Goal: Task Accomplishment & Management: Use online tool/utility

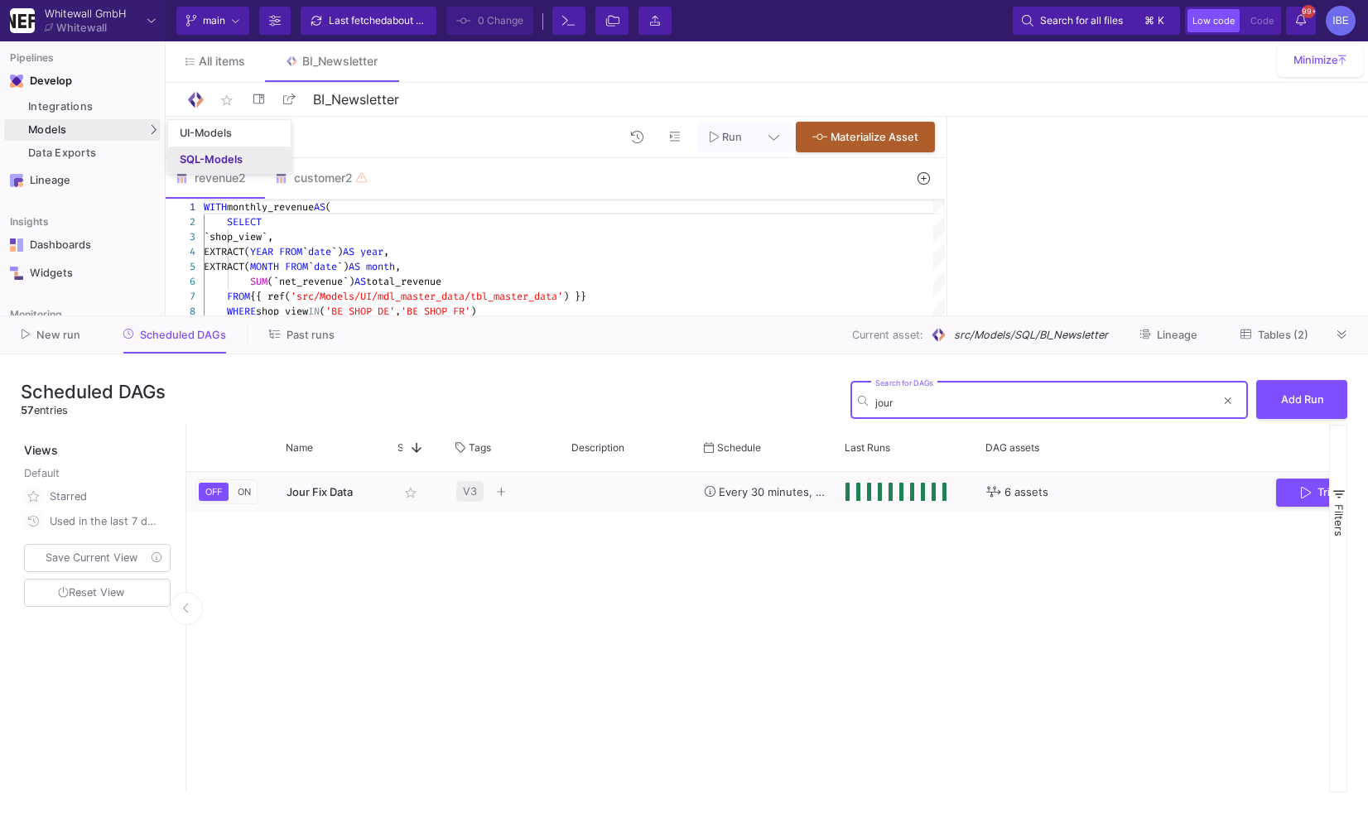
click at [176, 151] on link "SQL-Models" at bounding box center [229, 160] width 123 height 27
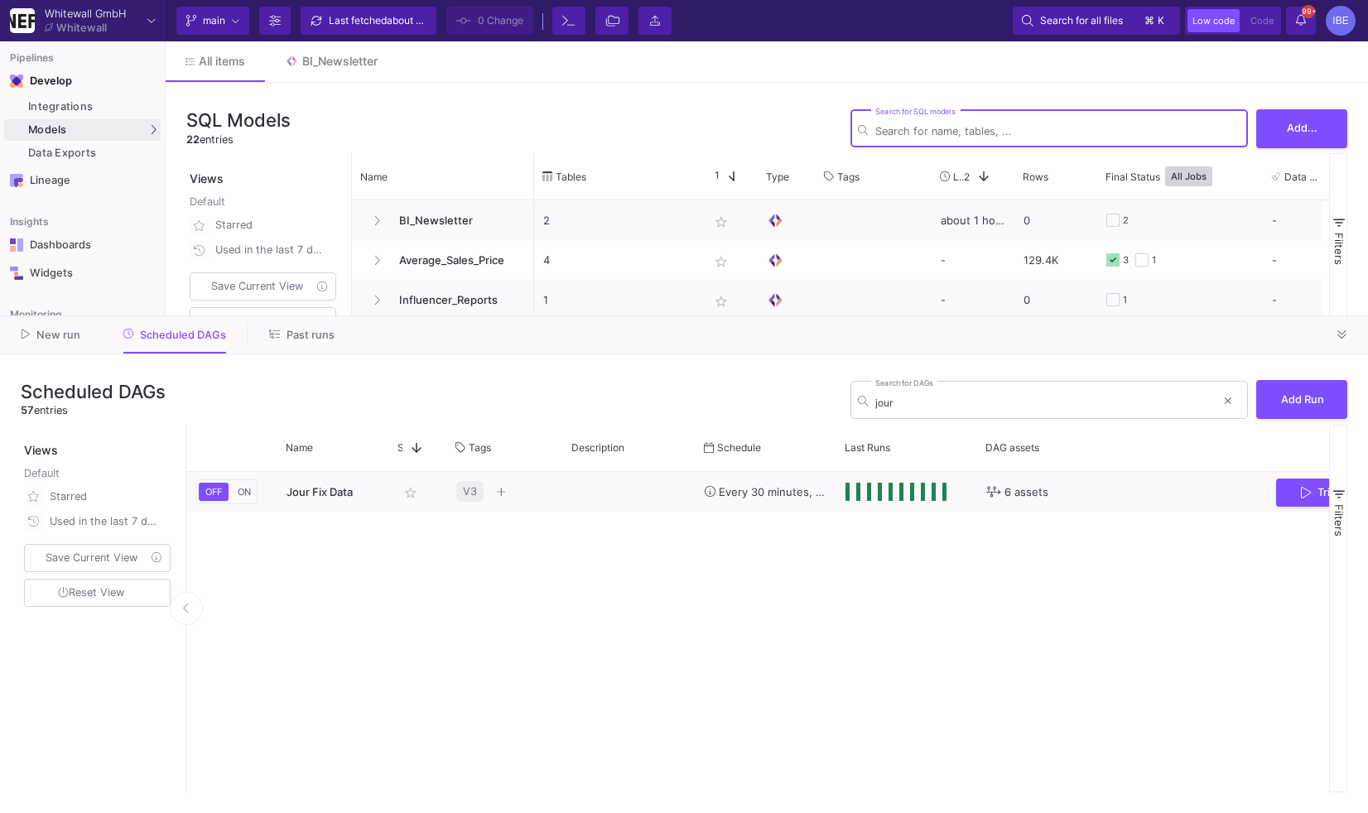
click at [1351, 344] on div at bounding box center [1342, 334] width 25 height 25
click at [1343, 339] on icon at bounding box center [1342, 335] width 9 height 11
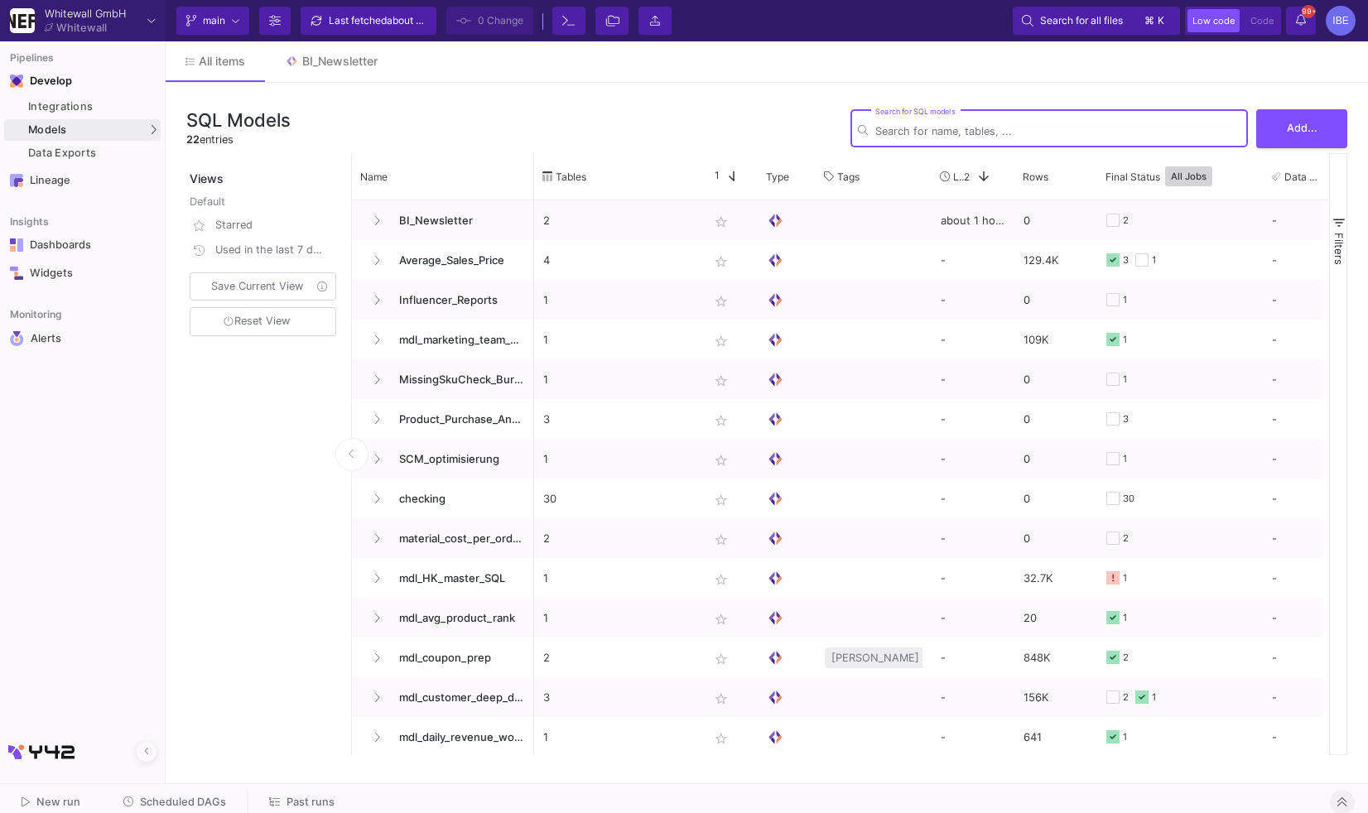
click at [900, 137] on input "Search for SQL models" at bounding box center [1057, 131] width 365 height 12
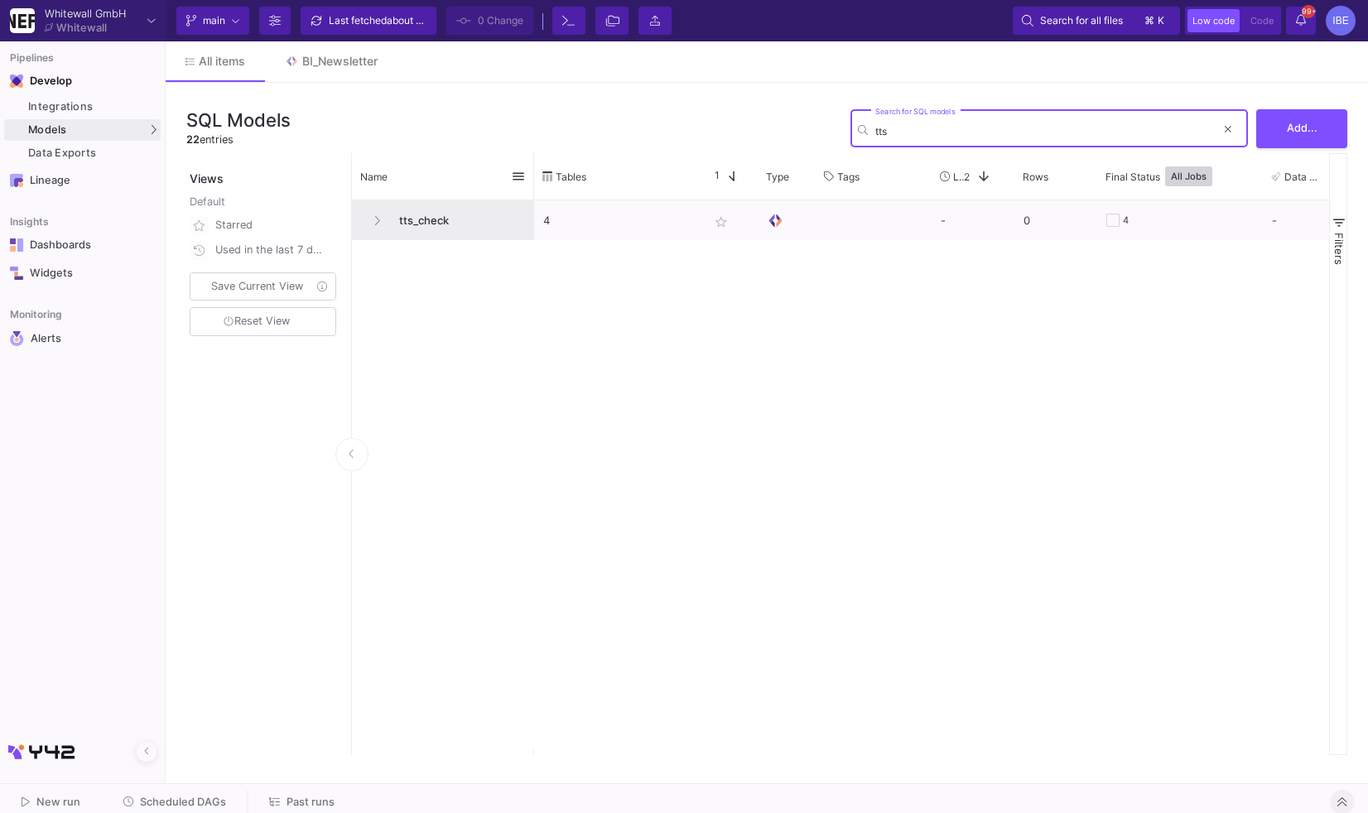
type input "tts"
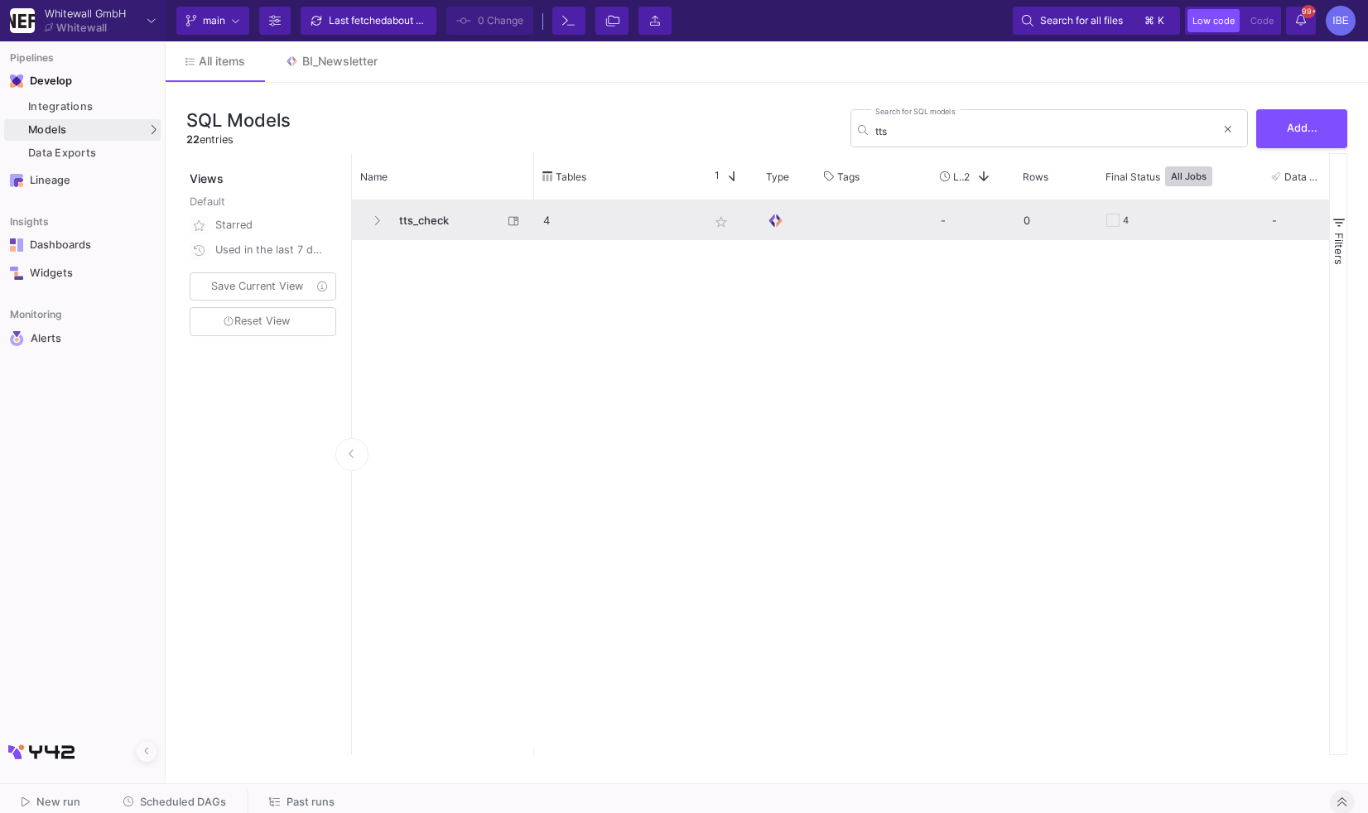
click at [467, 205] on span "tts_check" at bounding box center [445, 220] width 113 height 39
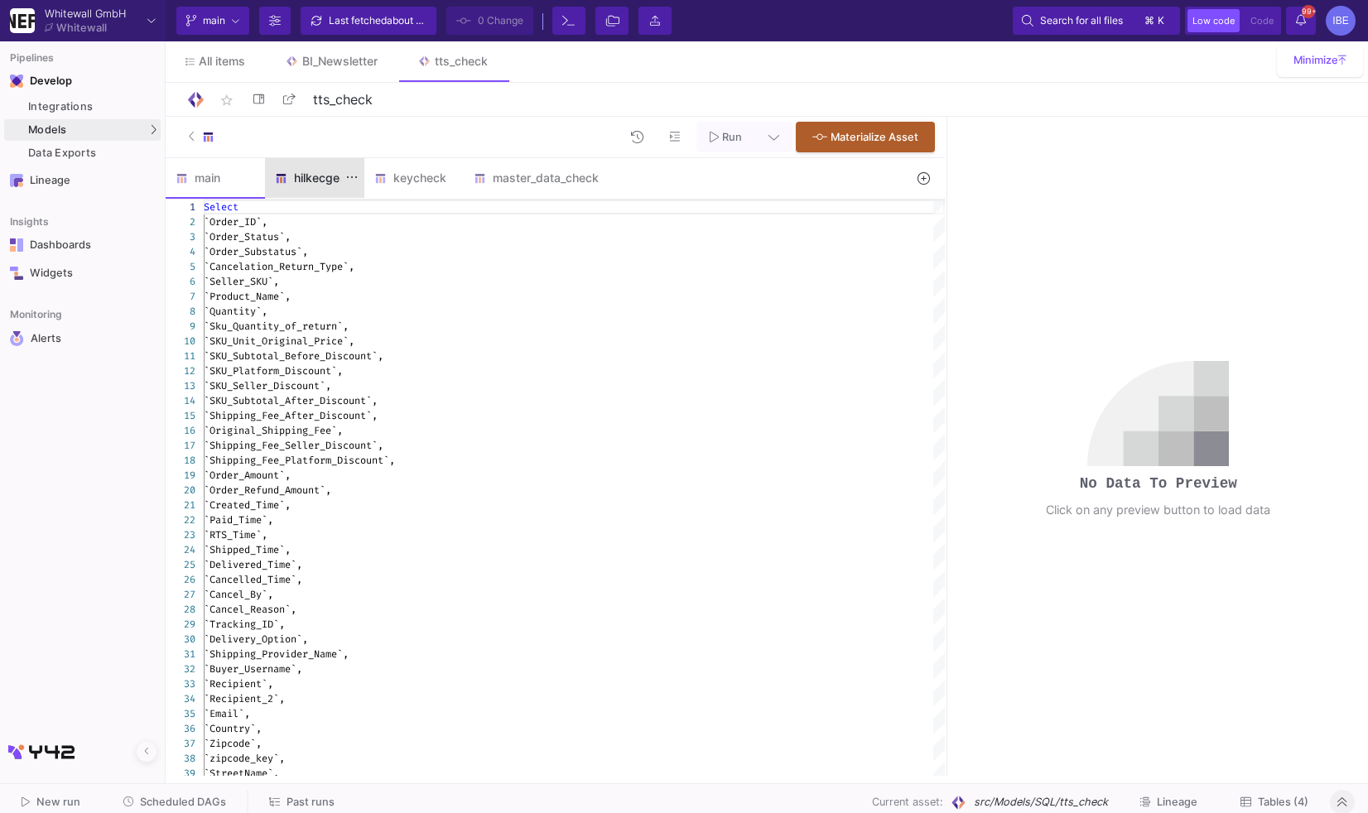
click at [318, 191] on div "hilkecgeck" at bounding box center [314, 178] width 99 height 40
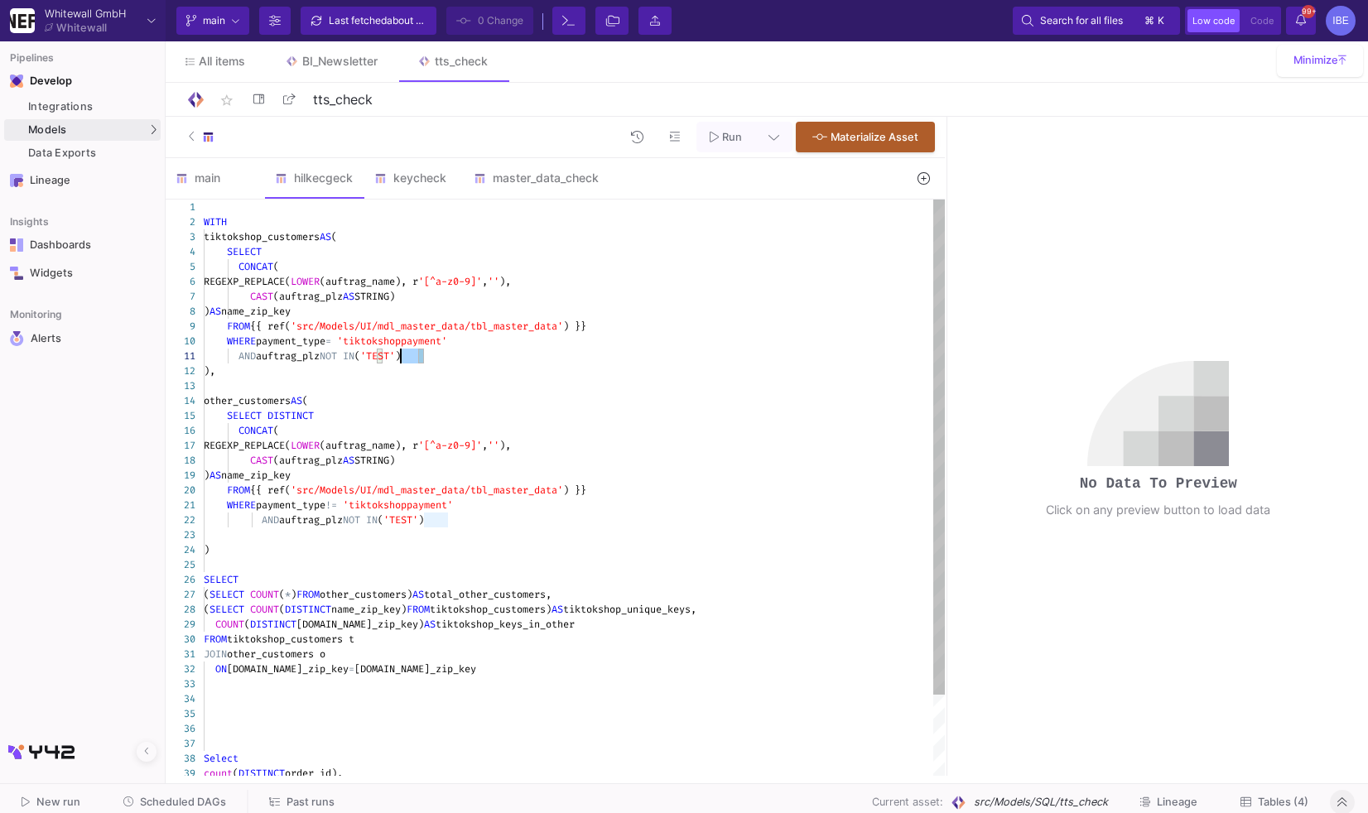
type textarea "WITH tiktokshop_customers AS ( SELECT CONCAT( REGEXP_REPLACE(LOWER(auftrag_name…"
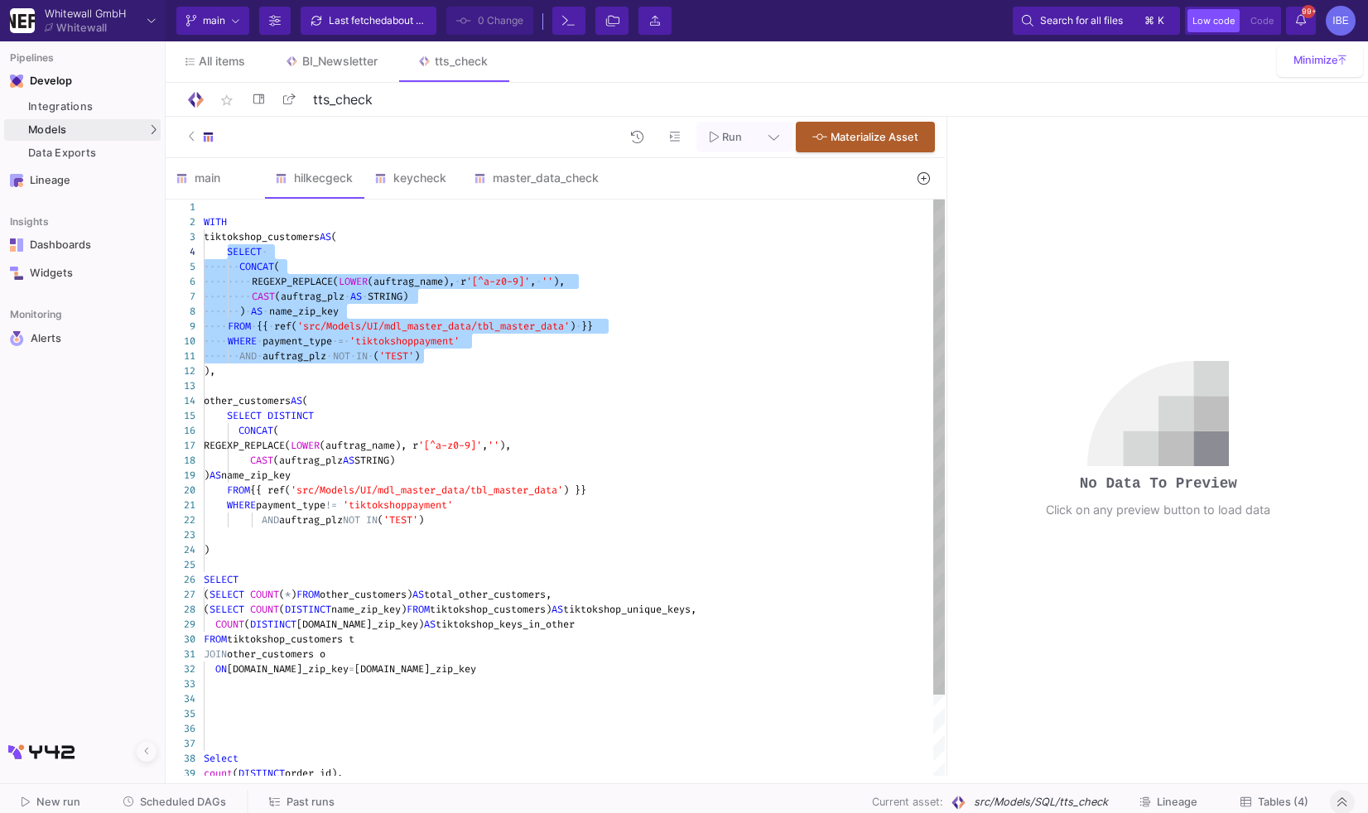
drag, startPoint x: 436, startPoint y: 357, endPoint x: 229, endPoint y: 248, distance: 233.0
click at [537, 170] on div "master_data_check" at bounding box center [536, 178] width 145 height 40
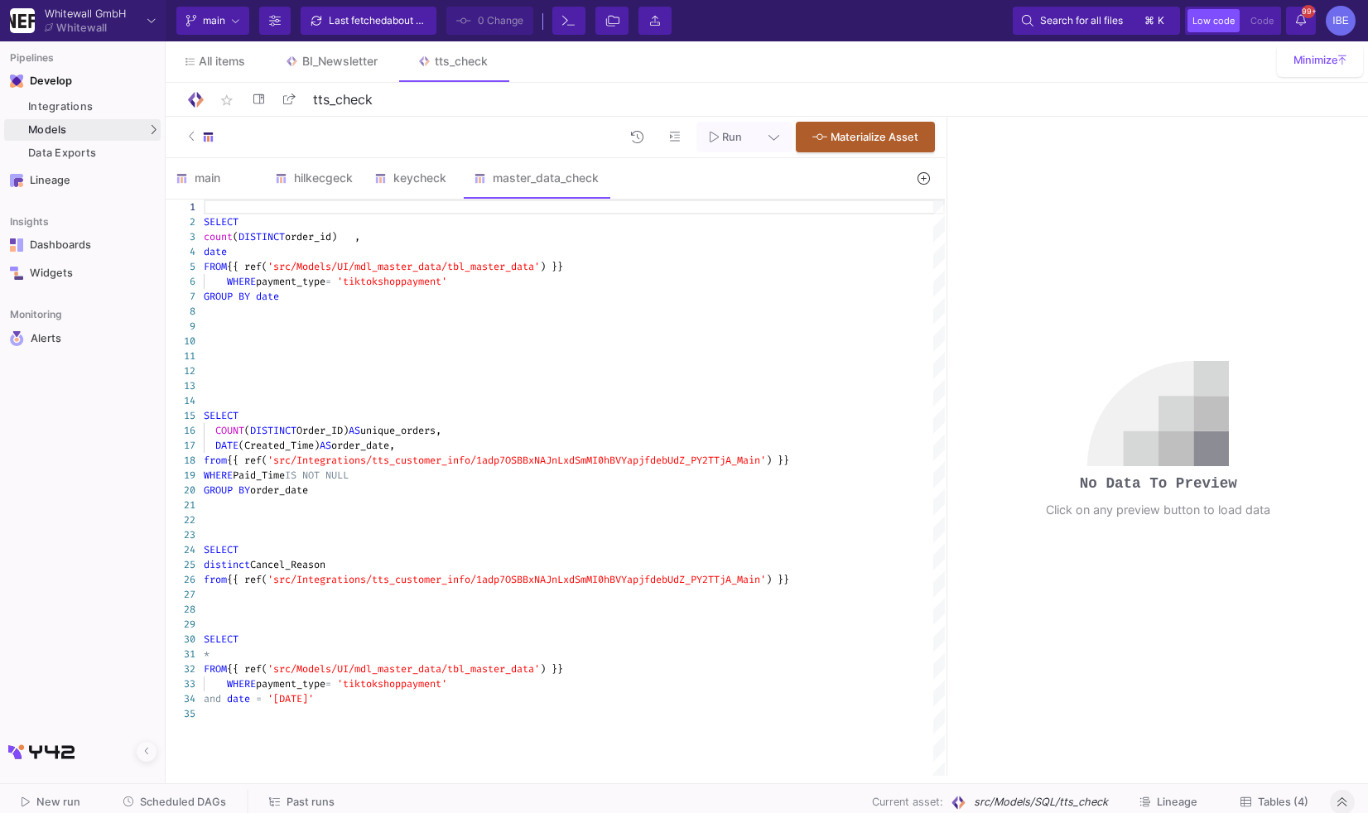
click at [268, 334] on div at bounding box center [574, 341] width 741 height 15
paste textarea "REGEXP_REPLACE(LOWER(auftrag_name), r'[^a-z0-9]', ''), CAST(auftrag_plz AS STRI…"
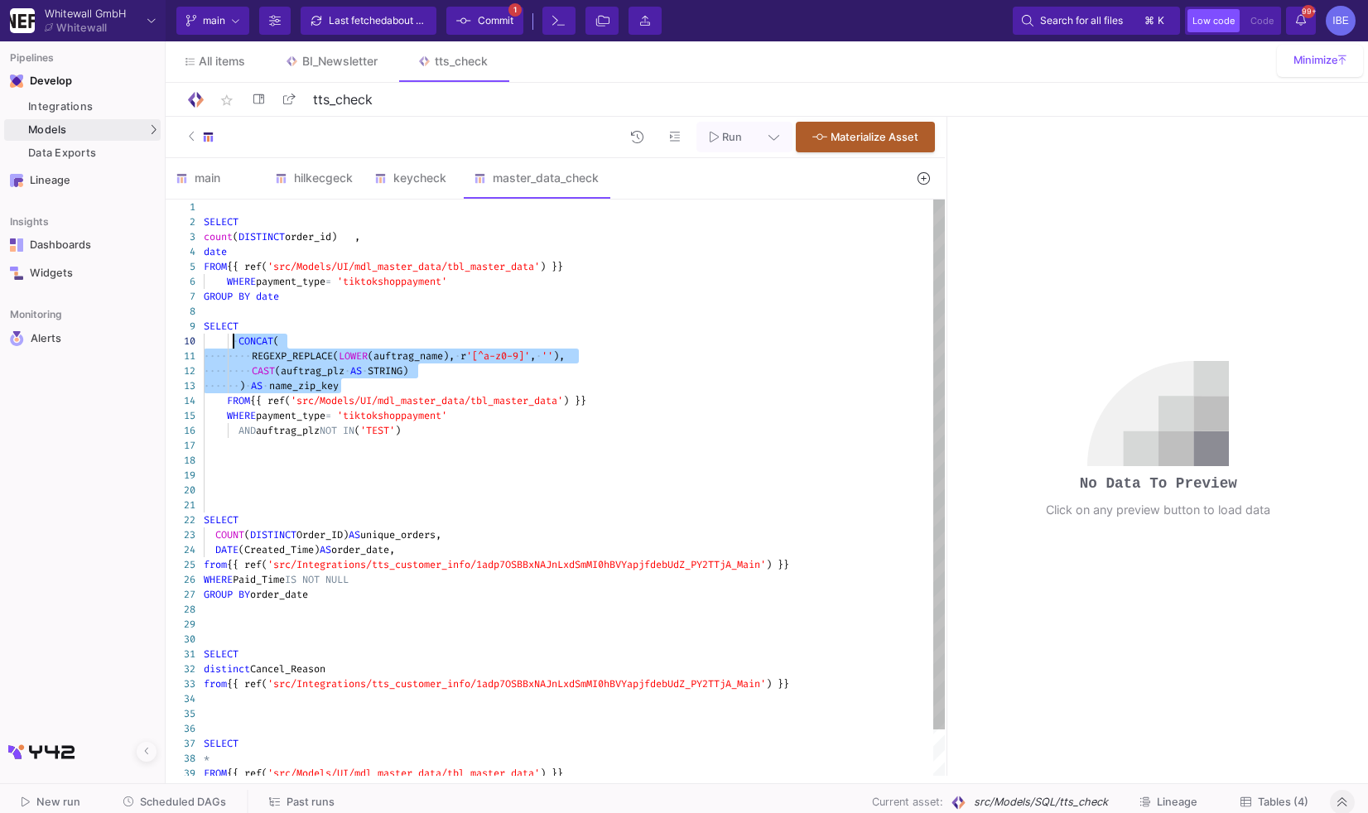
drag, startPoint x: 358, startPoint y: 382, endPoint x: 233, endPoint y: 344, distance: 130.7
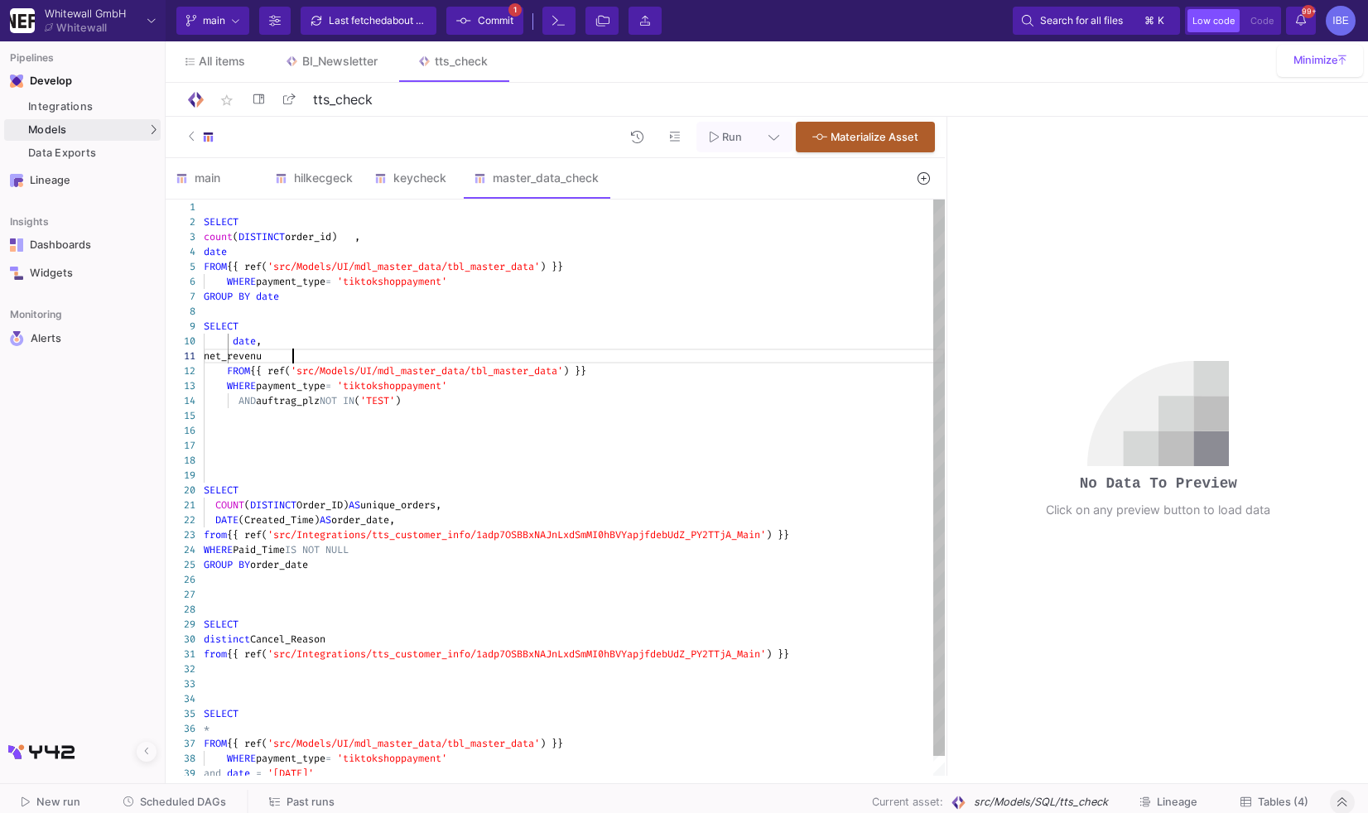
scroll to position [1, 94]
click at [337, 403] on span "NOT" at bounding box center [328, 400] width 17 height 13
click at [441, 402] on div "AND auftrag_plz IN ( 'TEST' )" at bounding box center [574, 400] width 741 height 15
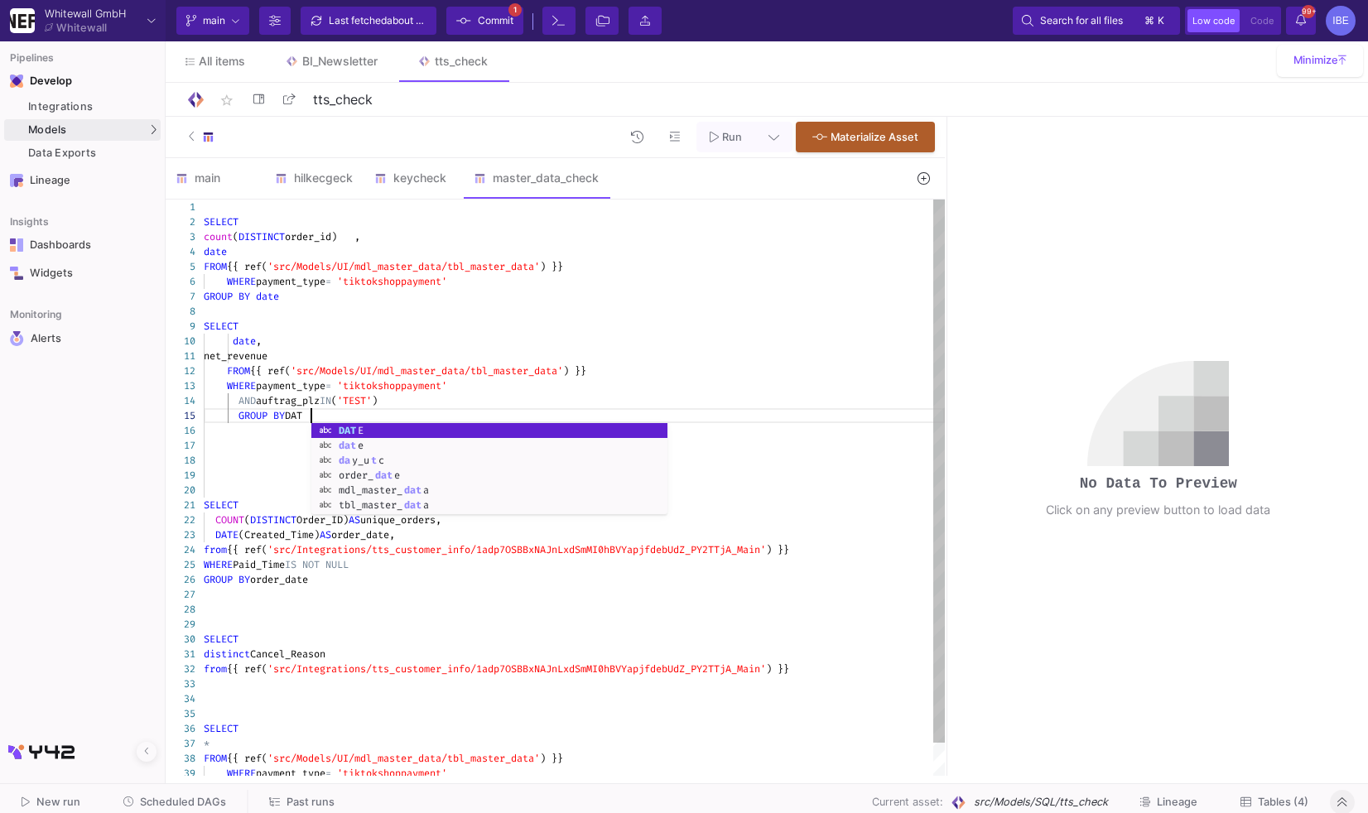
scroll to position [59, 112]
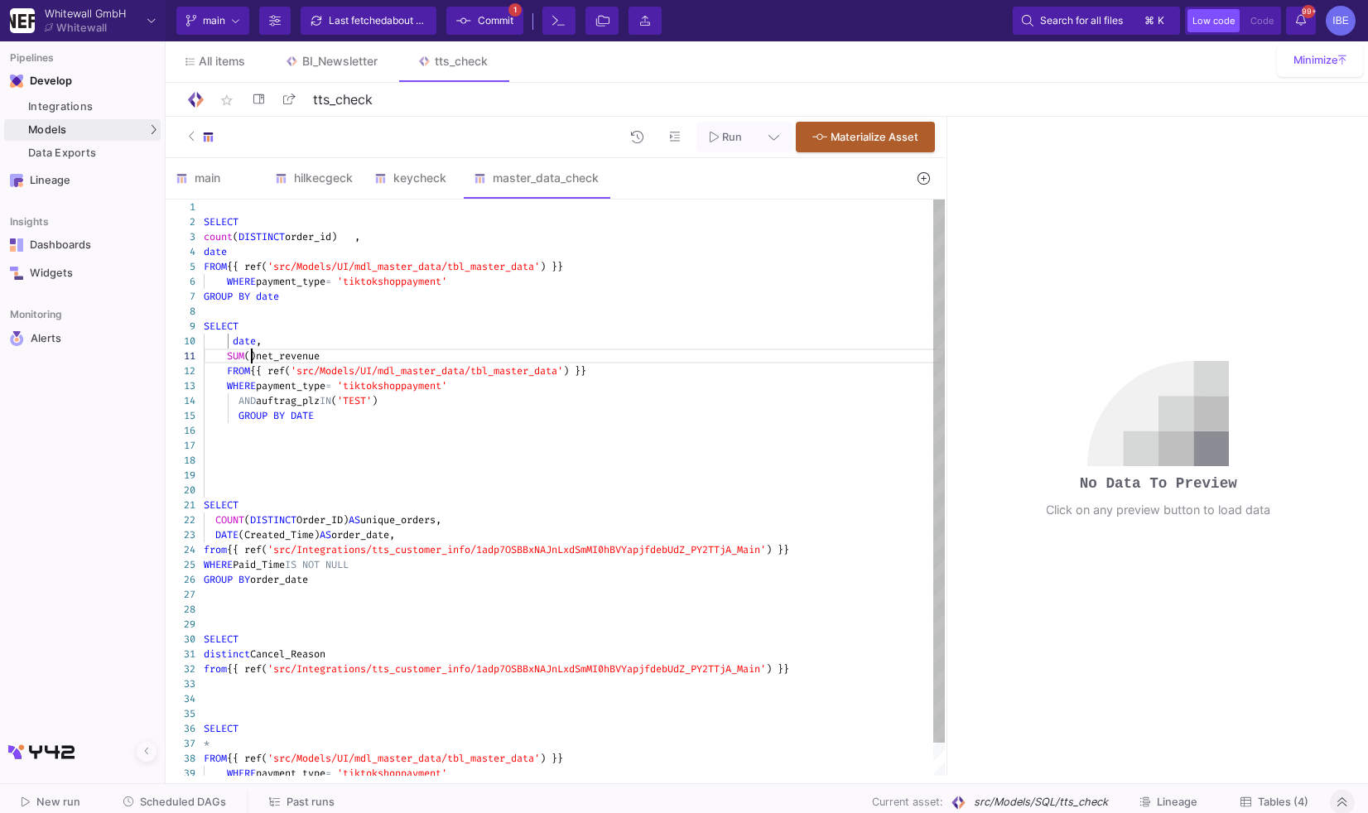
scroll to position [1, 47]
click at [346, 354] on div "SUM ( net_revenue" at bounding box center [574, 356] width 741 height 15
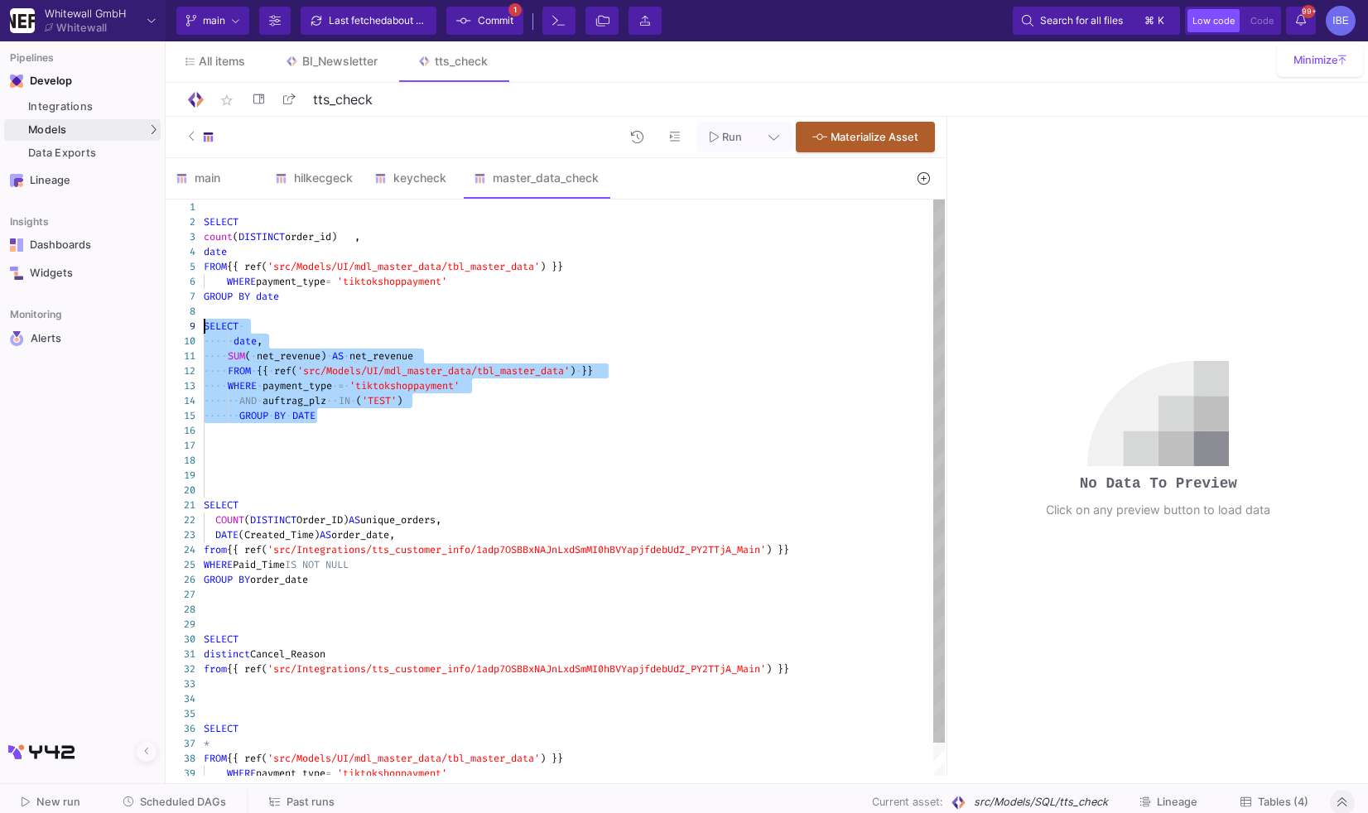
drag, startPoint x: 331, startPoint y: 422, endPoint x: 203, endPoint y: 329, distance: 158.4
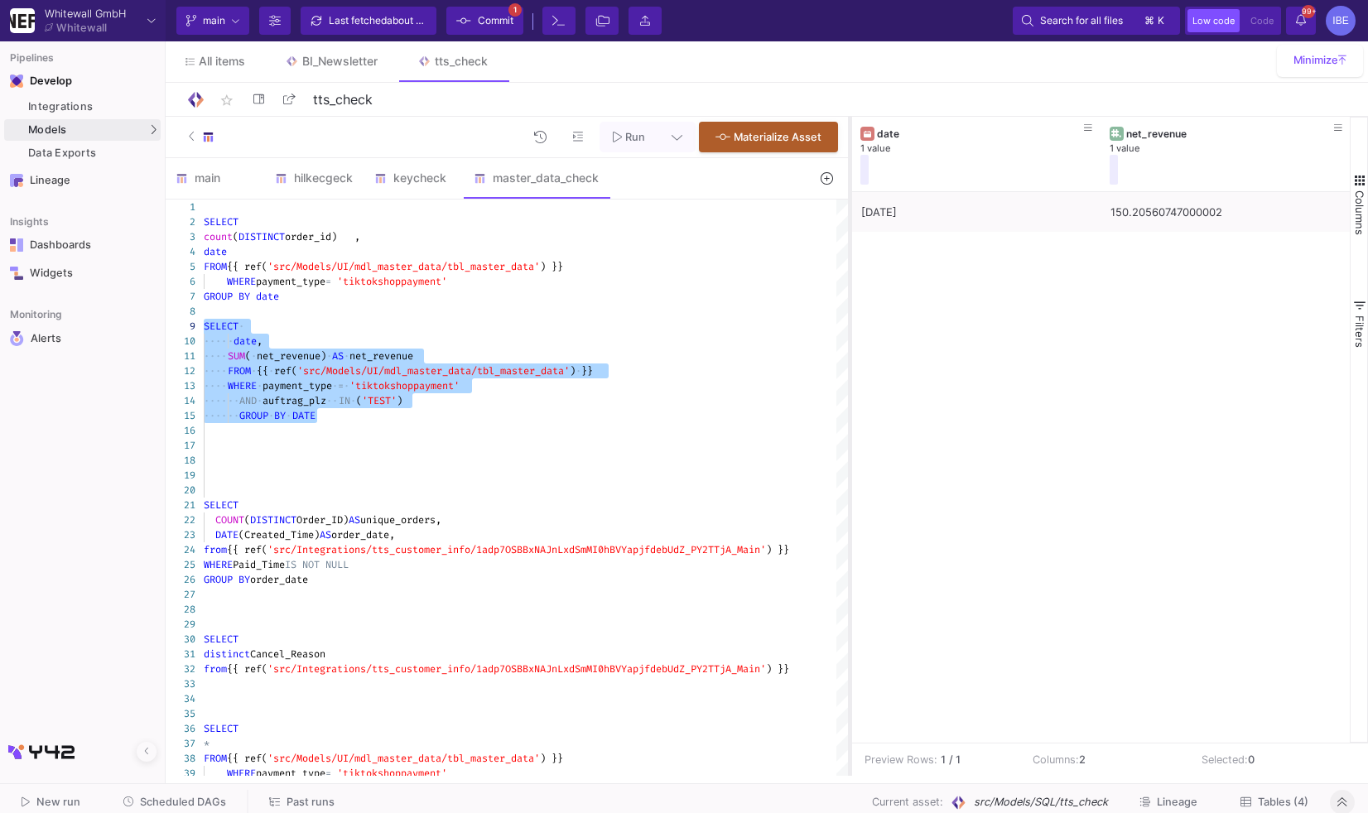
drag, startPoint x: 946, startPoint y: 287, endPoint x: 848, endPoint y: 272, distance: 98.9
click at [848, 272] on div at bounding box center [850, 446] width 4 height 659
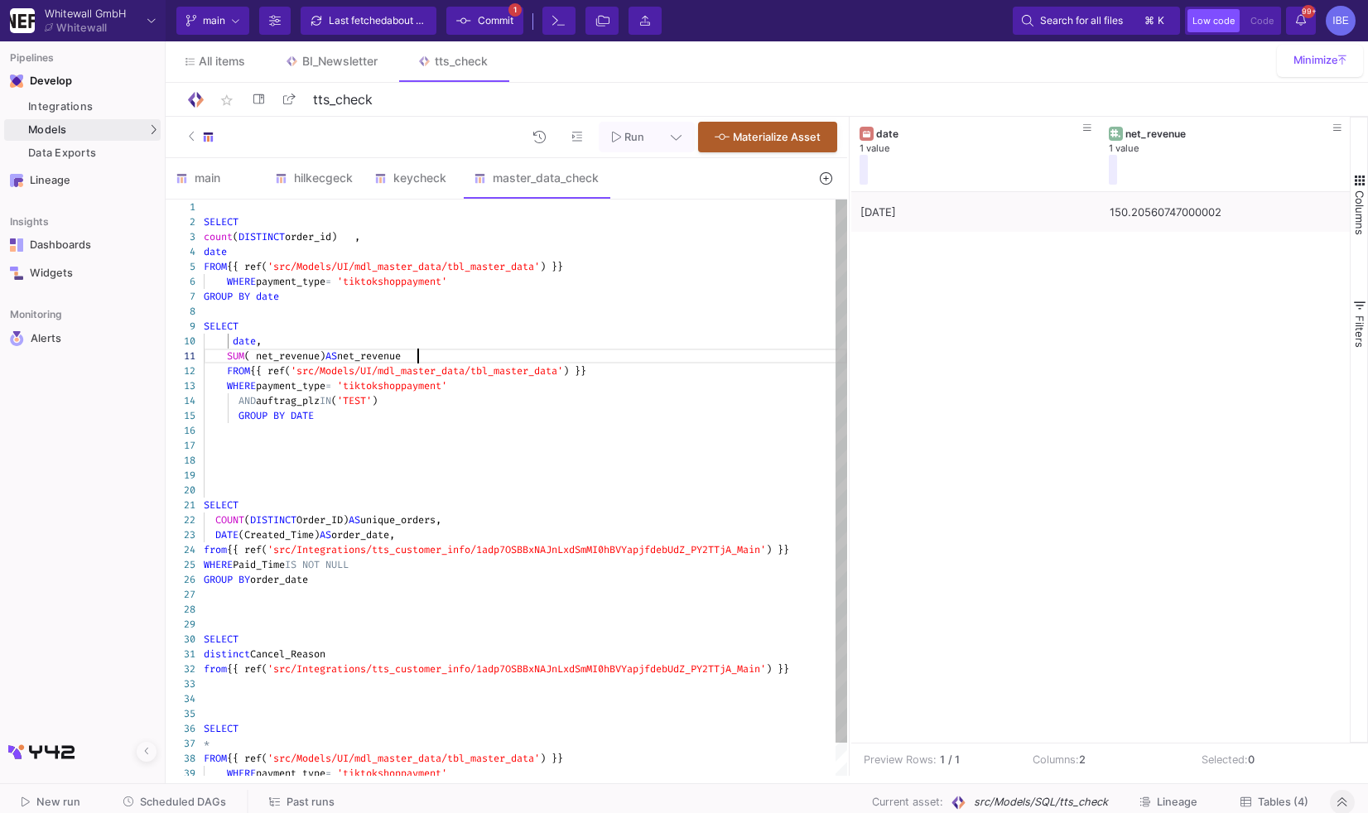
click at [422, 351] on div "SUM ( net_revenue) AS net_revenue" at bounding box center [525, 356] width 643 height 15
drag, startPoint x: 439, startPoint y: 354, endPoint x: 234, endPoint y: 341, distance: 204.9
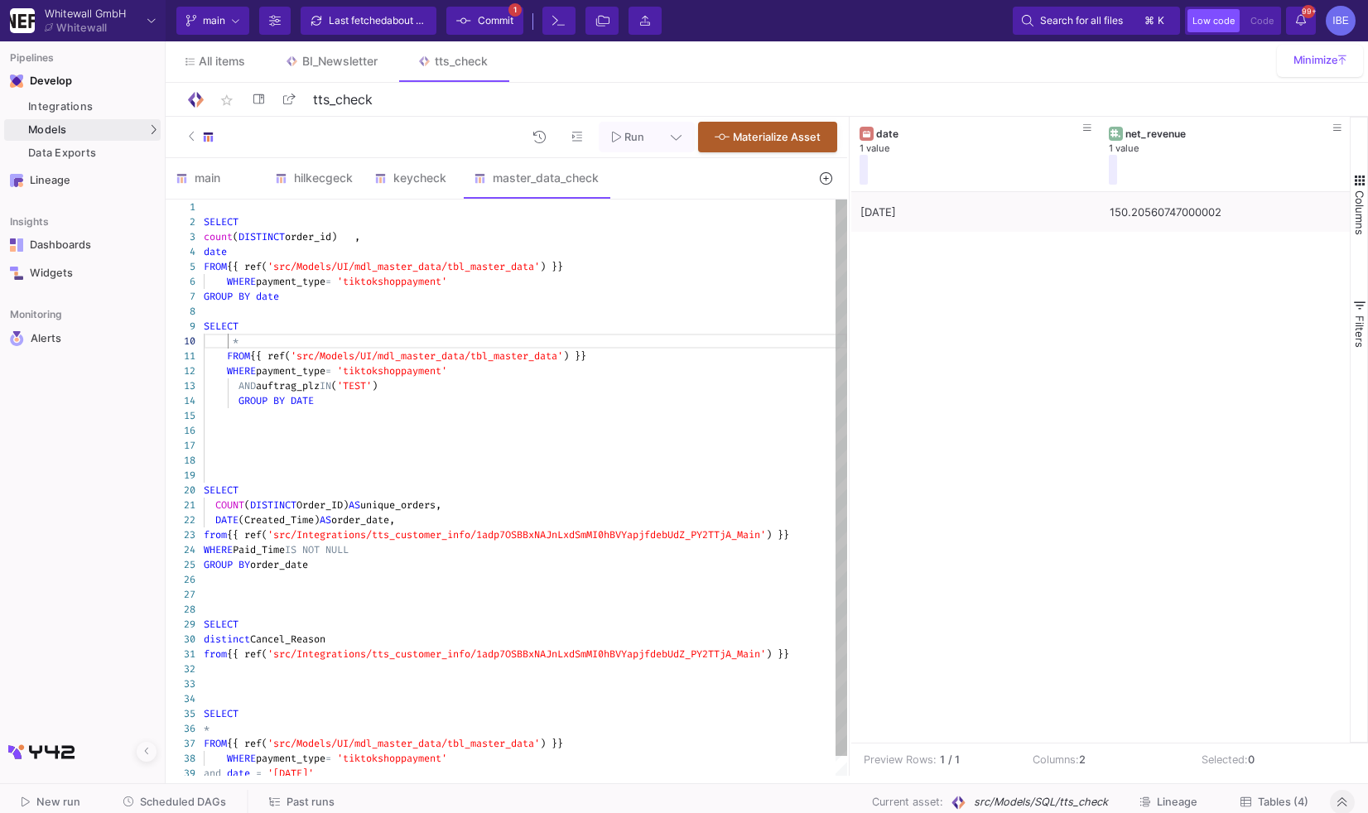
click at [268, 398] on div at bounding box center [269, 400] width 2 height 15
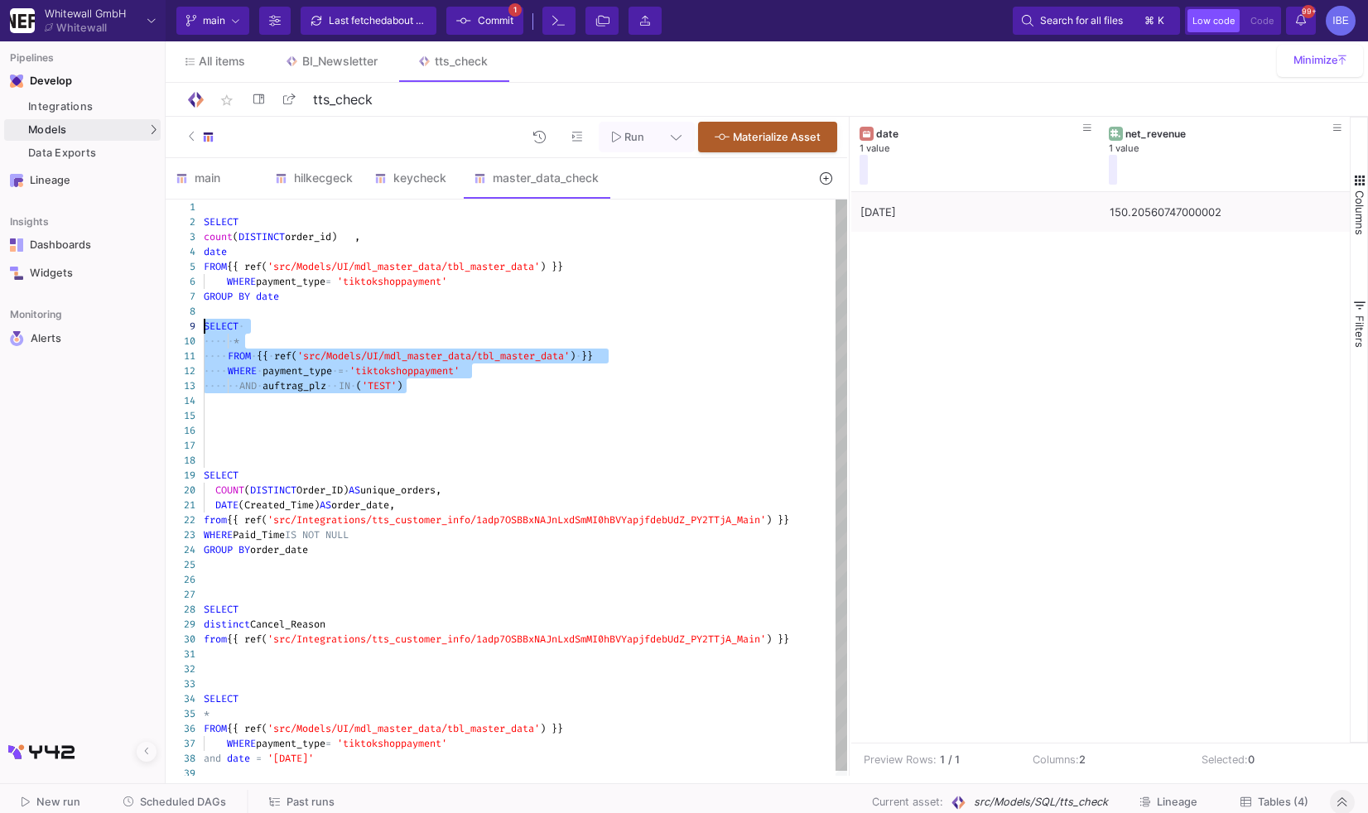
drag, startPoint x: 426, startPoint y: 392, endPoint x: 190, endPoint y: 330, distance: 243.9
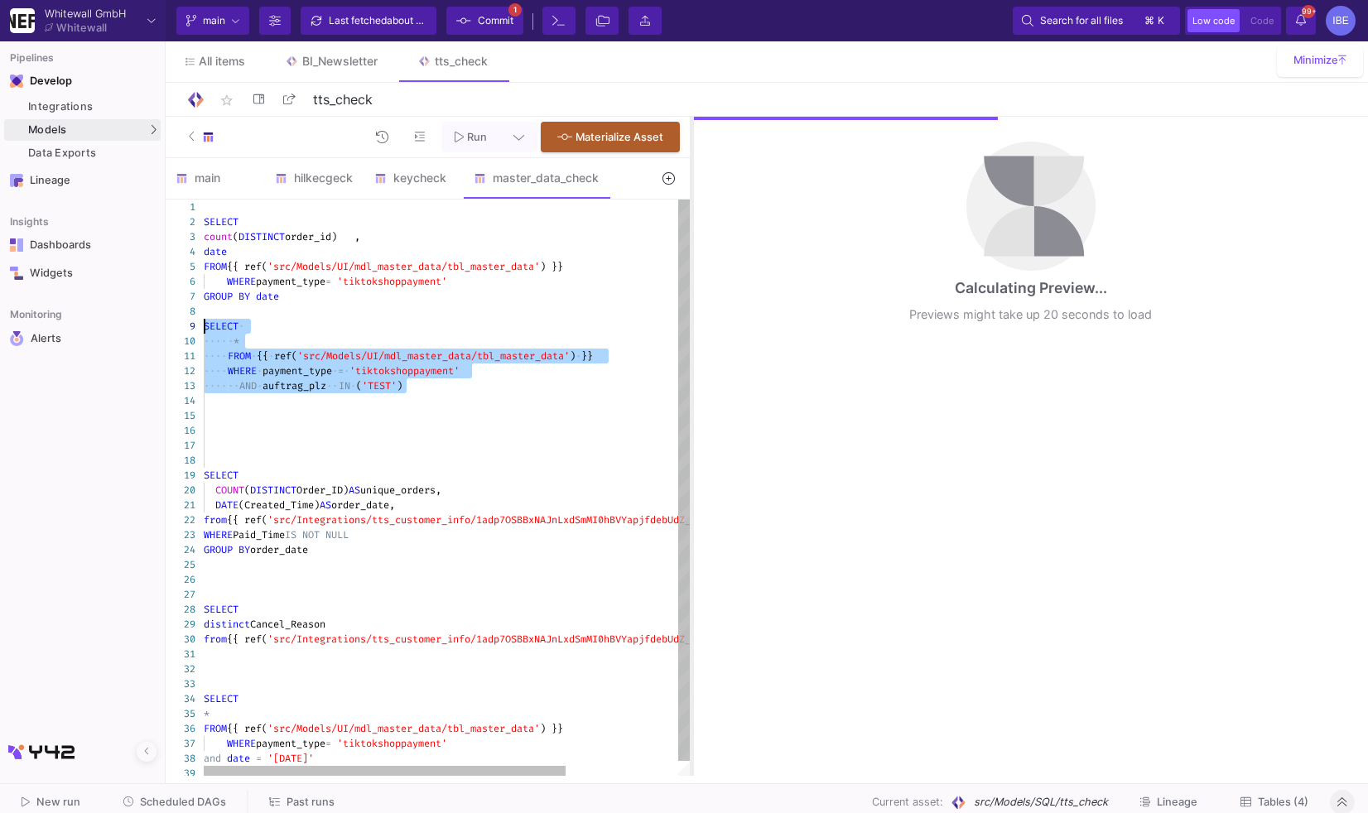
drag, startPoint x: 850, startPoint y: 346, endPoint x: 690, endPoint y: 302, distance: 165.8
click at [691, 302] on div at bounding box center [692, 446] width 4 height 659
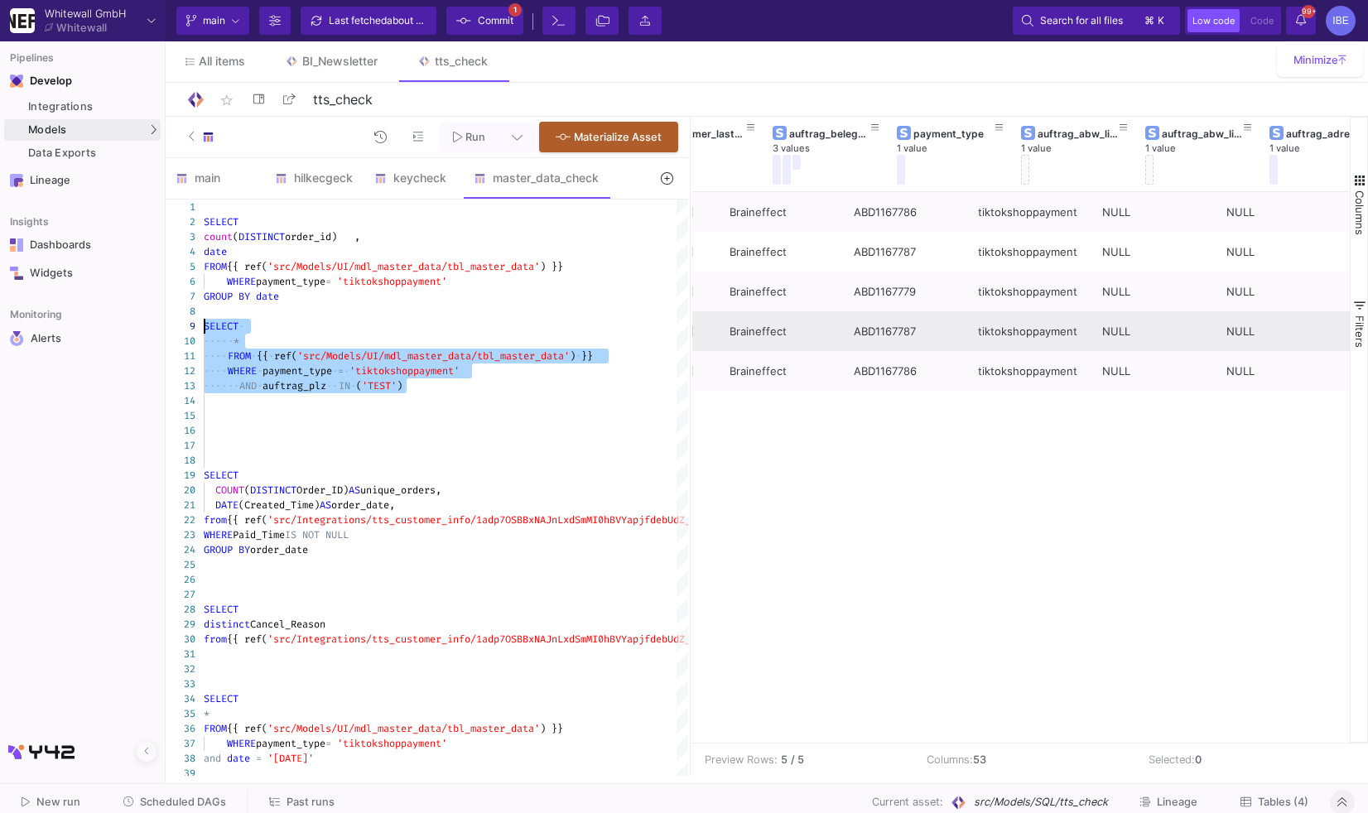
scroll to position [0, 0]
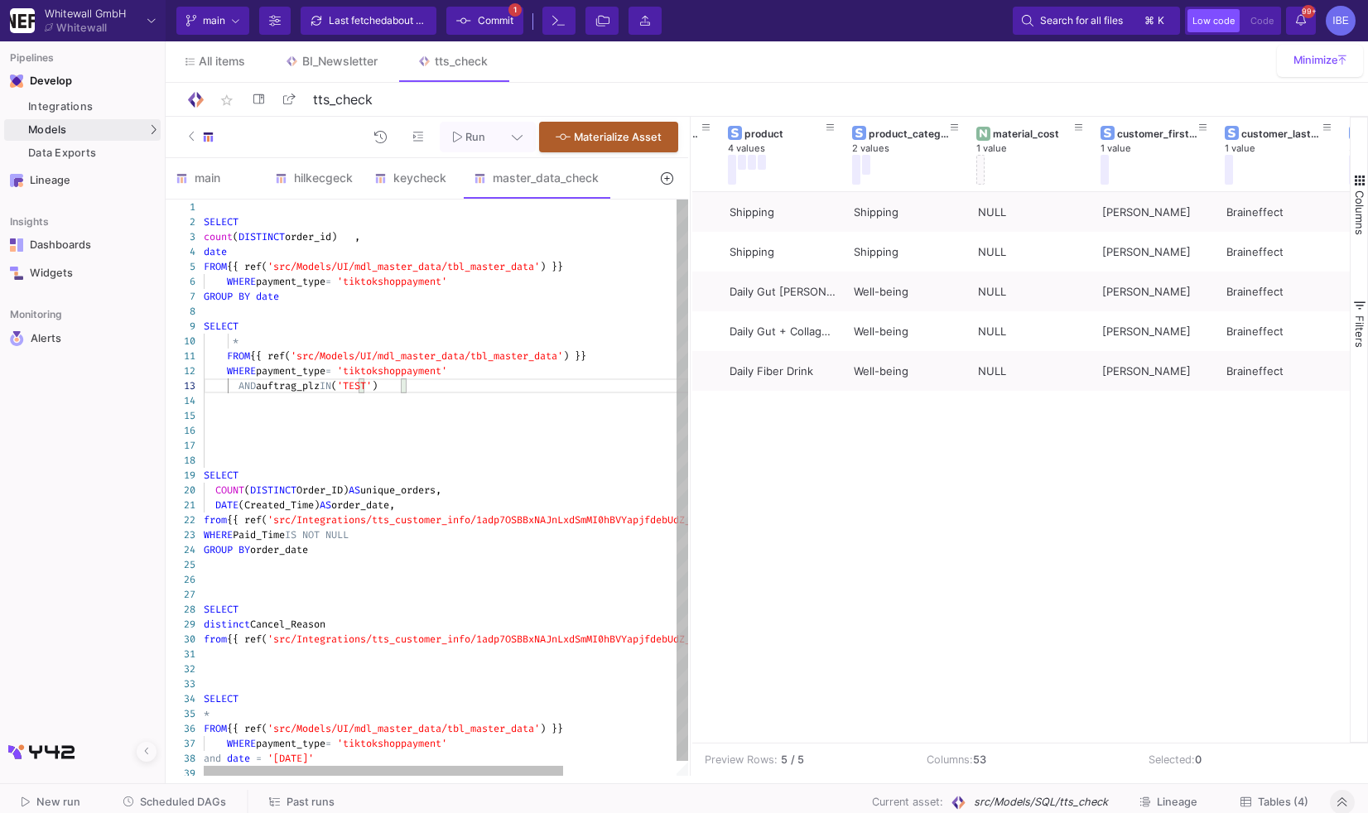
click at [424, 406] on div at bounding box center [522, 400] width 637 height 15
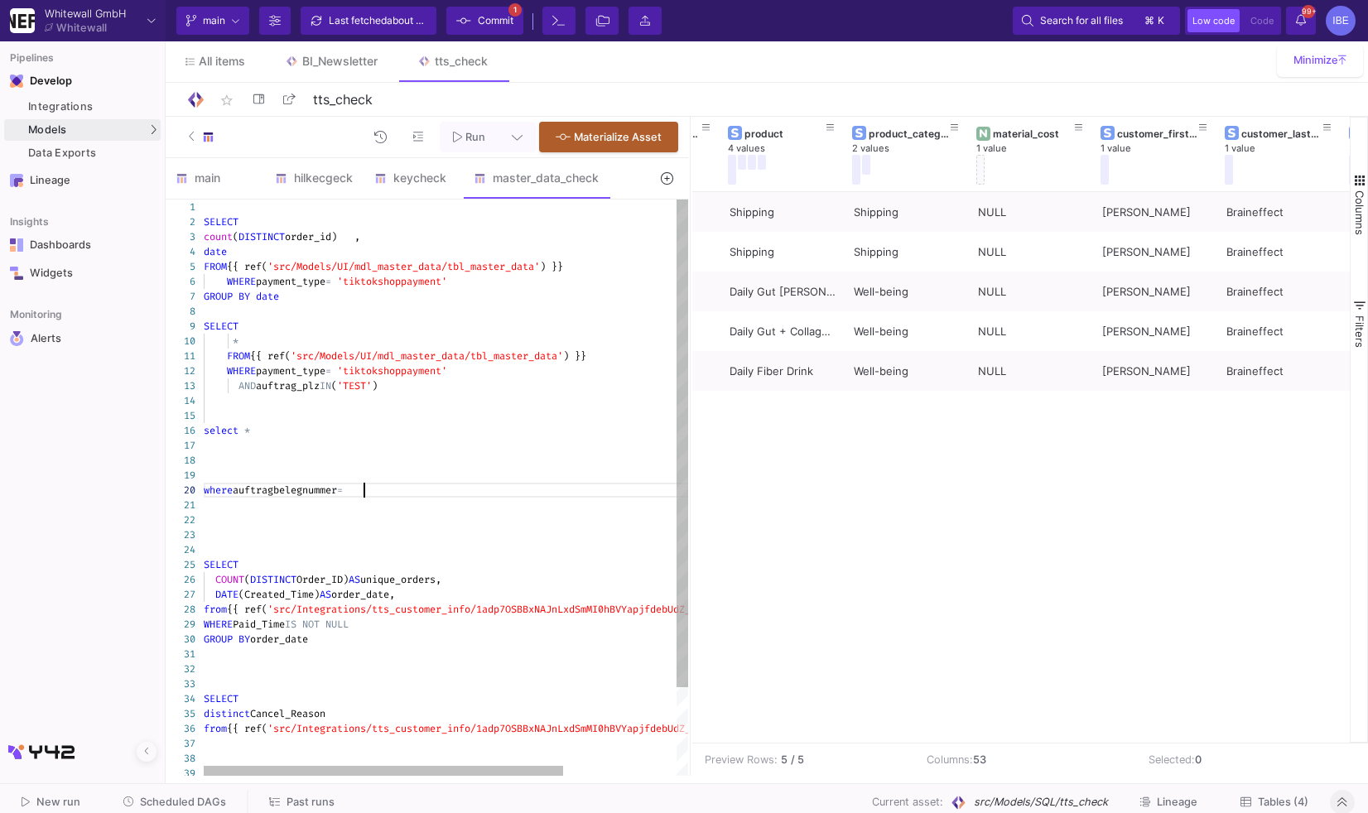
scroll to position [133, 166]
paste textarea "ABD1220616"
click at [380, 352] on span "'src/Models/UI/mdl_master_data/tbl_master_data'" at bounding box center [427, 355] width 272 height 13
click at [269, 443] on div at bounding box center [522, 445] width 637 height 15
paste textarea "FROM {{ ref('src/Models/UI/mdl_master_data/tbl_master_data') }}"
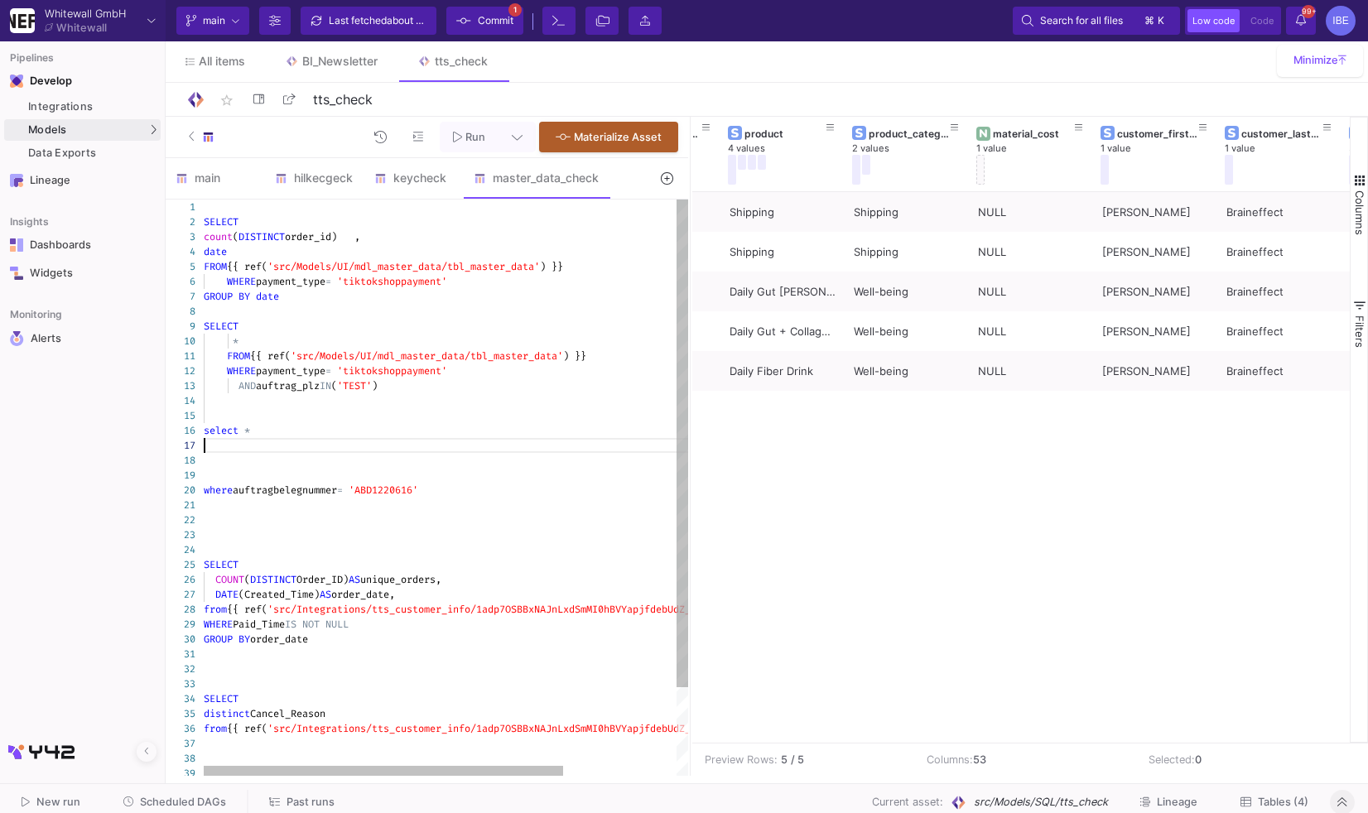
type textarea "FROM {{ ref('src/Models/UI/mdl_master_data/tbl_master_data') }} WHERE payment_t…"
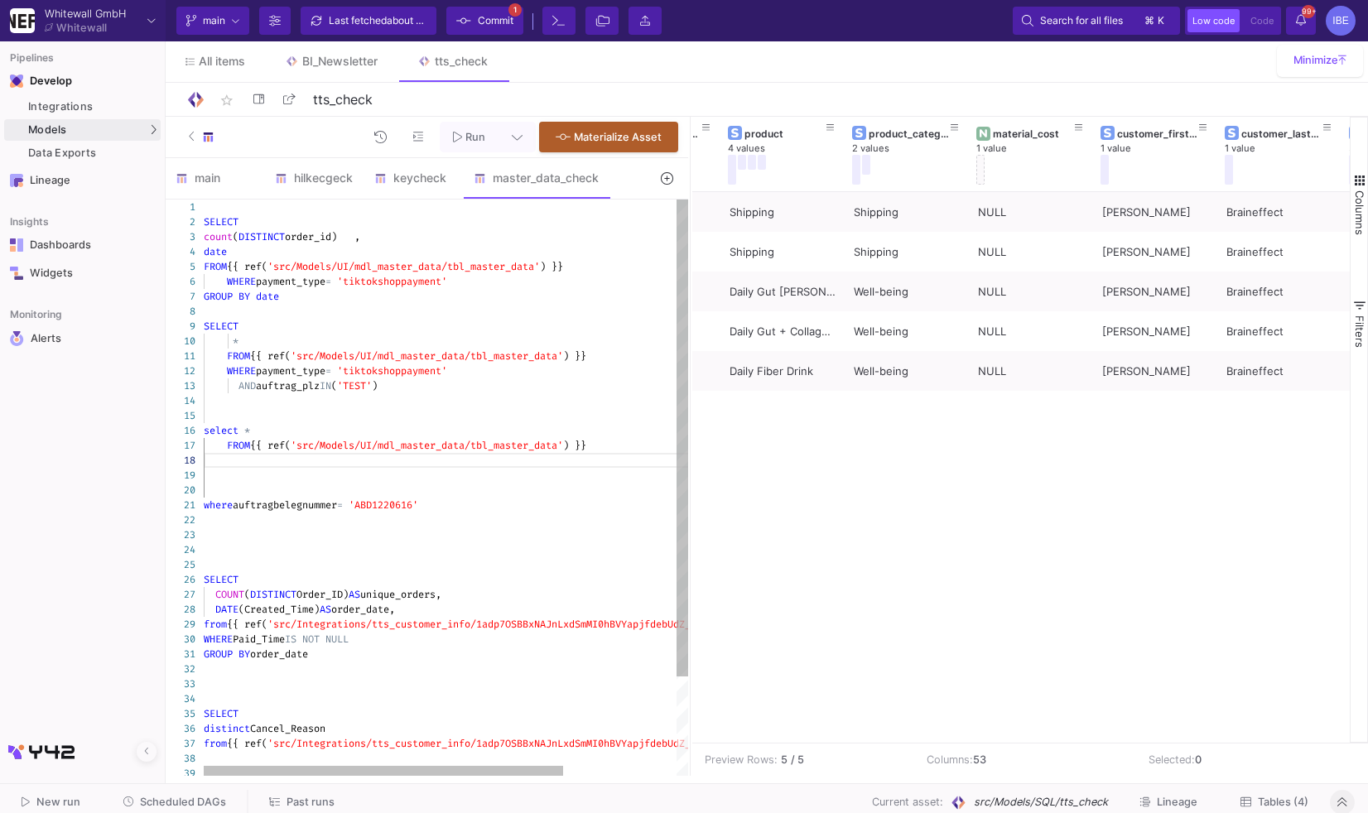
click at [301, 455] on div at bounding box center [522, 460] width 637 height 15
drag, startPoint x: 284, startPoint y: 453, endPoint x: 188, endPoint y: 428, distance: 99.2
click at [188, 428] on div "1 2 3 4 5 6 7 8 9 22 23 24 25 26 27 28 29 30 31 32 33 34 35 36 37 38 39 10 11 1…" at bounding box center [427, 488] width 523 height 576
drag, startPoint x: 221, startPoint y: 455, endPoint x: 194, endPoint y: 428, distance: 38.1
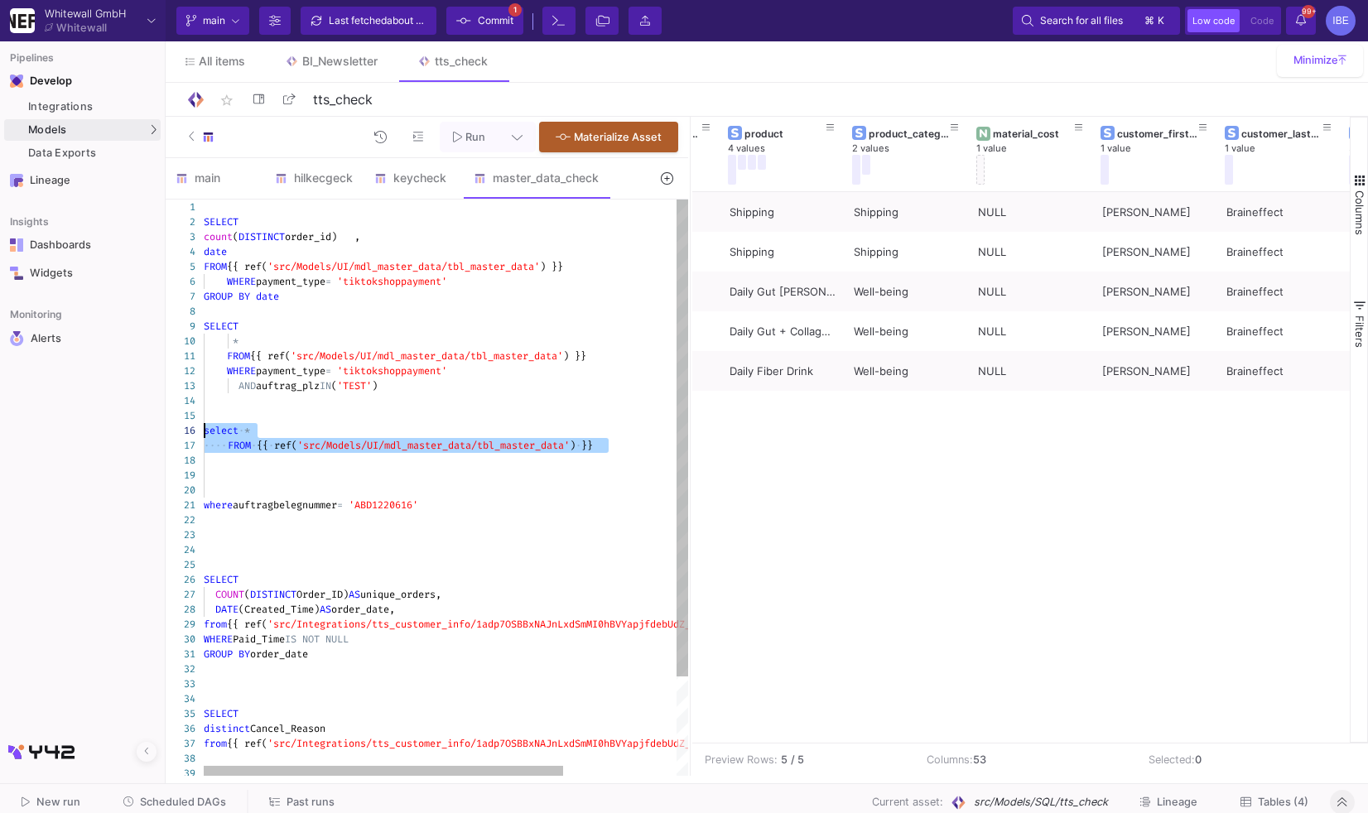
click at [195, 428] on div "1 2 3 4 5 6 7 8 9 22 23 24 25 26 27 28 29 30 31 32 33 34 35 36 37 38 39 10 11 1…" at bounding box center [427, 488] width 523 height 576
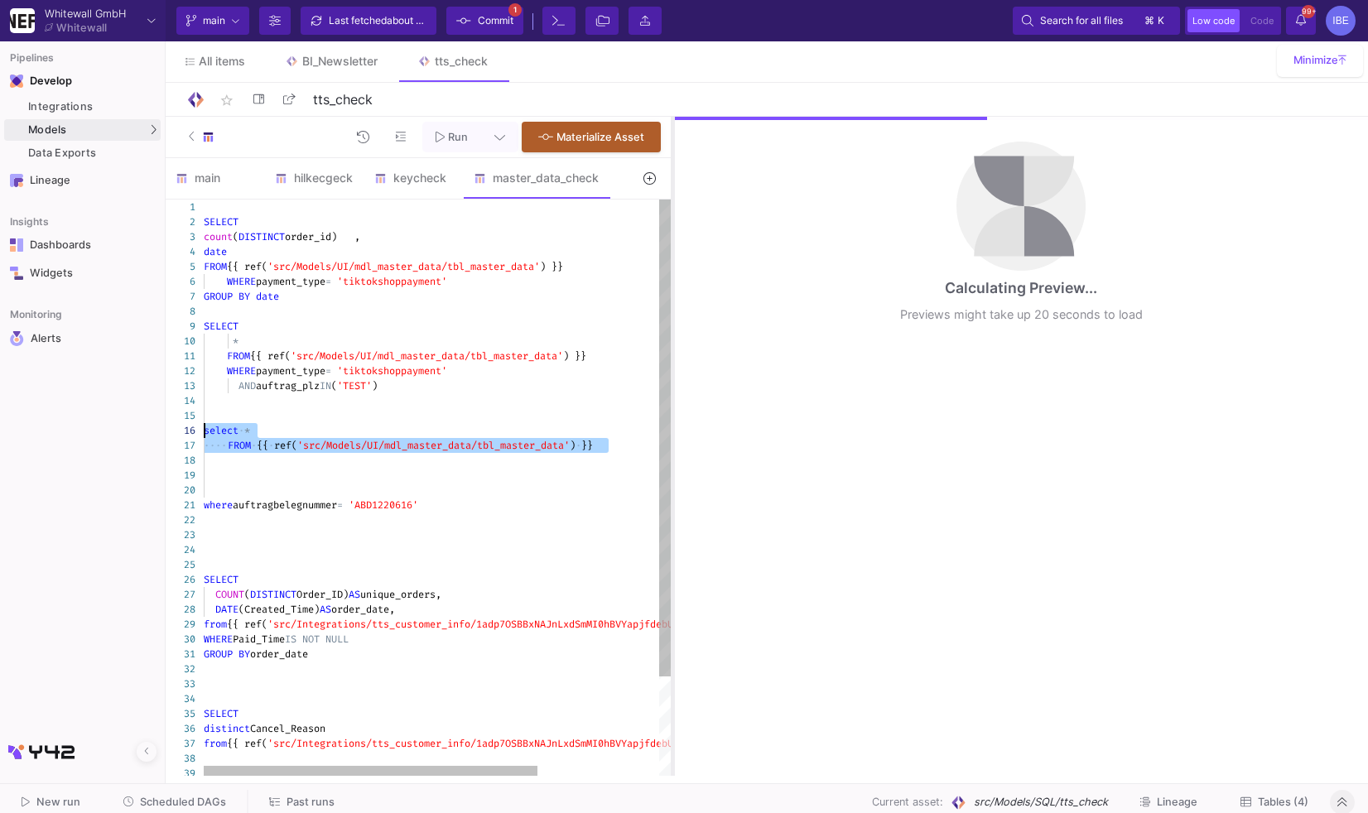
drag, startPoint x: 691, startPoint y: 264, endPoint x: 673, endPoint y: 263, distance: 17.5
click at [673, 263] on div at bounding box center [673, 446] width 4 height 659
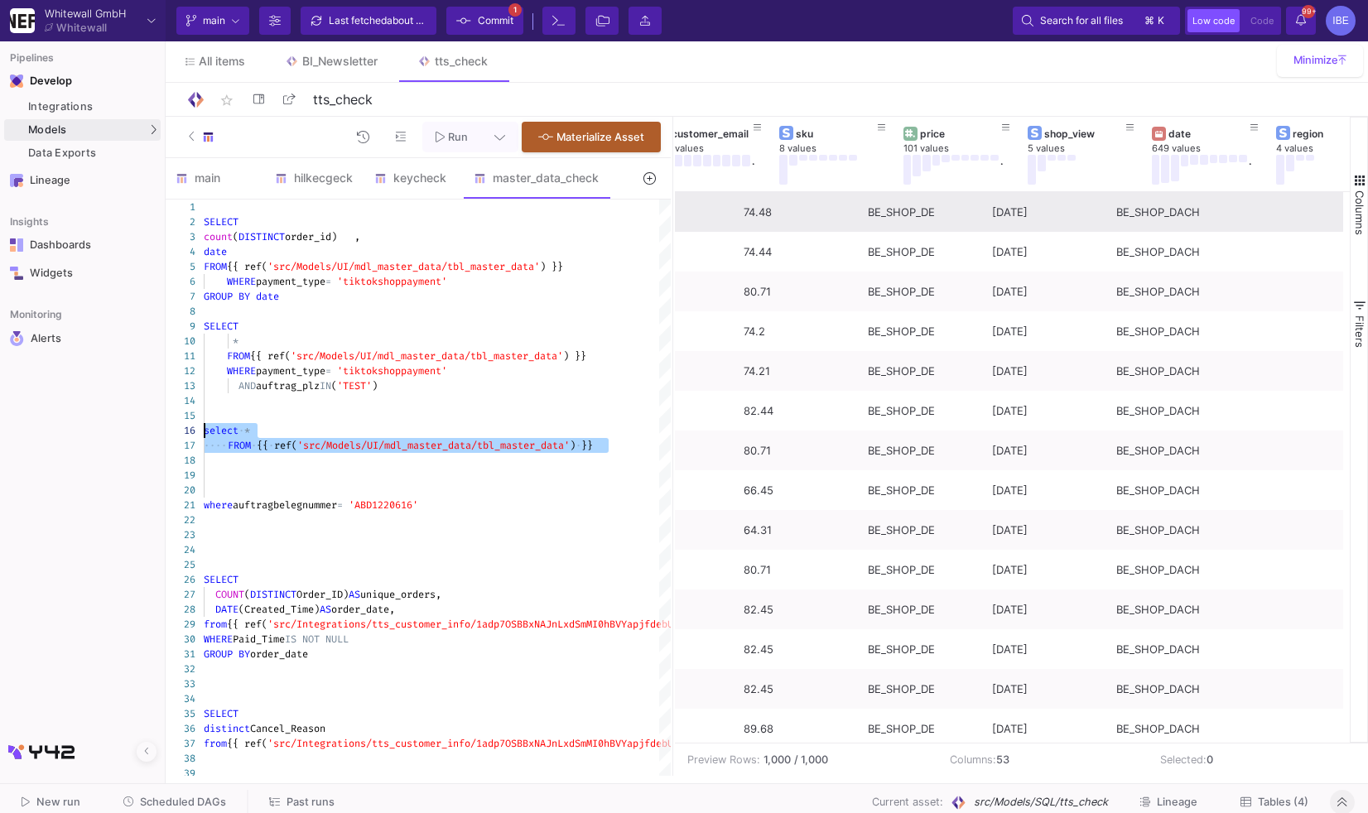
scroll to position [0, 620]
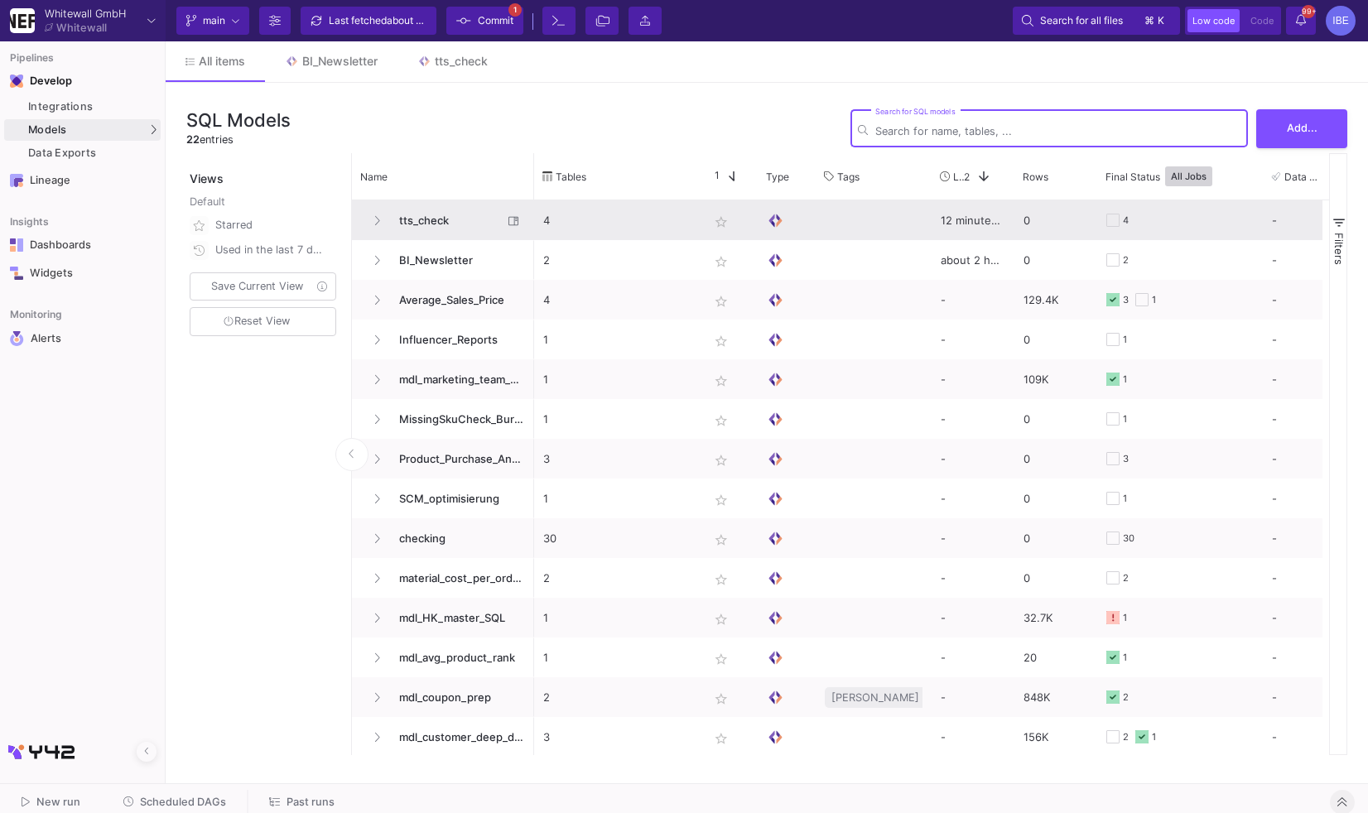
click at [427, 234] on span "tts_check" at bounding box center [445, 220] width 113 height 39
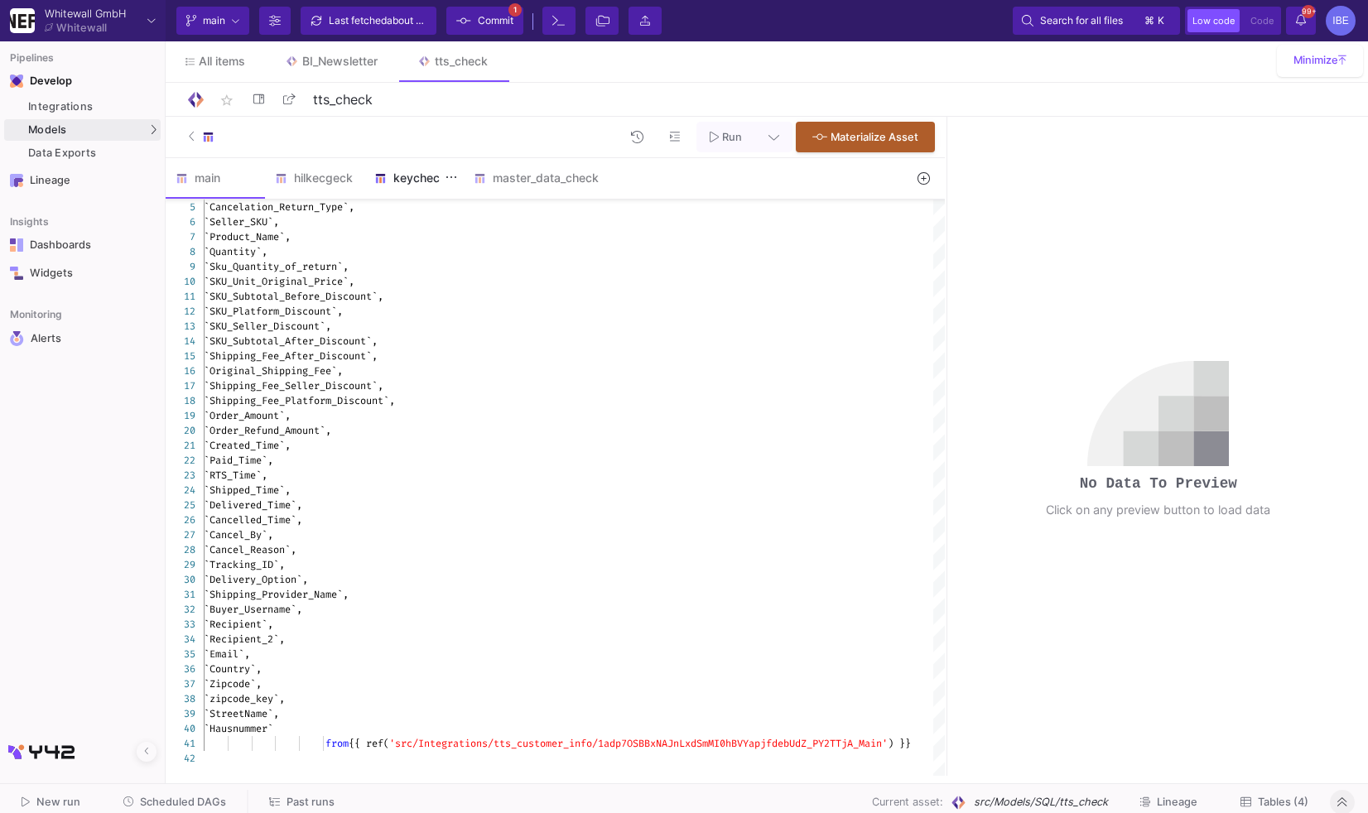
click at [416, 185] on div "keycheck" at bounding box center [413, 178] width 99 height 40
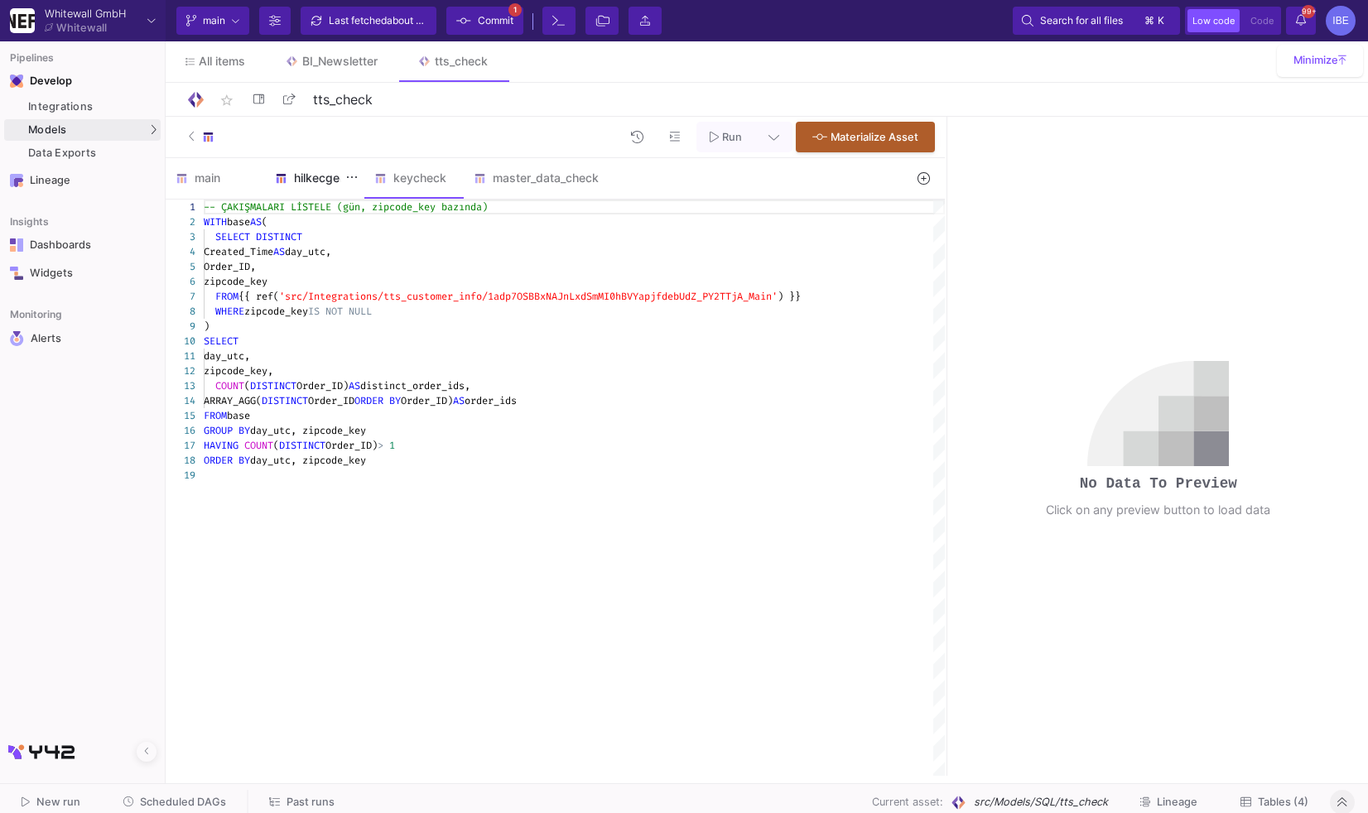
click at [335, 184] on div "hilkecgeck" at bounding box center [315, 177] width 80 height 13
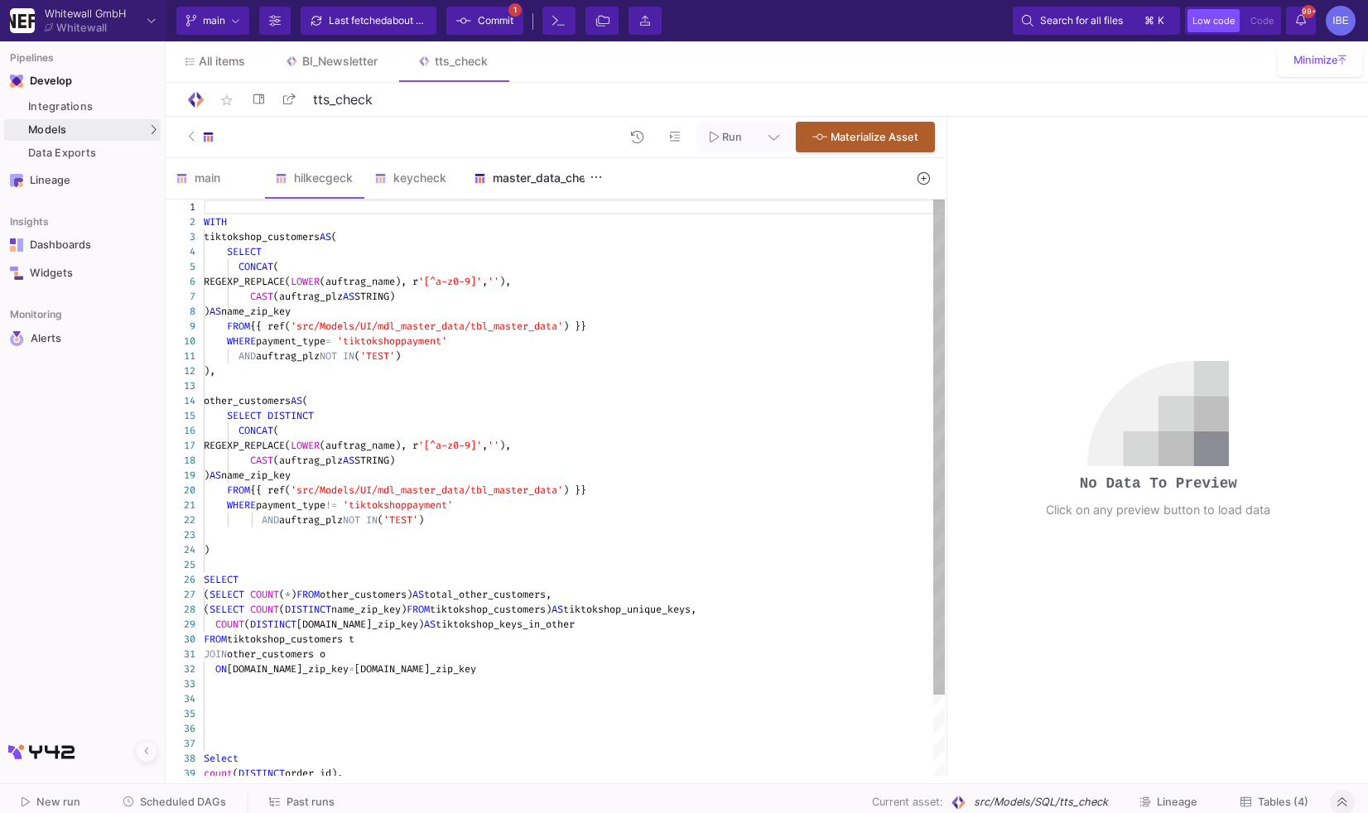
click at [516, 189] on div "master_data_check" at bounding box center [536, 178] width 145 height 40
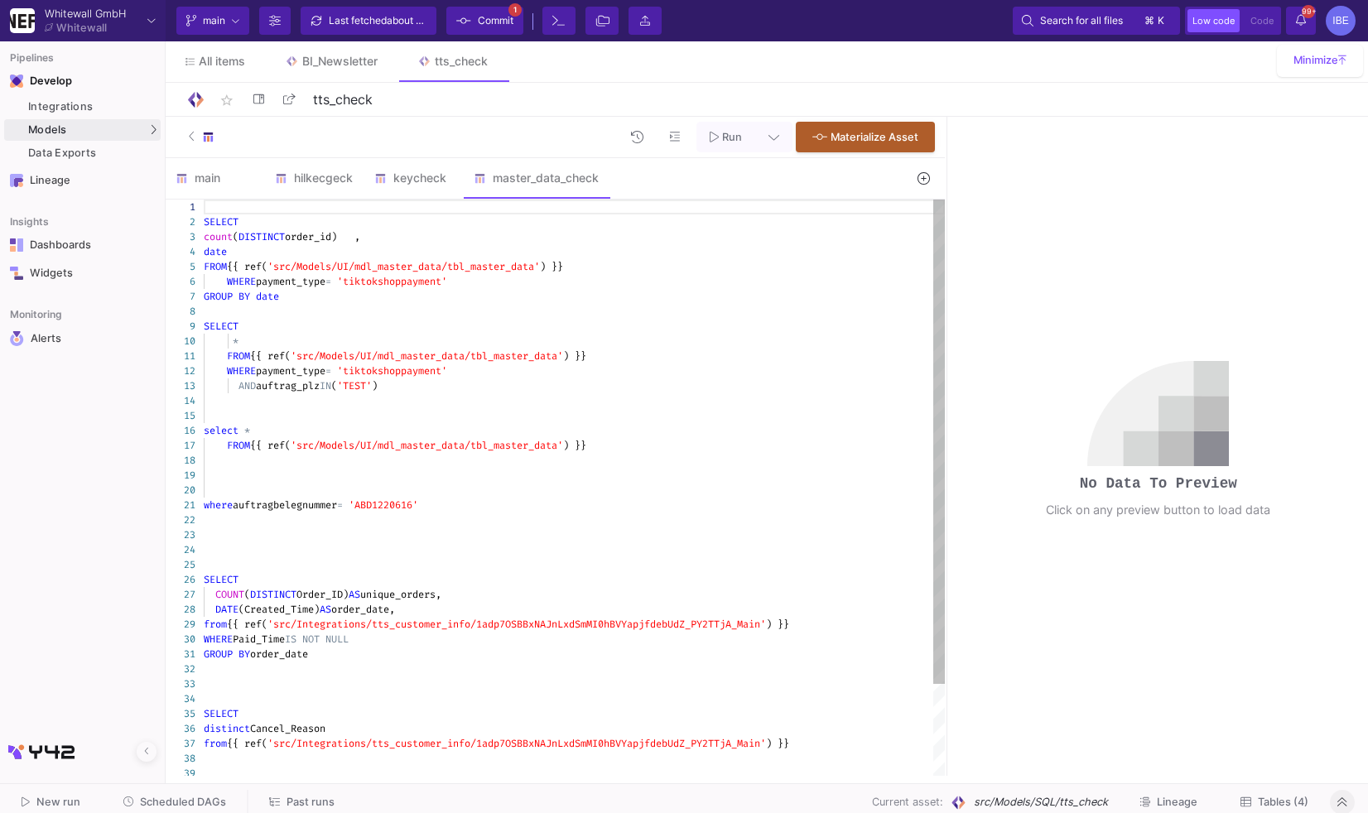
click at [295, 505] on span "auftragbelegnummer" at bounding box center [285, 505] width 104 height 13
click at [288, 505] on span "auftragbelegnummer" at bounding box center [285, 505] width 104 height 13
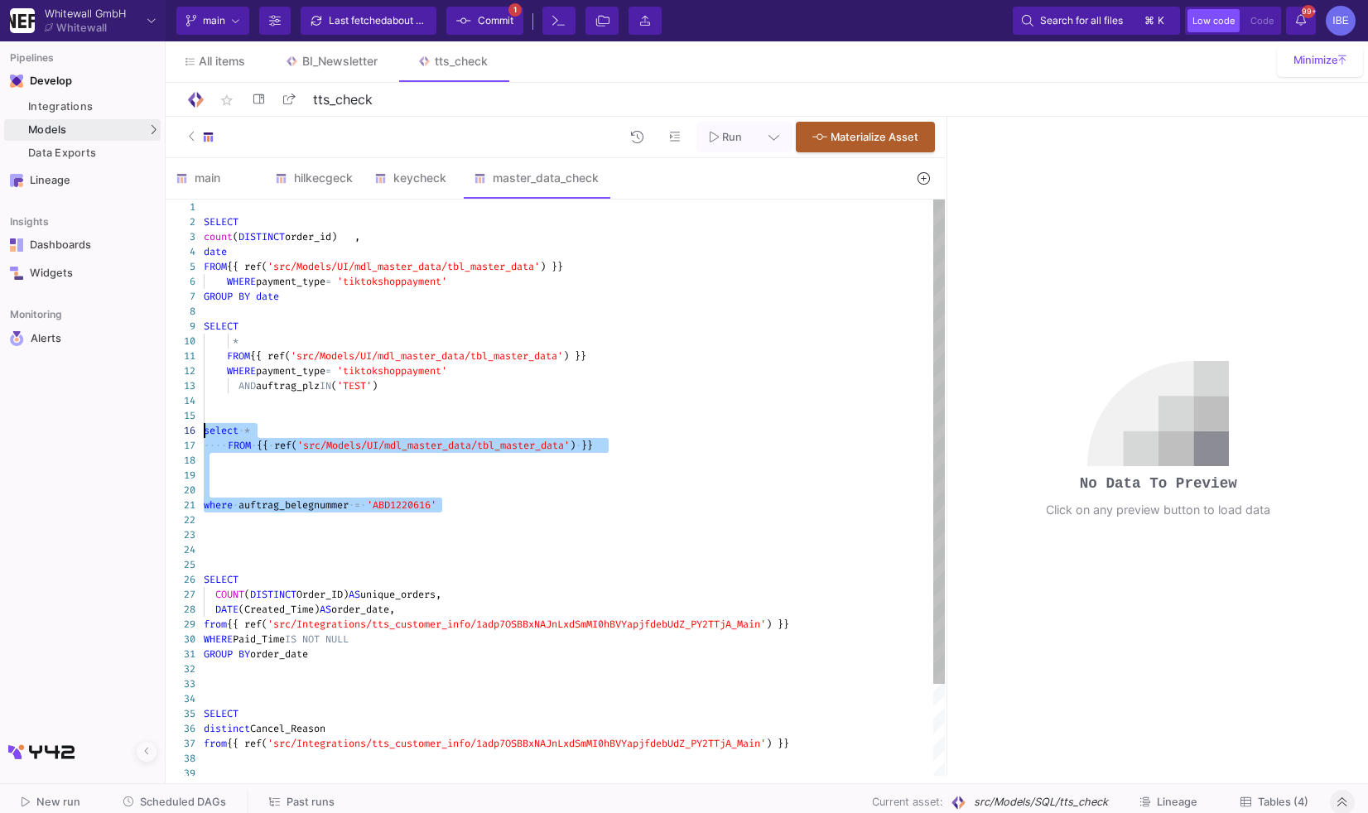
drag, startPoint x: 463, startPoint y: 509, endPoint x: 205, endPoint y: 437, distance: 267.5
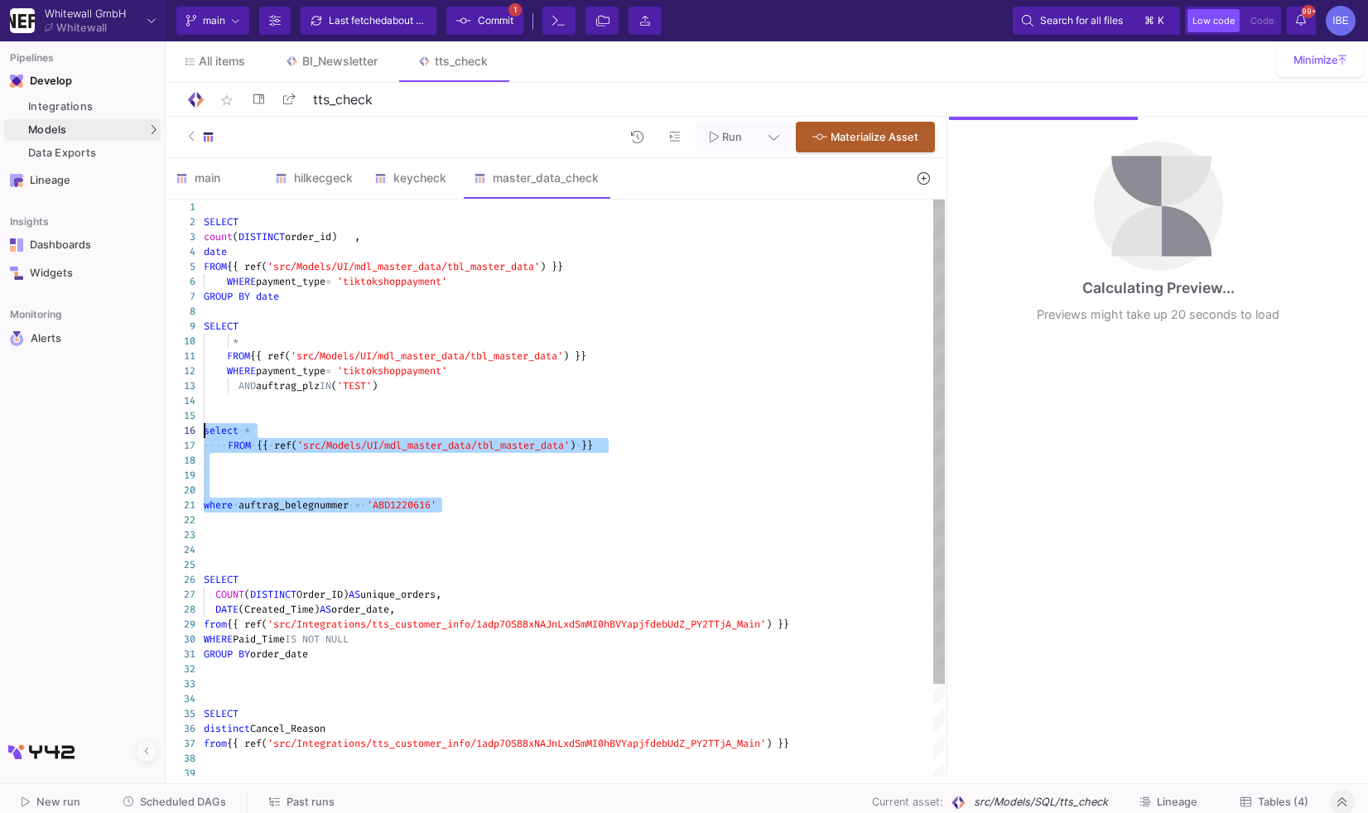
click at [214, 464] on div at bounding box center [574, 460] width 741 height 15
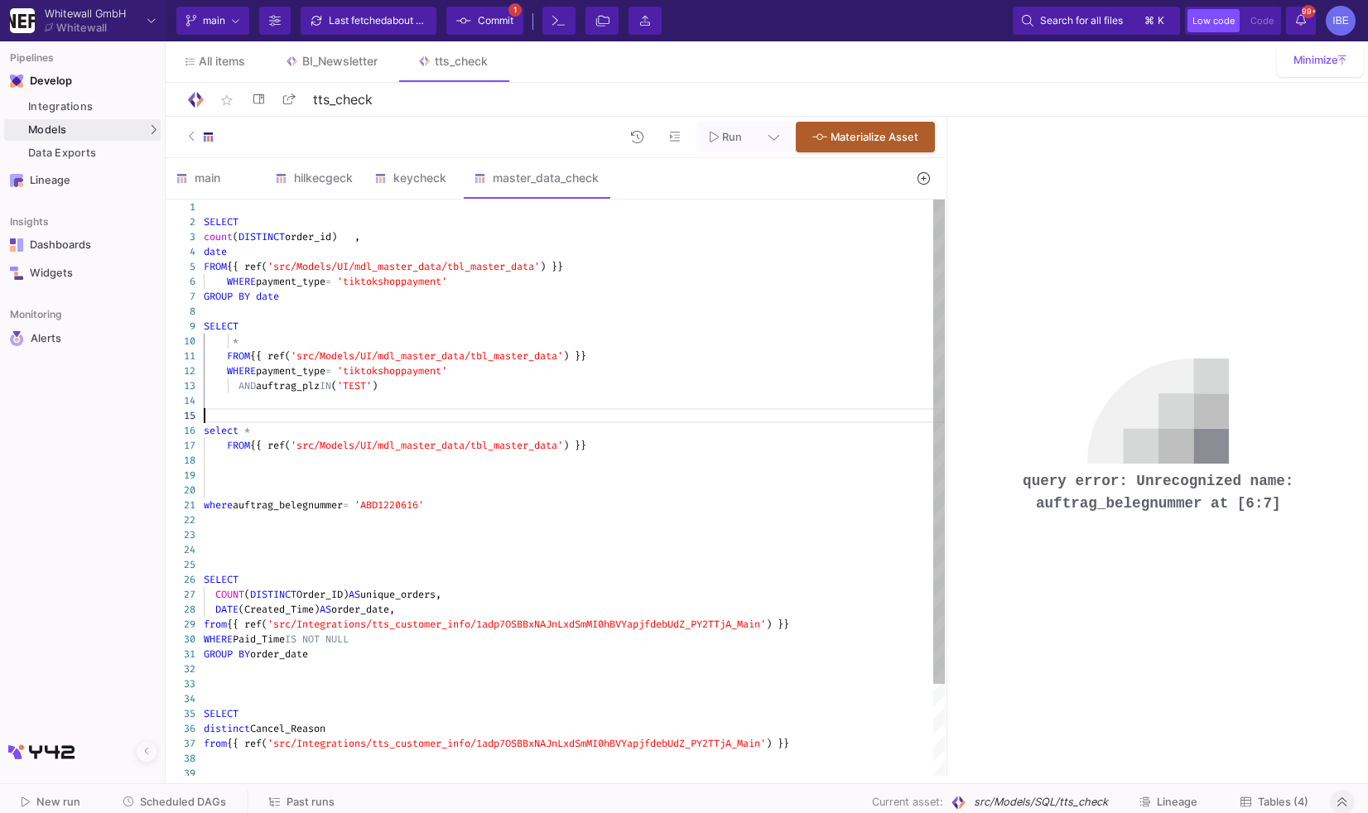
click at [238, 418] on div at bounding box center [574, 415] width 741 height 15
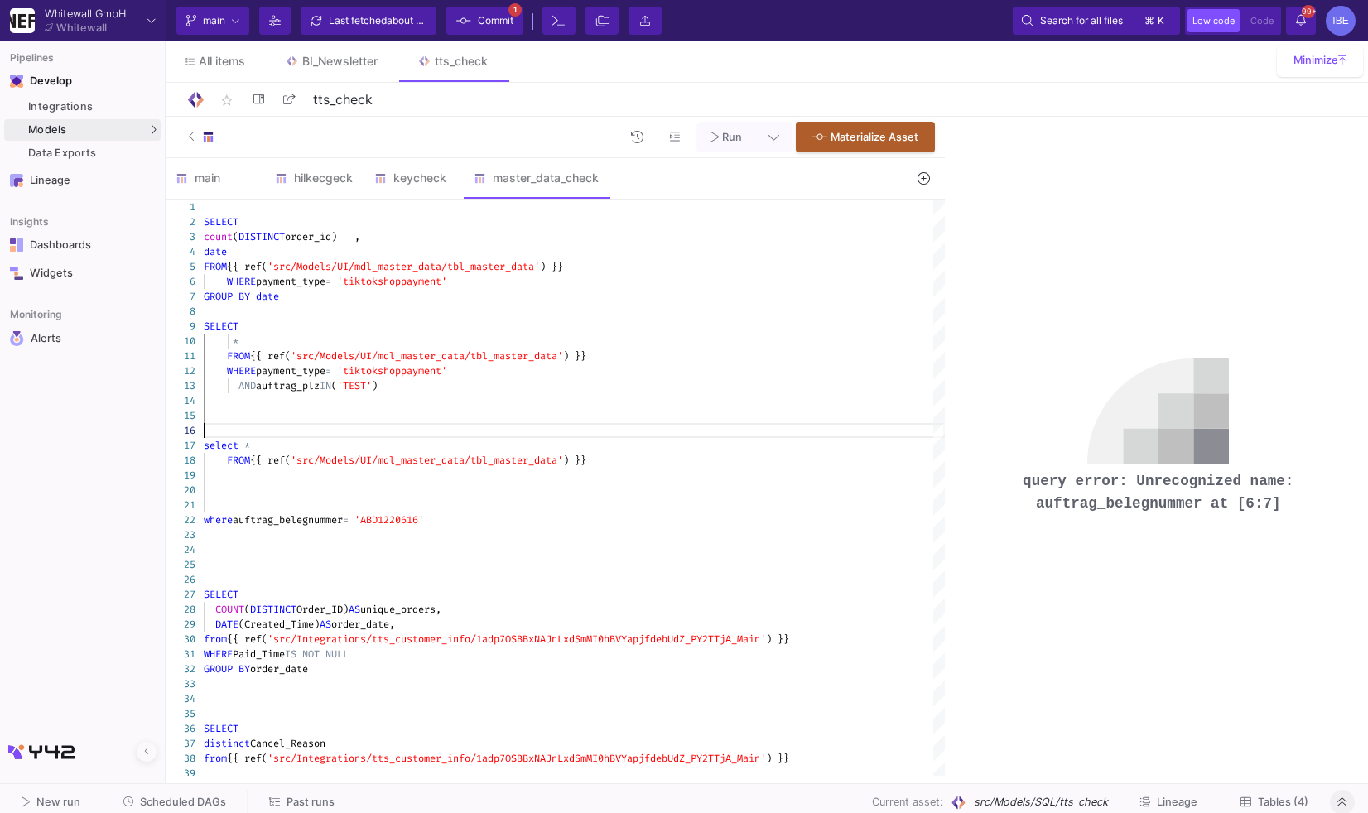
type textarea "FROM {{ ref('src/Models/UI/mdl_master_data/tbl_master_data') }} WHERE payment_t…"
click at [924, 178] on icon at bounding box center [924, 178] width 12 height 12
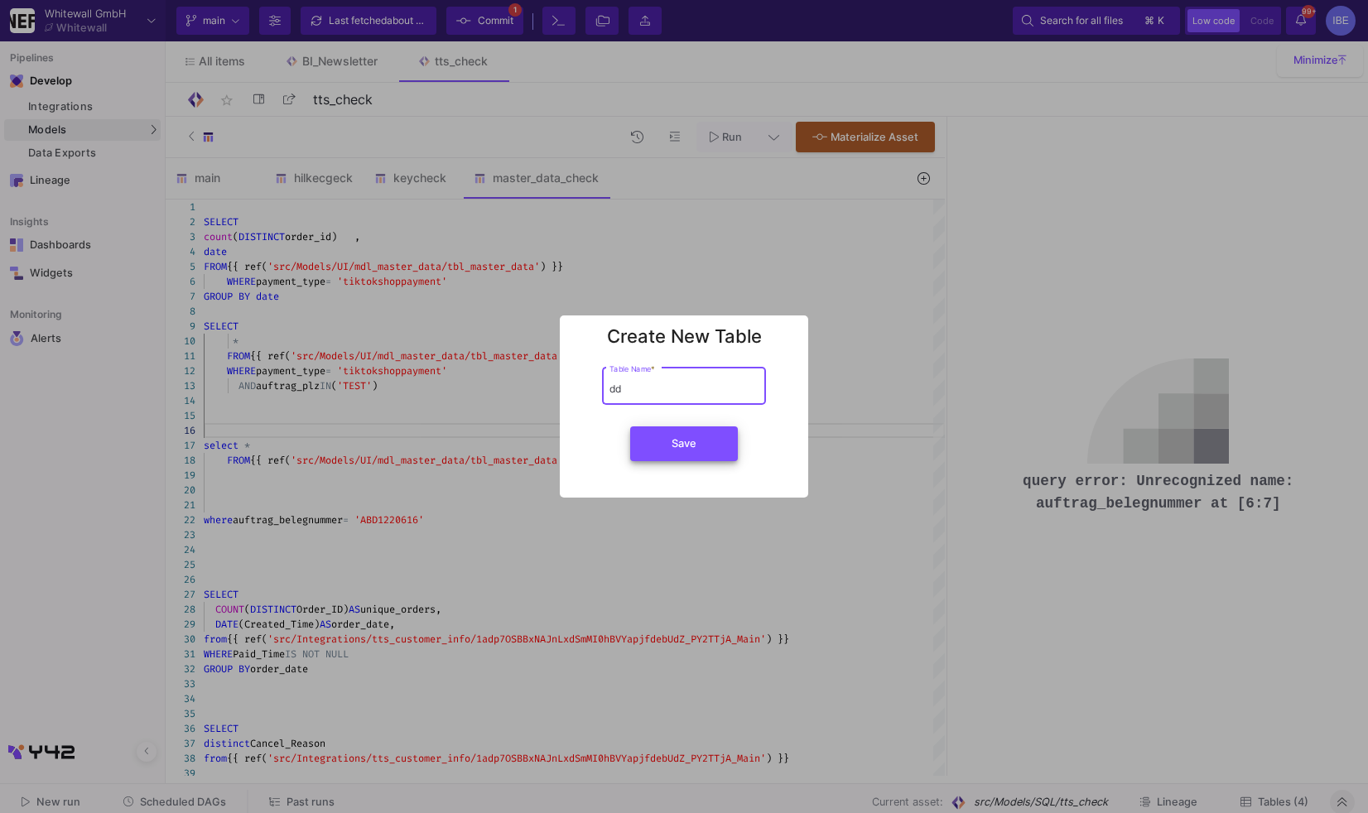
type input "dd"
click at [674, 442] on span "Save" at bounding box center [684, 443] width 25 height 12
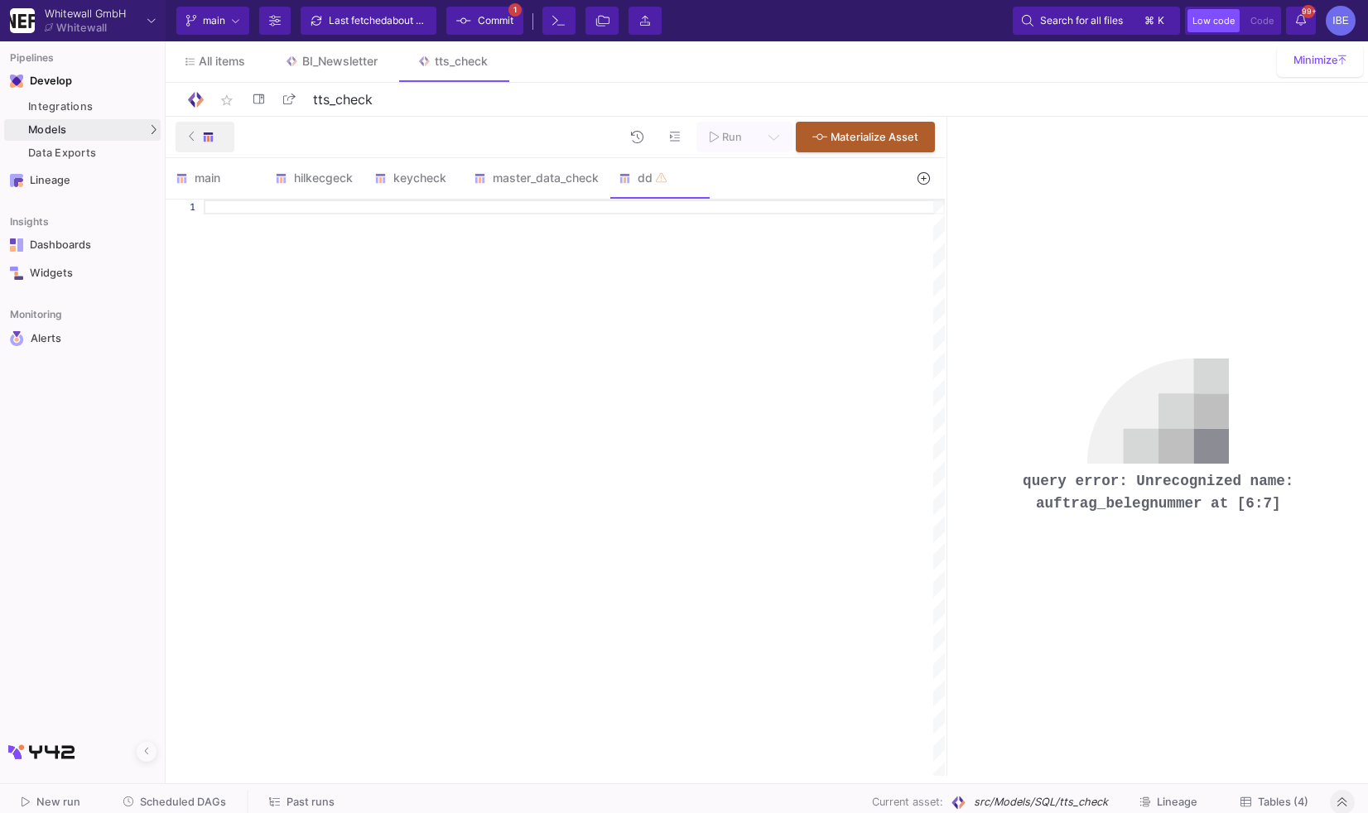
click at [200, 145] on div at bounding box center [205, 136] width 32 height 25
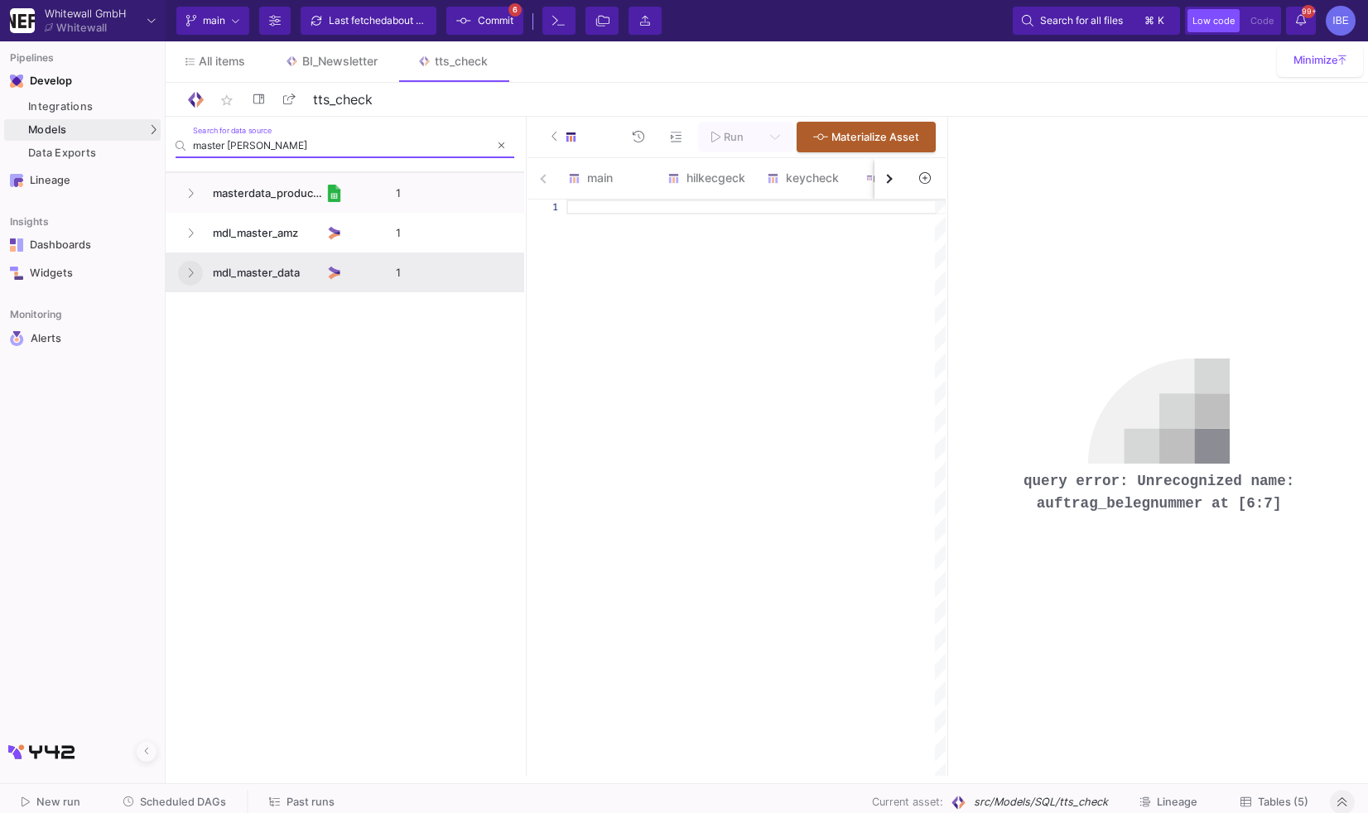
type input "master [PERSON_NAME]"
click at [200, 272] on button at bounding box center [190, 273] width 25 height 25
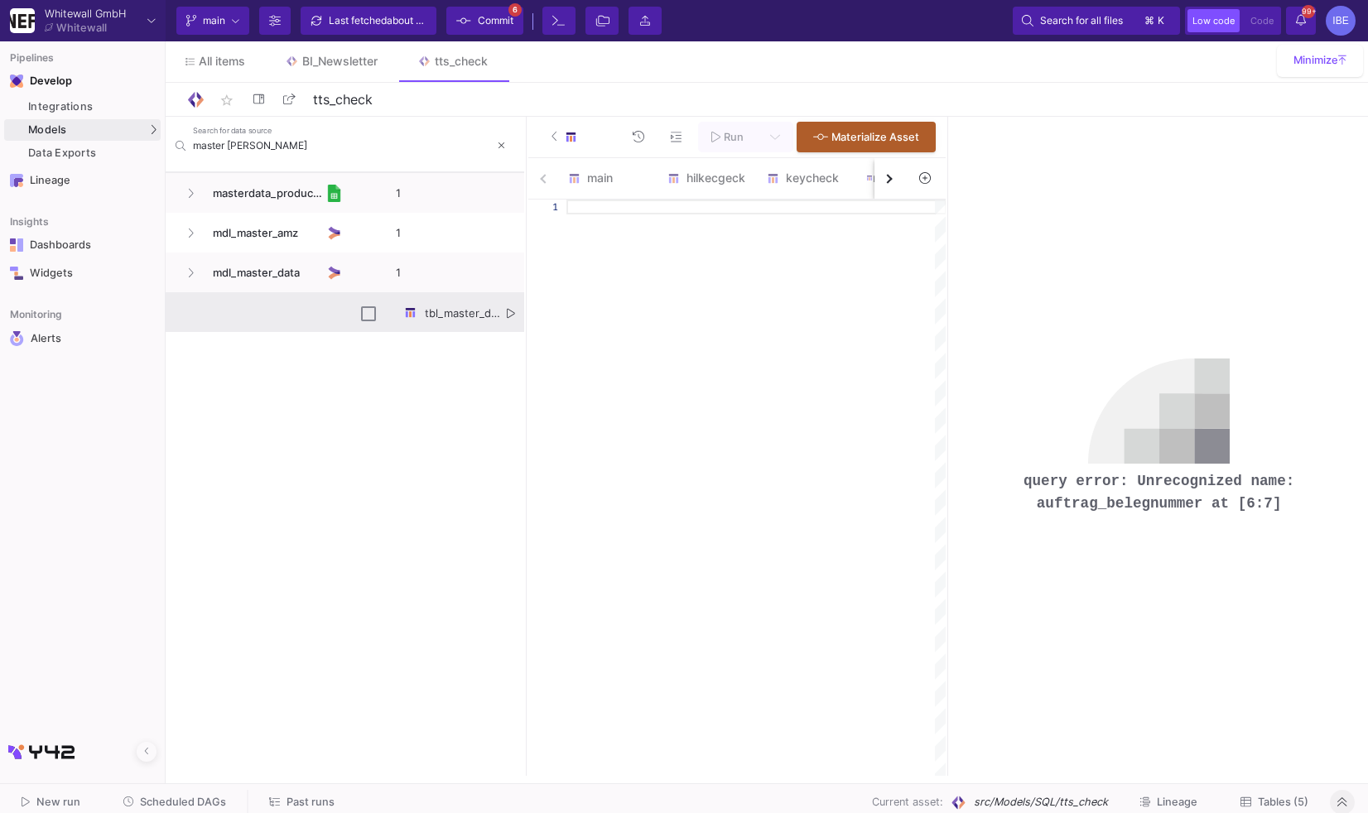
click at [516, 302] on div "tbl_master_data" at bounding box center [438, 312] width 172 height 39
checkbox input "true"
click at [508, 309] on icon "Press SPACE to deselect this row." at bounding box center [511, 313] width 8 height 9
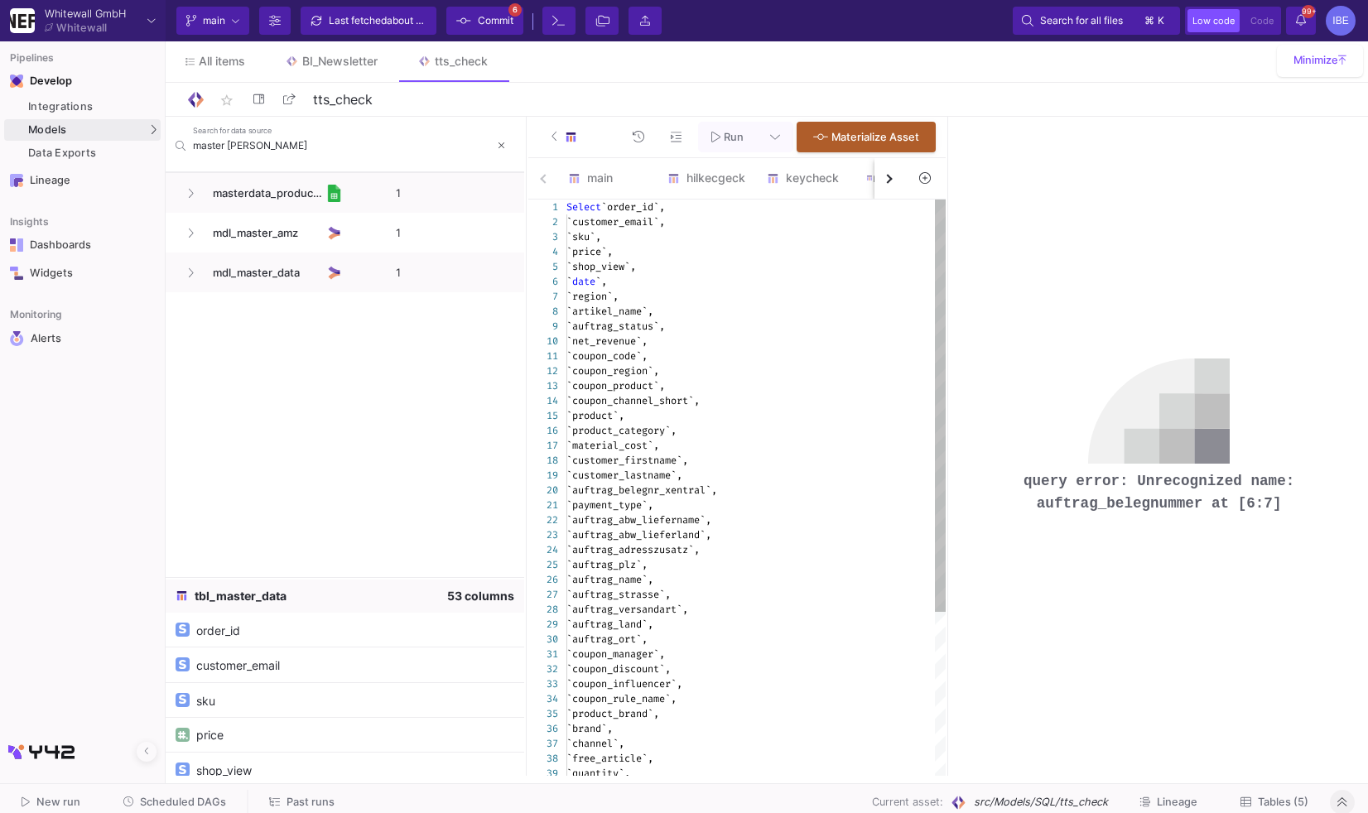
type textarea "`coupon_code`, `coupon_region`, `coupon_product`, `coupon_channel_short`, `prod…"
click at [653, 489] on span "`auftrag_belegnr_xentral`," at bounding box center [641, 490] width 151 height 13
click at [778, 190] on div "keycheck" at bounding box center [806, 178] width 99 height 40
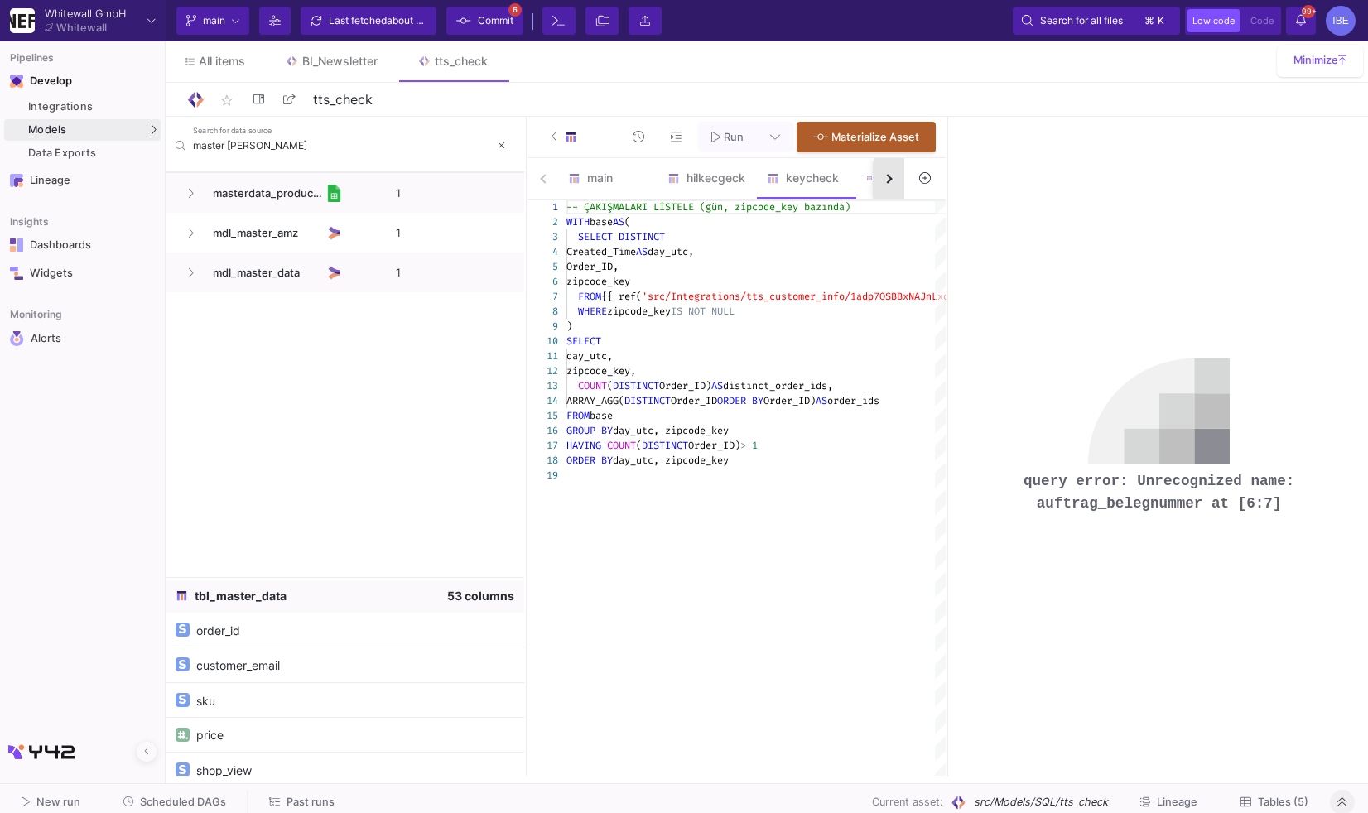
click at [875, 184] on button "button" at bounding box center [890, 178] width 30 height 41
click at [495, 136] on button at bounding box center [501, 145] width 25 height 25
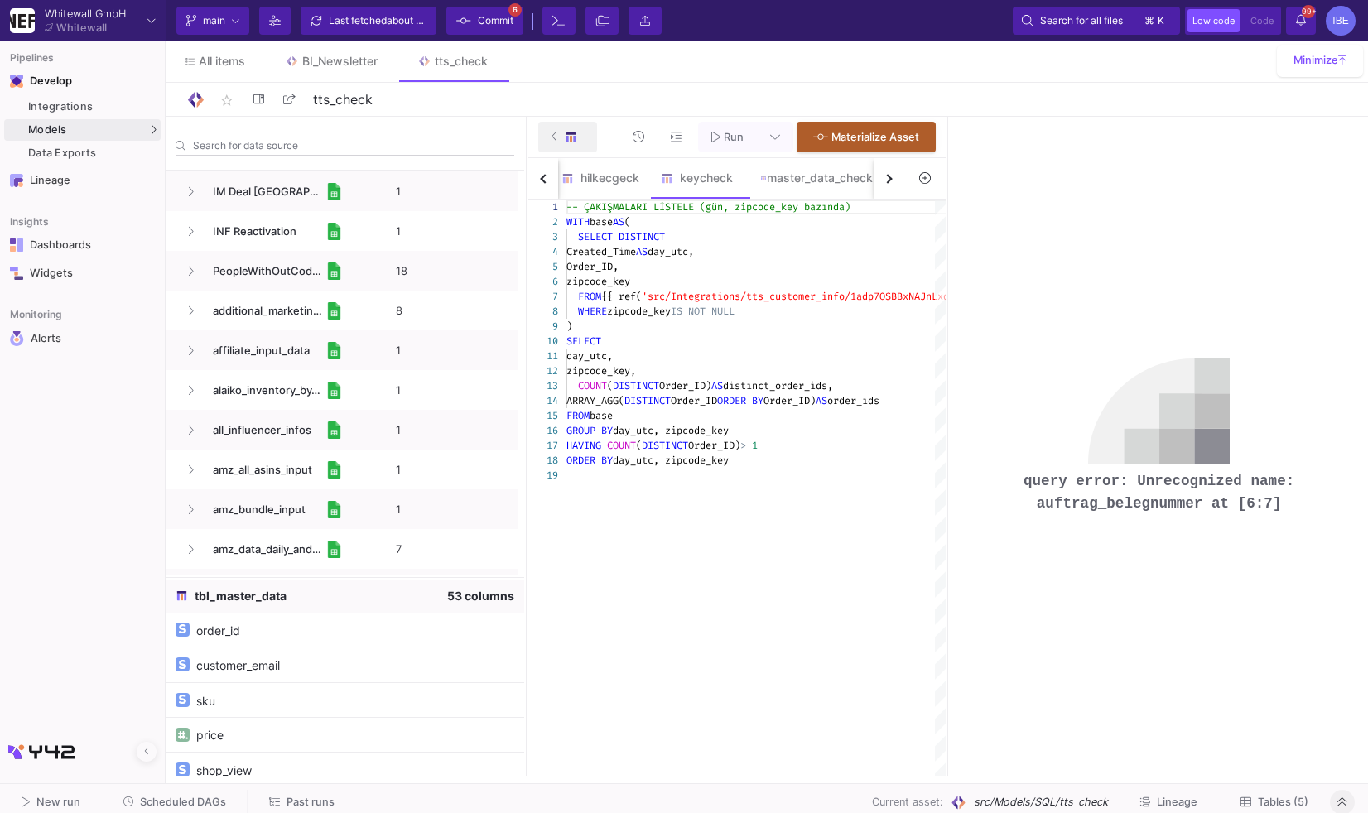
click at [563, 136] on div at bounding box center [568, 136] width 32 height 25
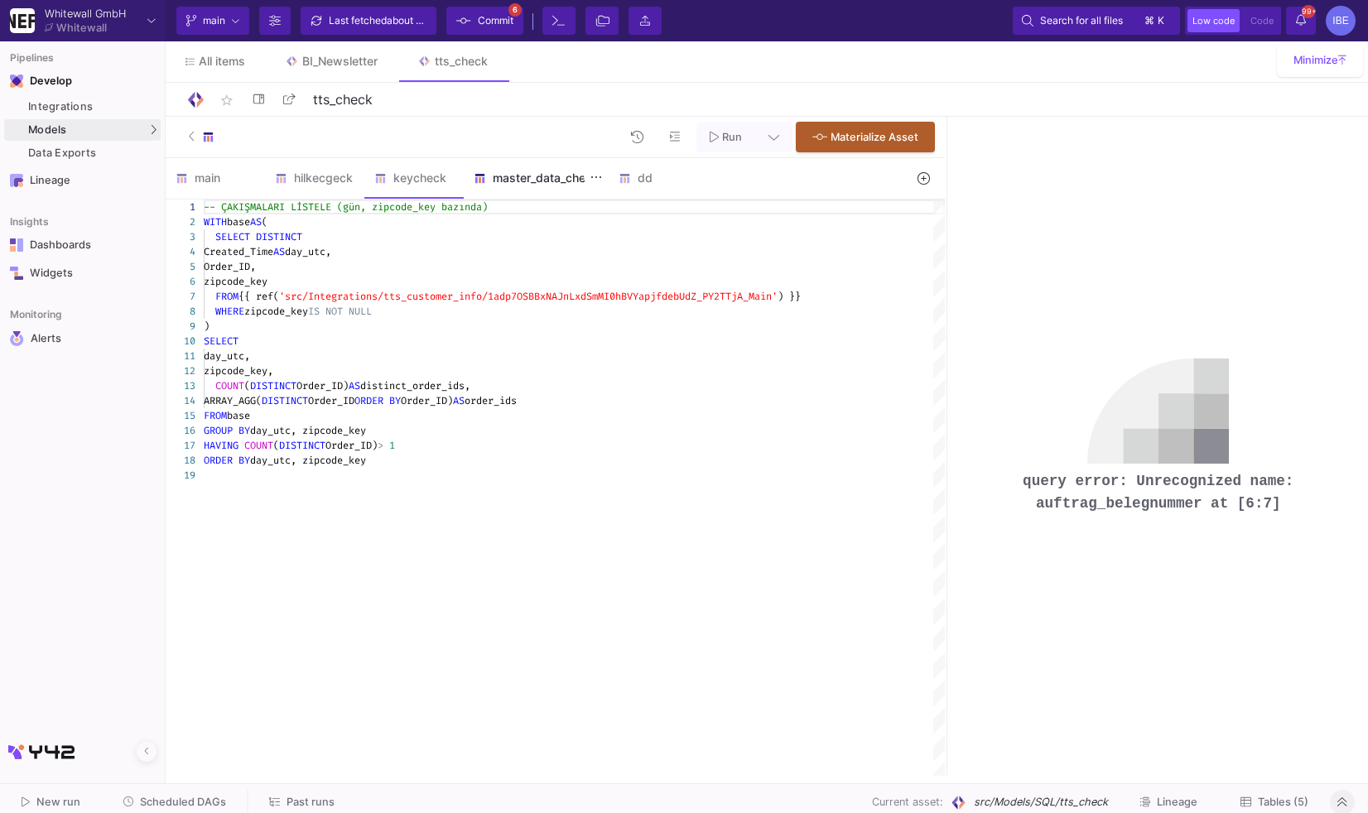
click at [523, 166] on div "master_data_check" at bounding box center [536, 178] width 145 height 40
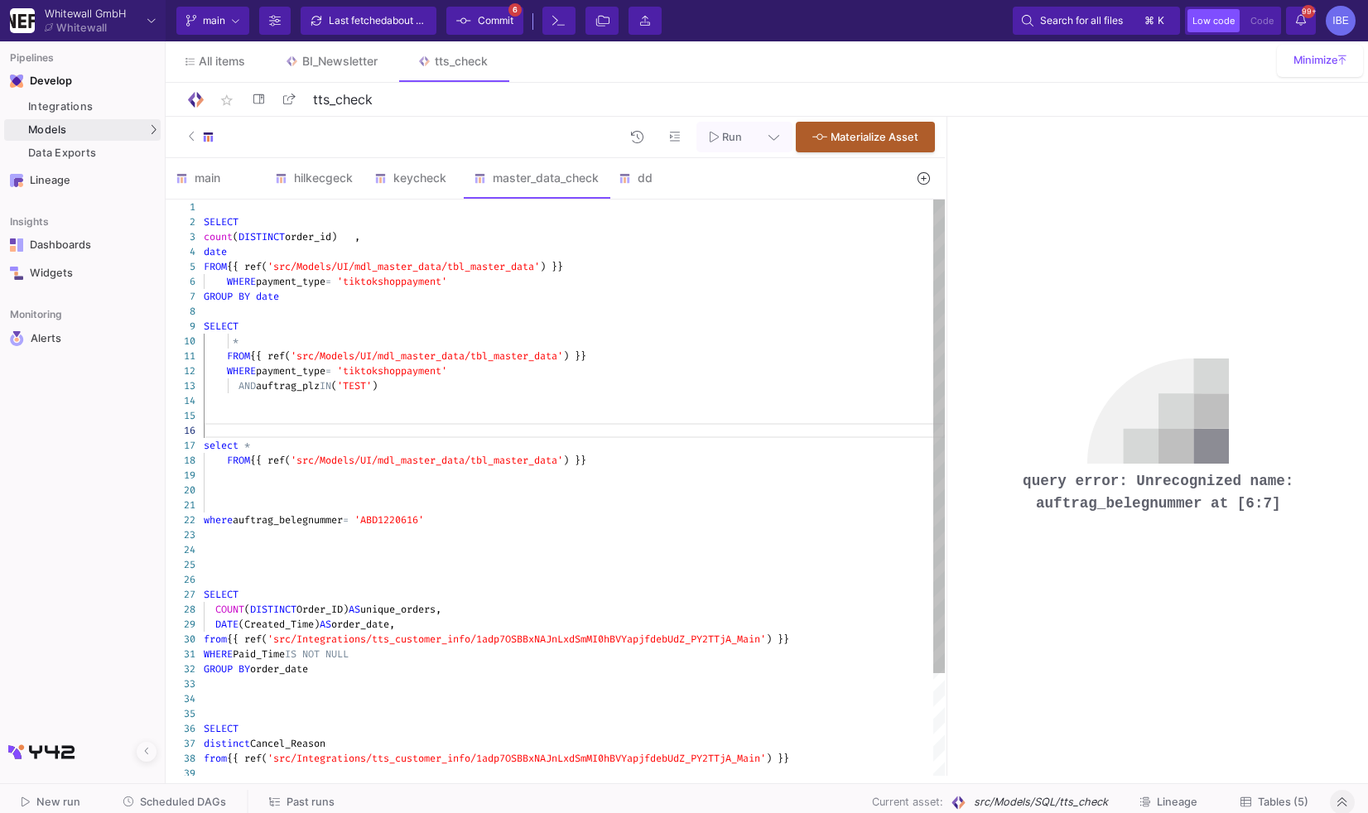
click at [311, 484] on div at bounding box center [574, 490] width 741 height 15
click at [296, 520] on span "auftrag_belegnummer" at bounding box center [288, 519] width 110 height 13
paste textarea "r_xentral"
type textarea "FROM {{ ref('src/Models/UI/mdl_master_data/tbl_master_data') }} WHERE payment_t…"
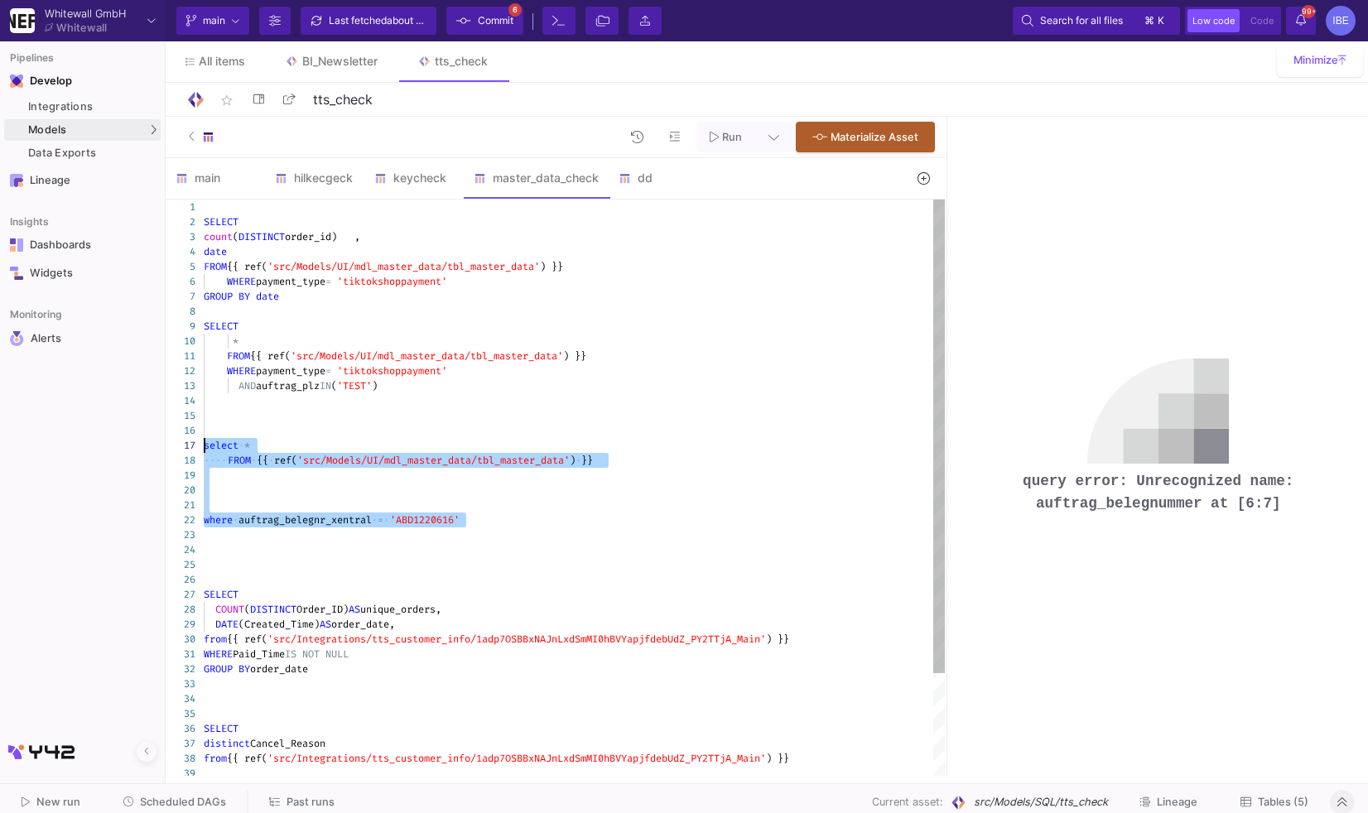
drag, startPoint x: 487, startPoint y: 520, endPoint x: 193, endPoint y: 451, distance: 302.1
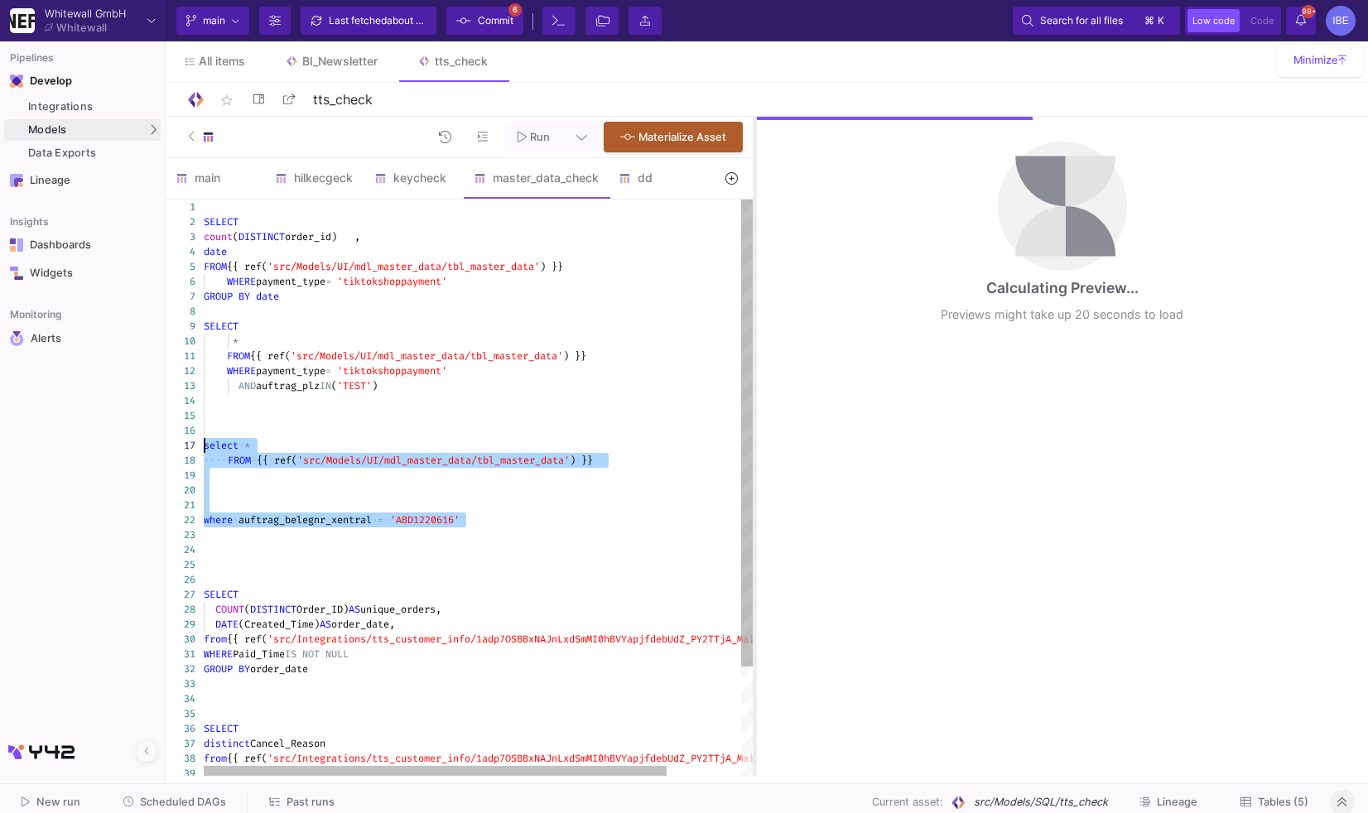
drag, startPoint x: 946, startPoint y: 367, endPoint x: 755, endPoint y: 351, distance: 191.1
click at [755, 351] on div at bounding box center [755, 446] width 4 height 659
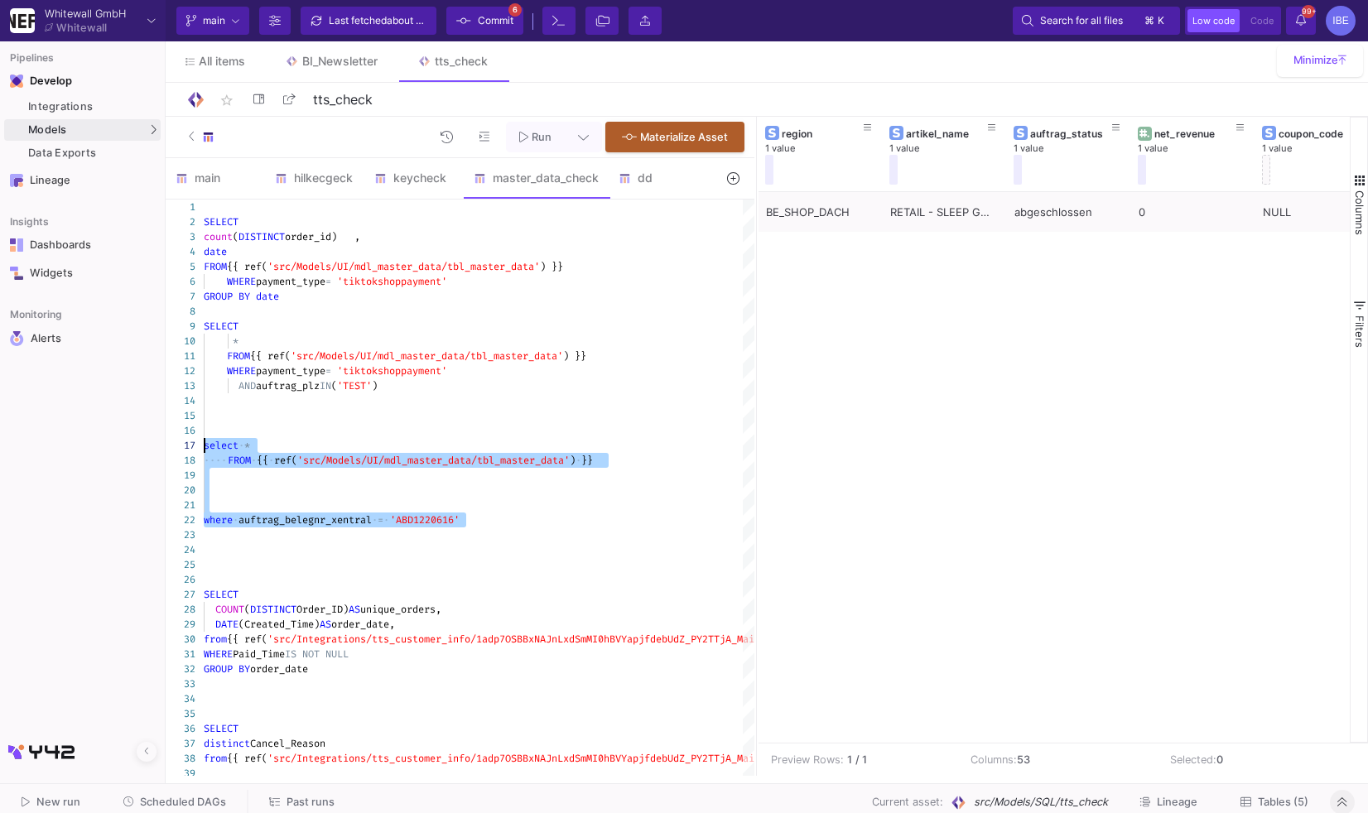
scroll to position [0, 751]
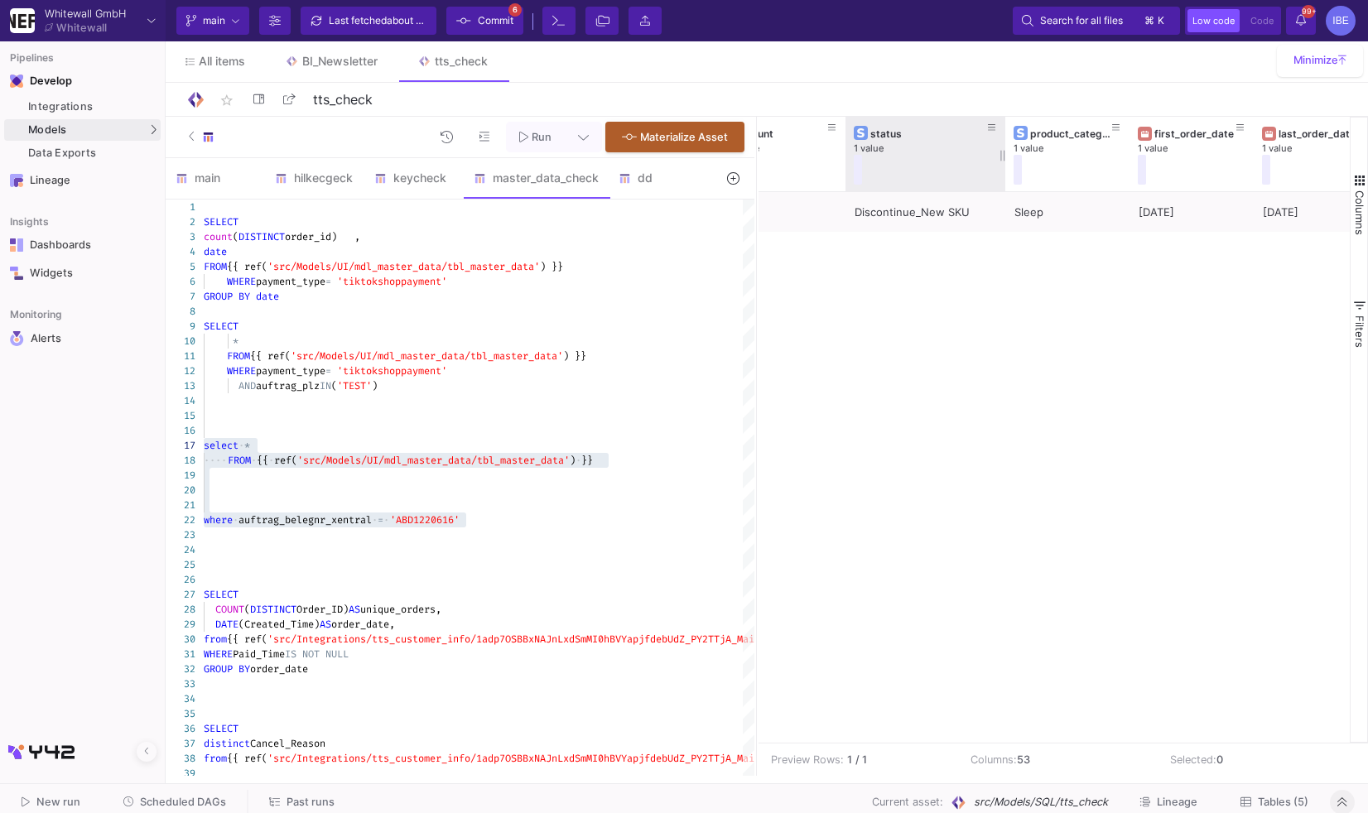
drag, startPoint x: 968, startPoint y: 152, endPoint x: 1001, endPoint y: 161, distance: 34.4
click at [1002, 161] on div at bounding box center [1005, 154] width 7 height 75
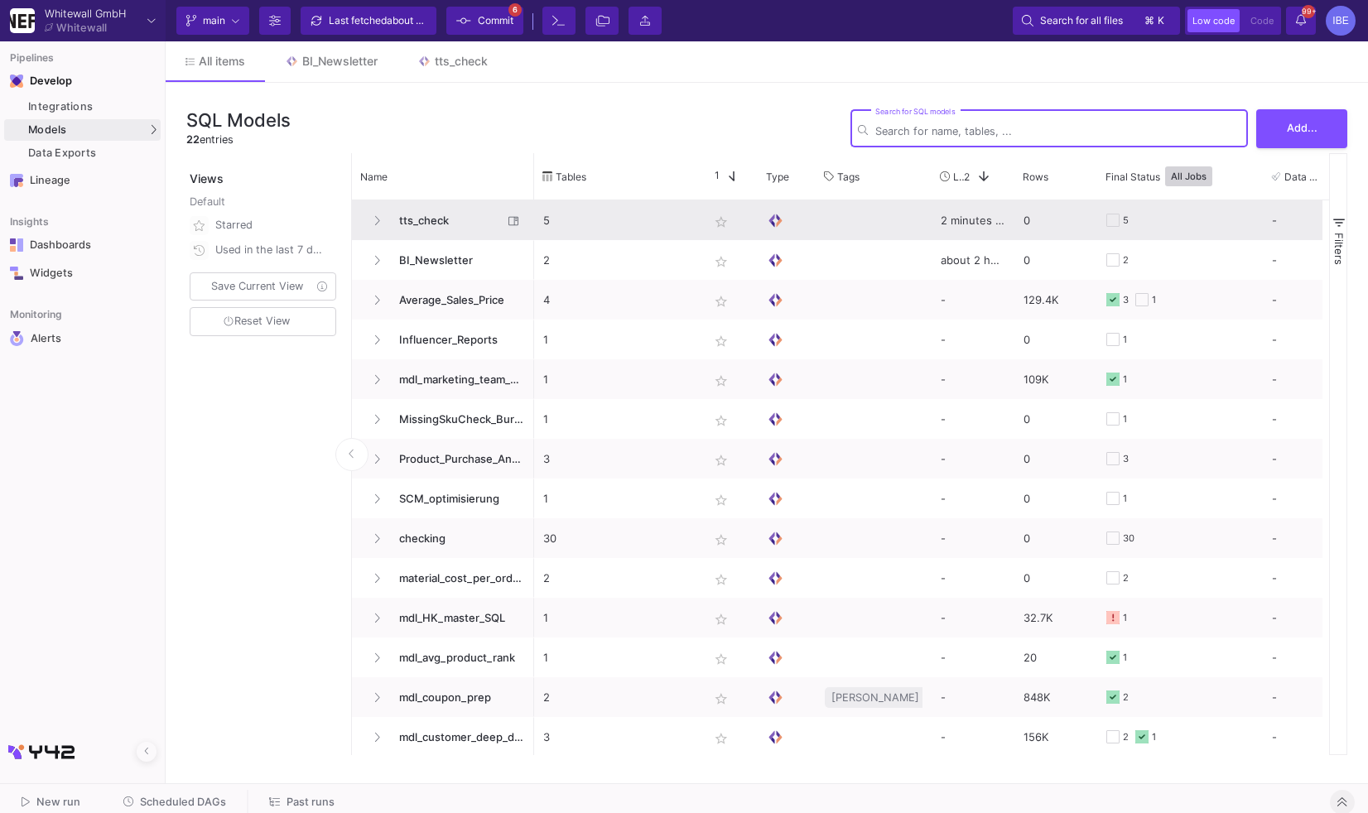
click at [433, 214] on span "tts_check" at bounding box center [445, 220] width 113 height 39
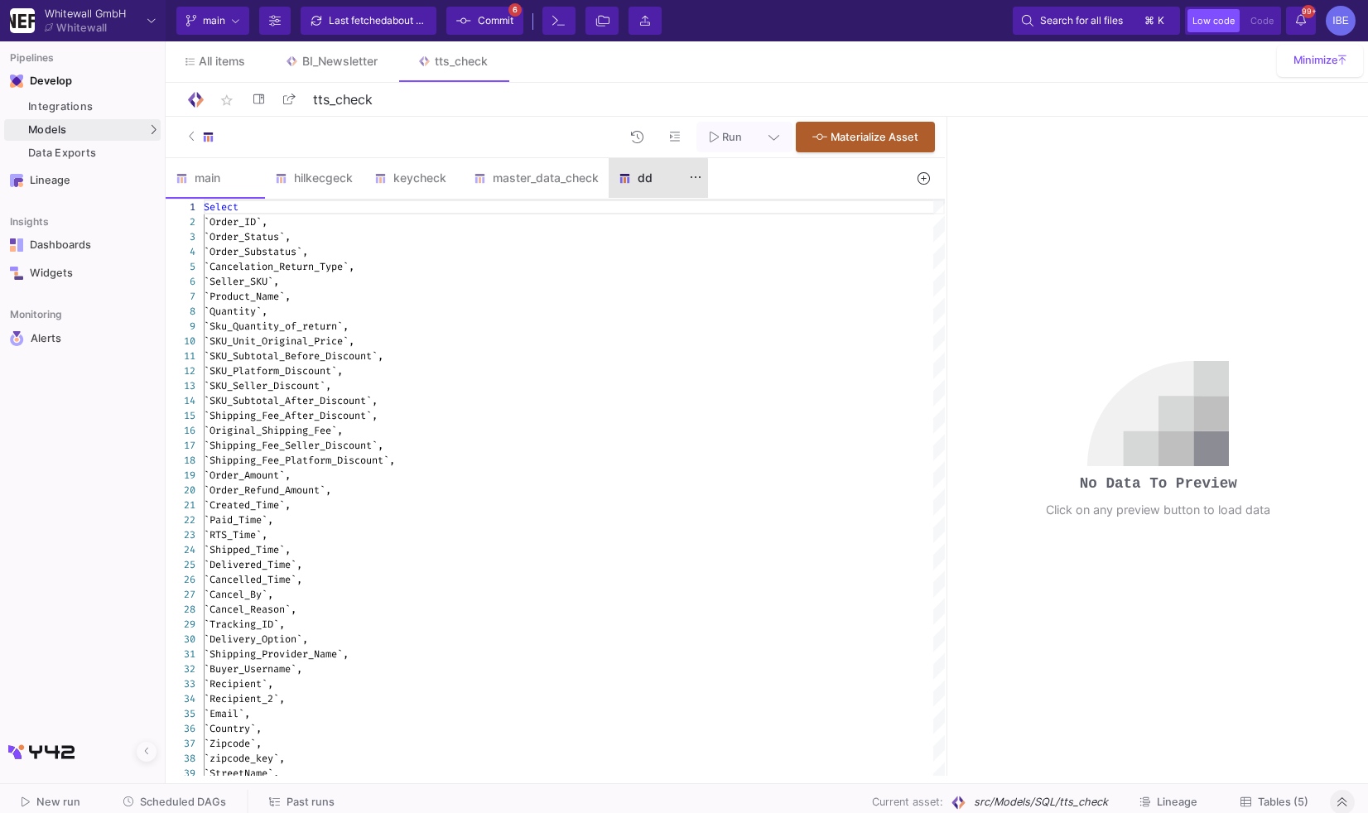
click at [646, 180] on div "dd" at bounding box center [659, 177] width 80 height 13
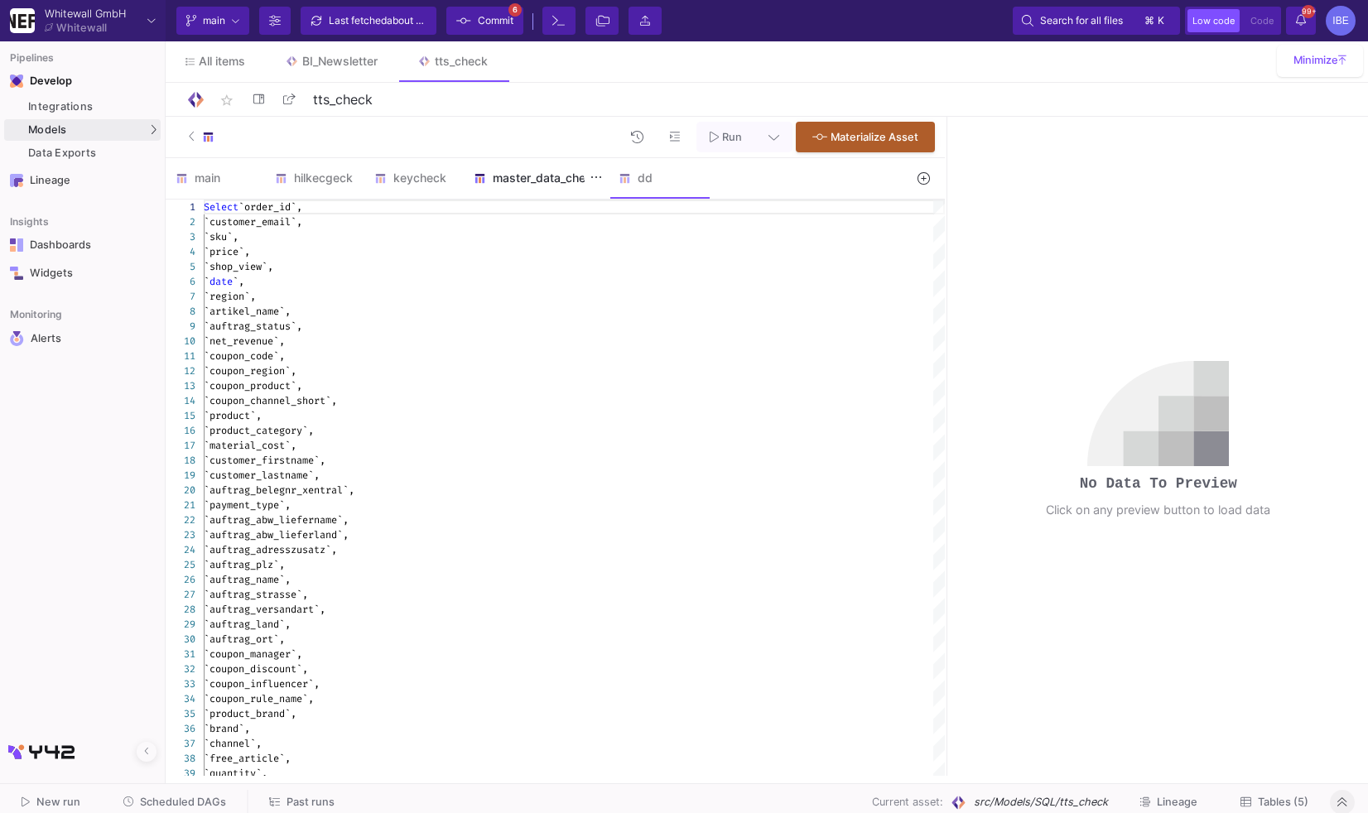
click at [526, 176] on div "master_data_check" at bounding box center [536, 177] width 125 height 13
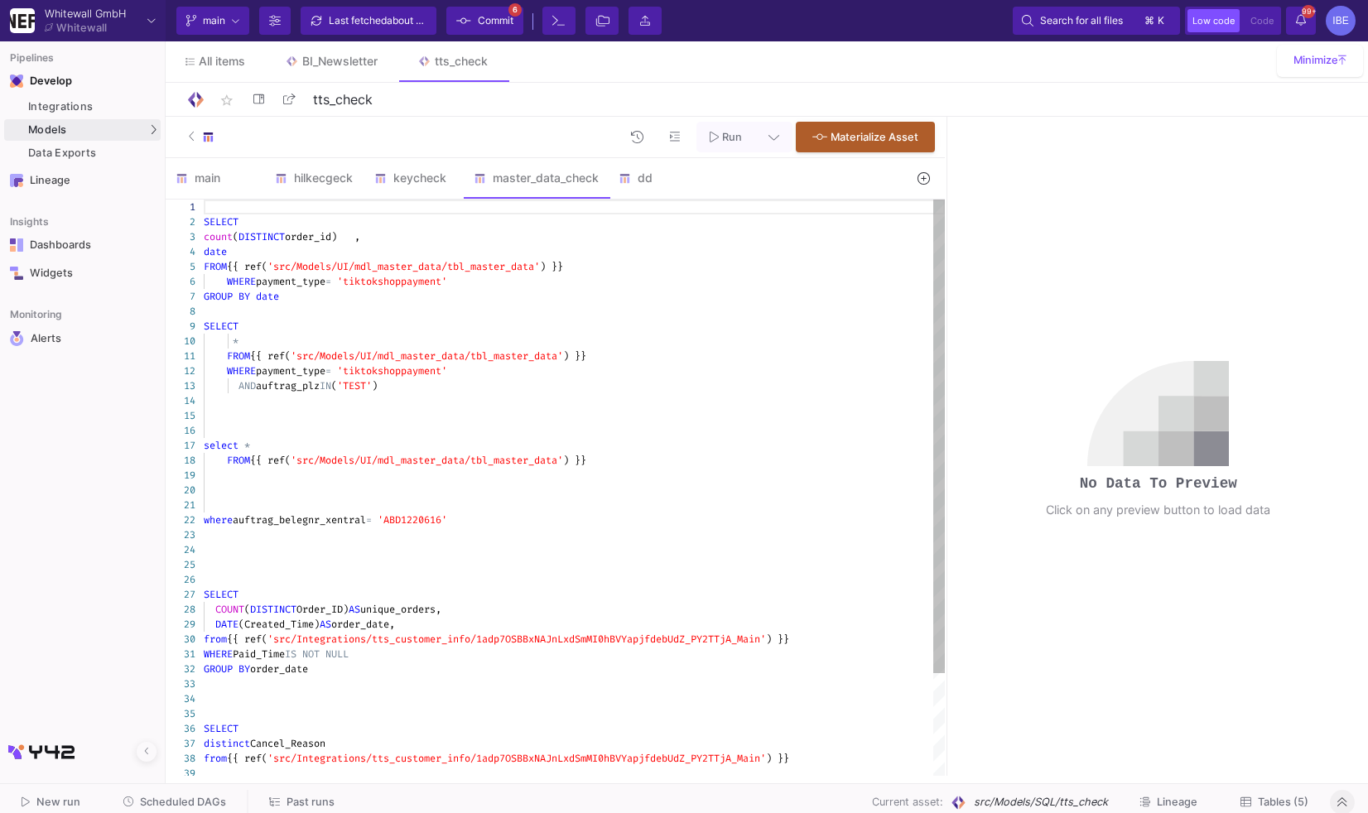
click at [392, 508] on div at bounding box center [574, 505] width 741 height 15
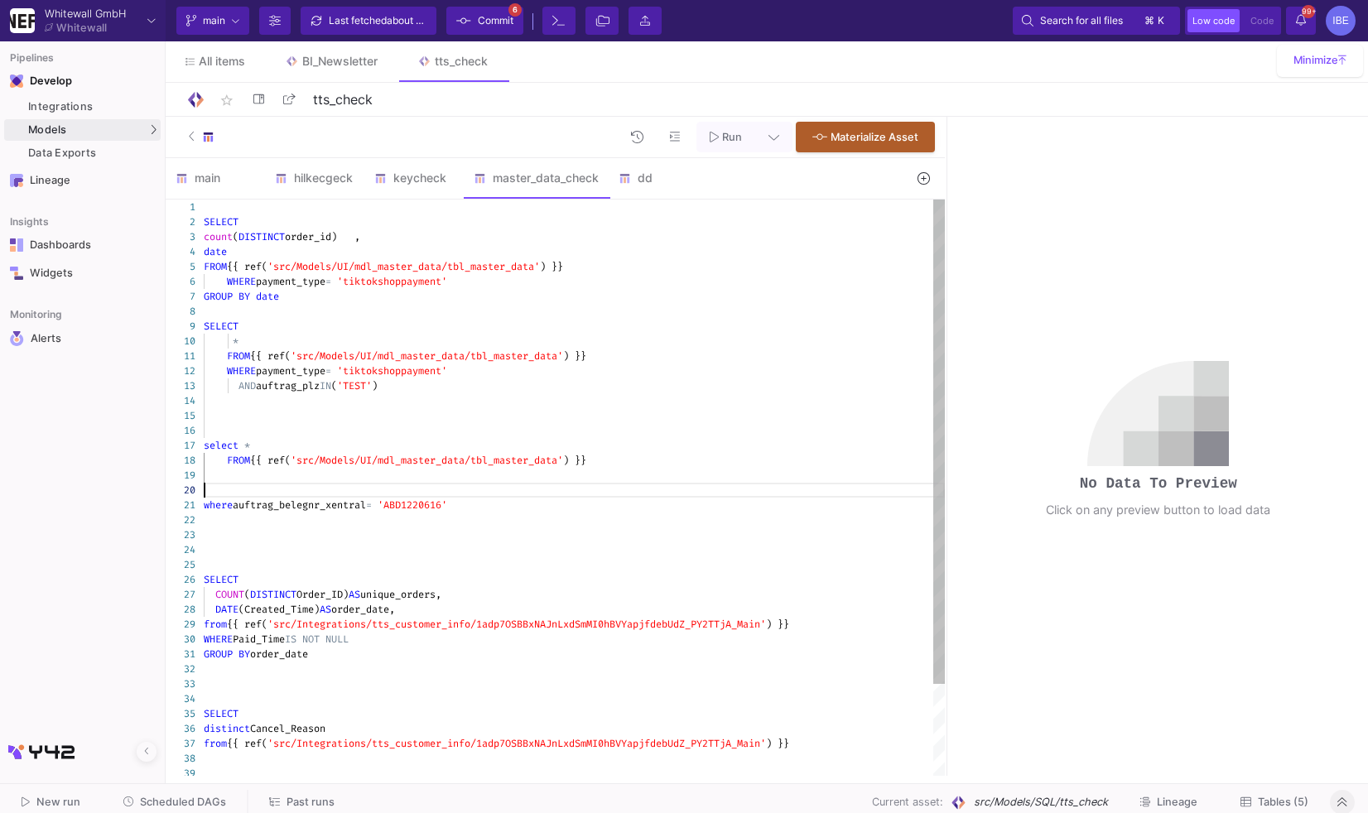
type textarea "FROM {{ ref('src/Models/UI/mdl_master_data/tbl_master_data') }} WHERE payment_t…"
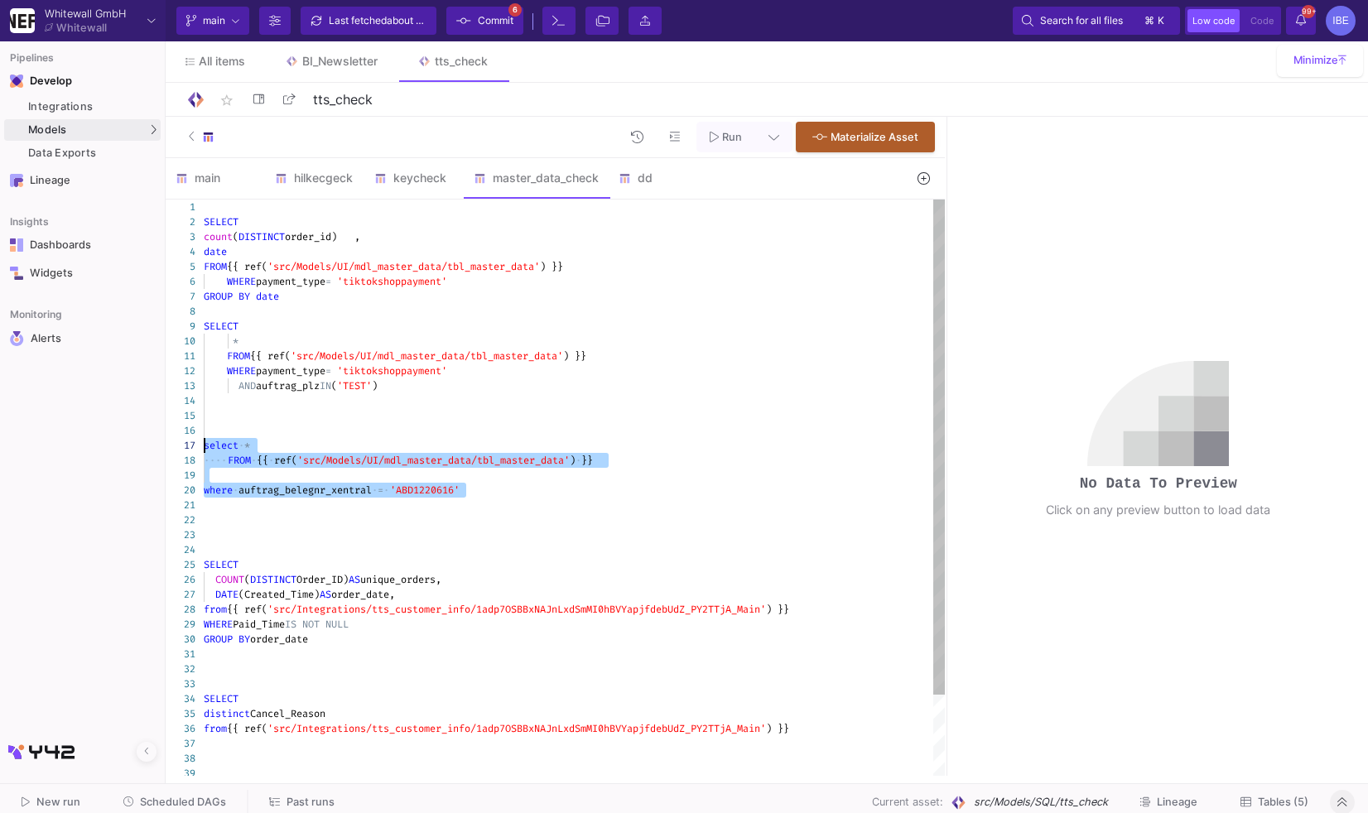
drag, startPoint x: 470, startPoint y: 494, endPoint x: 171, endPoint y: 448, distance: 303.2
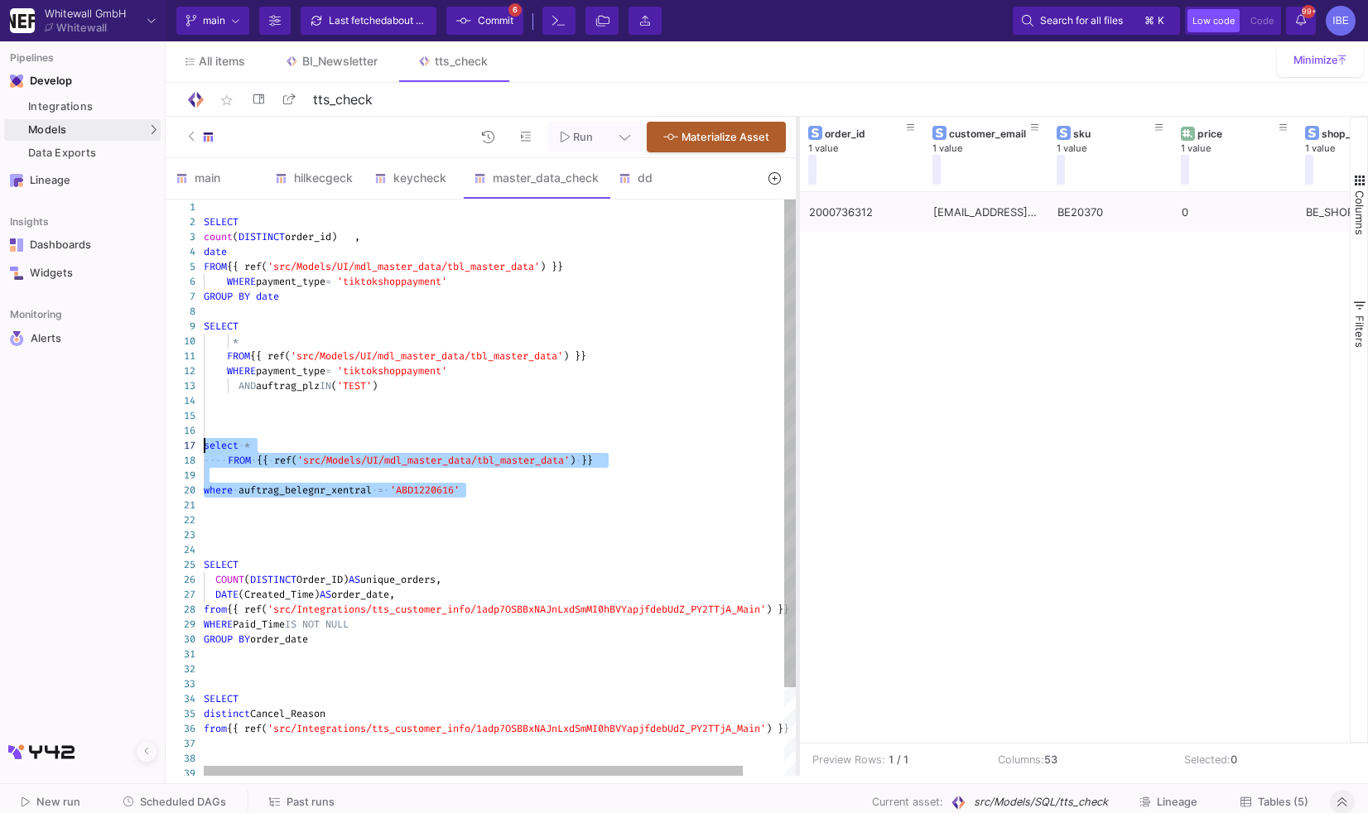
drag, startPoint x: 946, startPoint y: 283, endPoint x: 771, endPoint y: 294, distance: 175.1
click at [796, 294] on div at bounding box center [798, 446] width 4 height 659
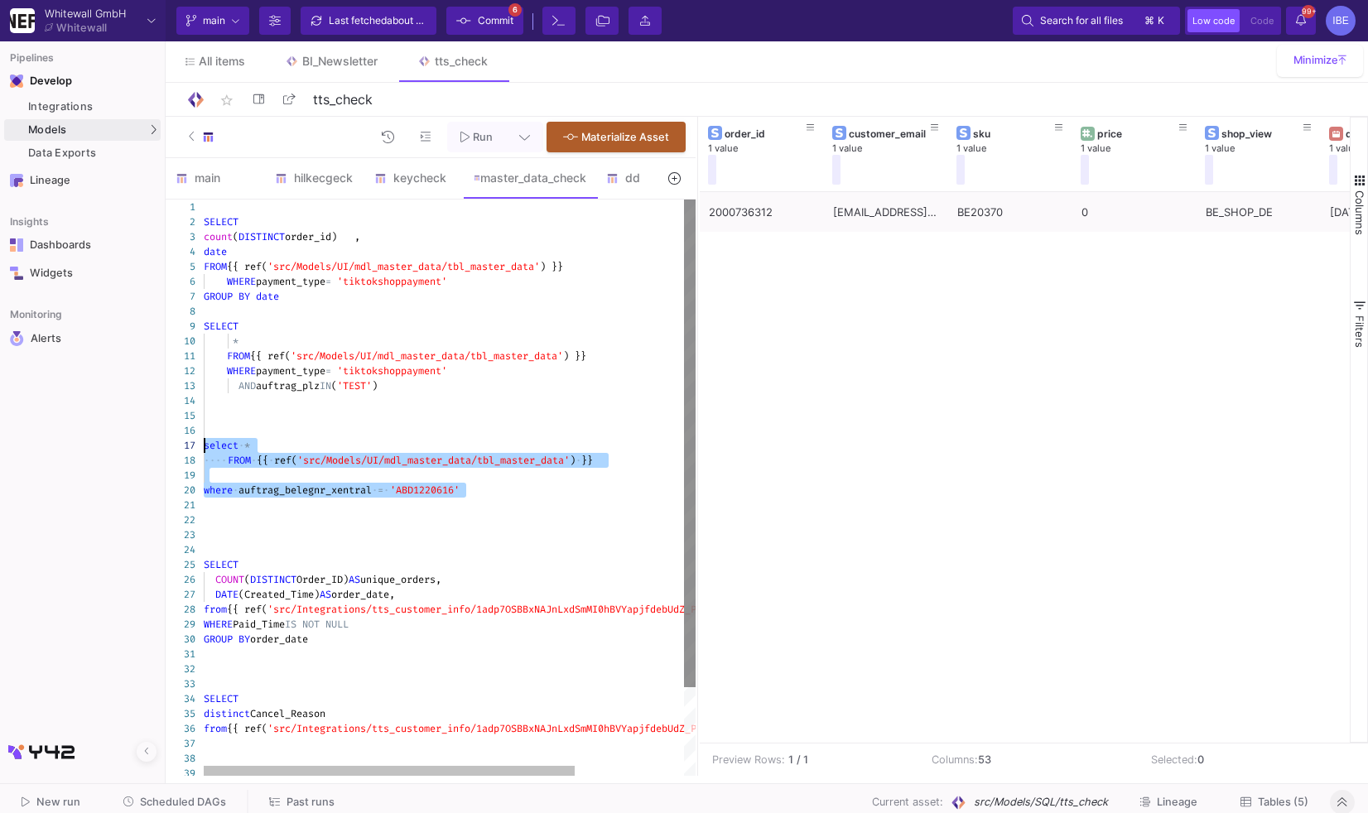
drag, startPoint x: 770, startPoint y: 361, endPoint x: 663, endPoint y: 359, distance: 107.7
click at [696, 356] on div at bounding box center [698, 446] width 4 height 659
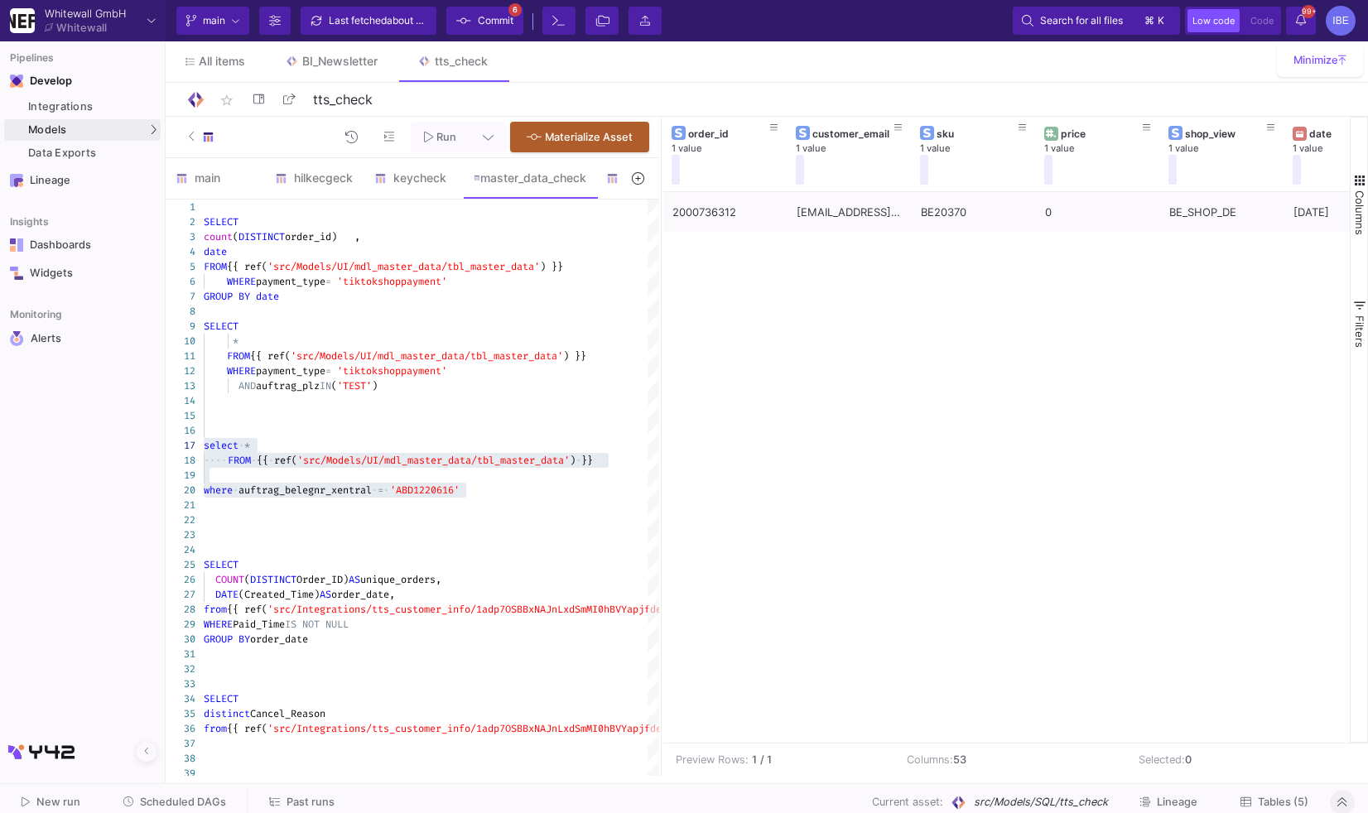
click at [937, 431] on div "2000736312 [EMAIL_ADDRESS][DOMAIN_NAME] BE20370 0 BE_SHOP_DE [DATE] BE_SHOP_DACH" at bounding box center [1006, 467] width 687 height 551
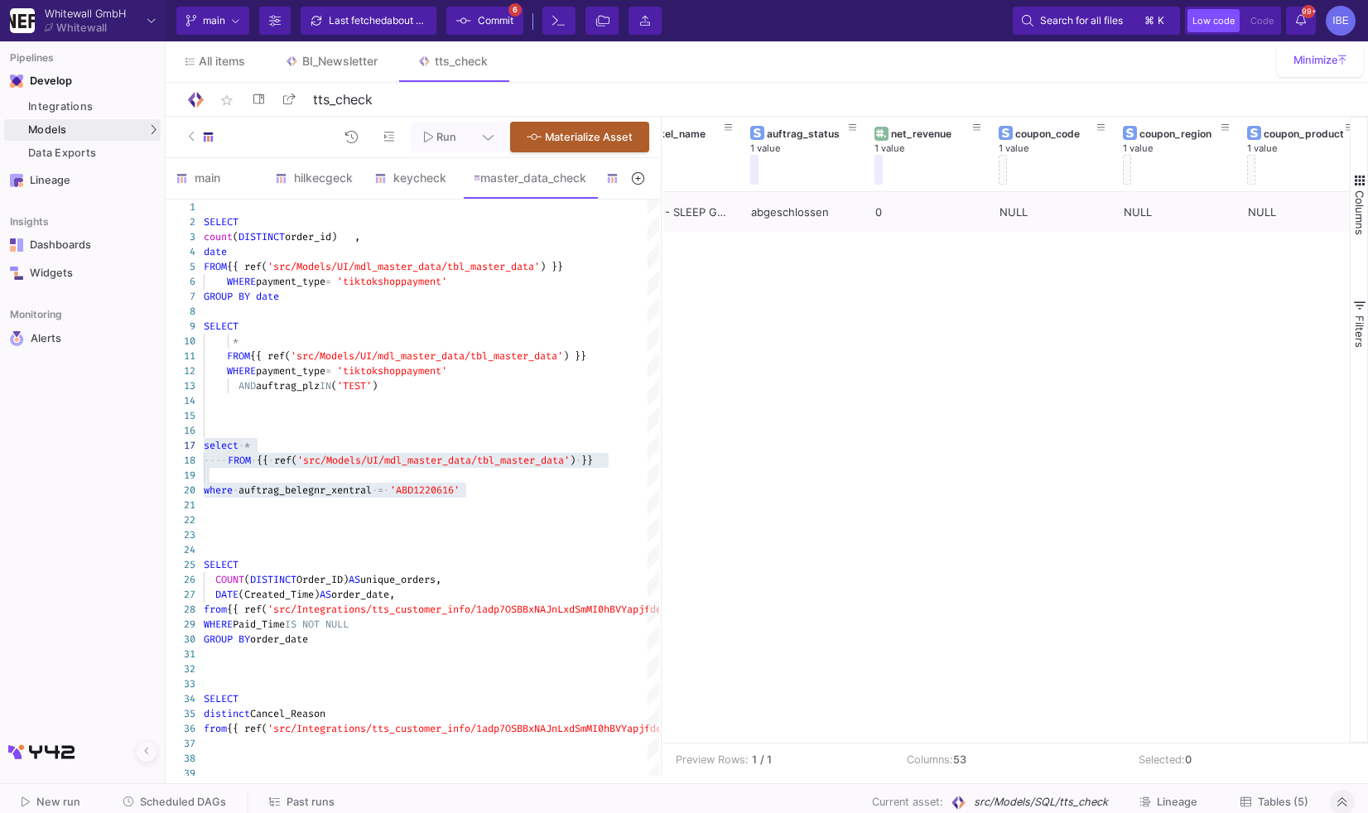
click at [496, 21] on span "Commit" at bounding box center [496, 20] width 36 height 25
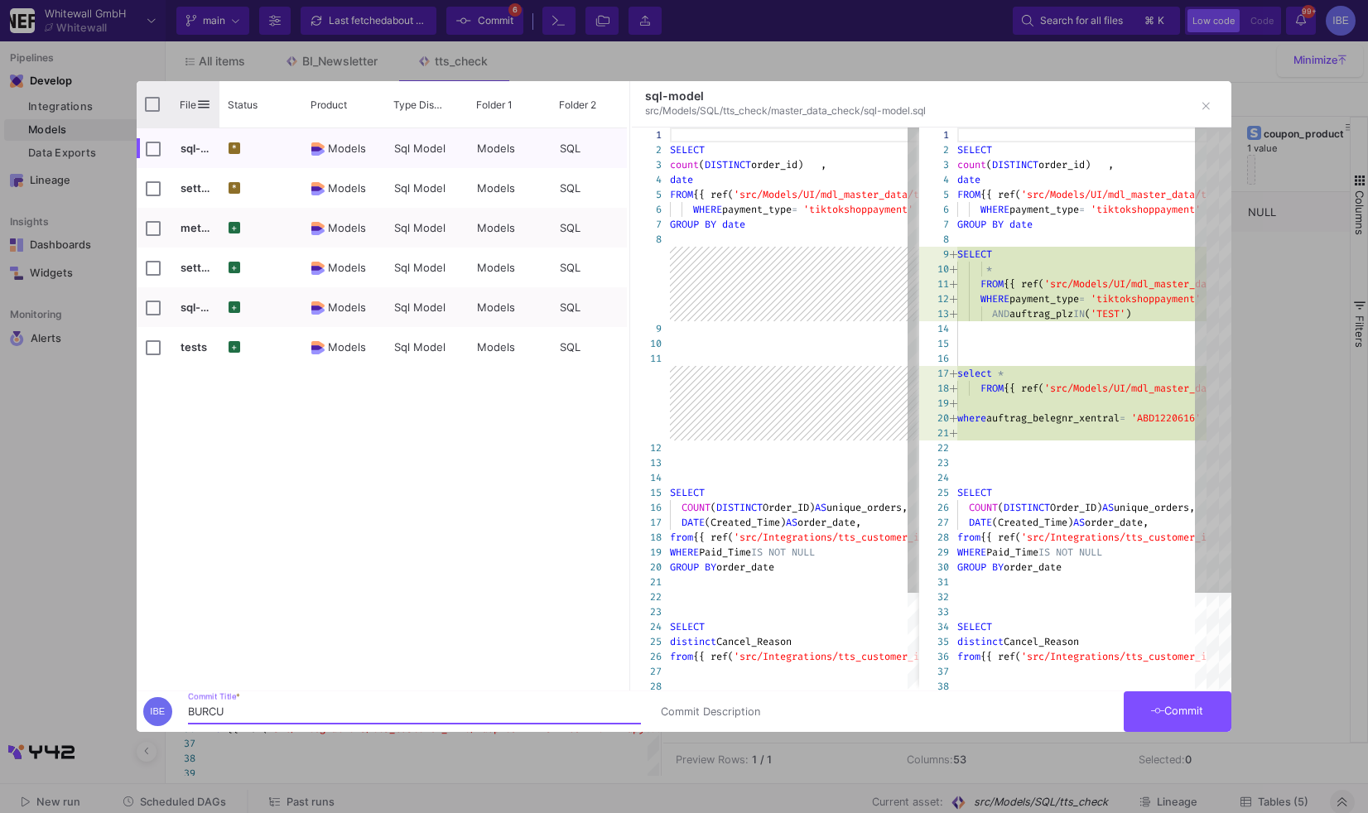
type input "BURCU"
click at [157, 101] on input "Press Space to toggle all rows selection (unchecked)" at bounding box center [152, 104] width 15 height 15
checkbox input "true"
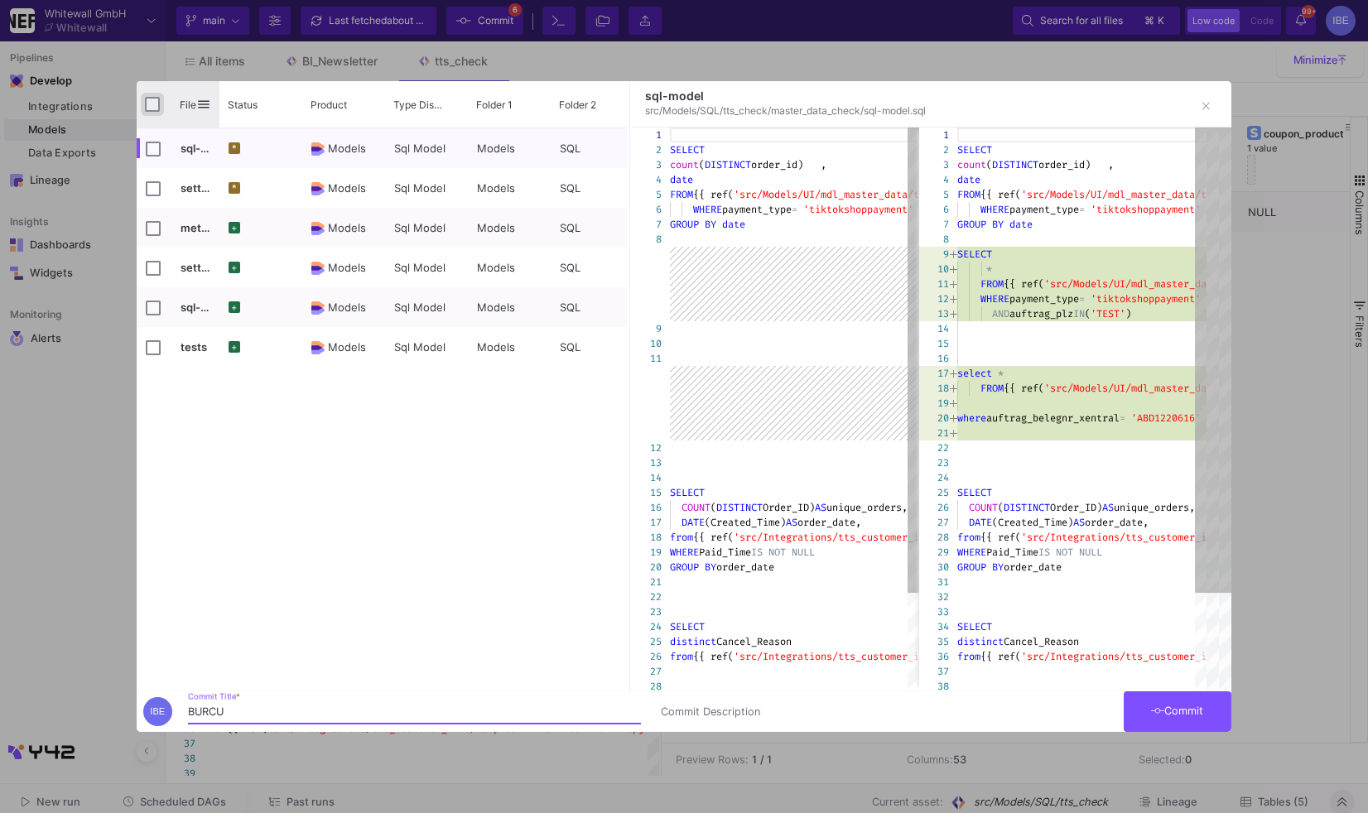
checkbox input "true"
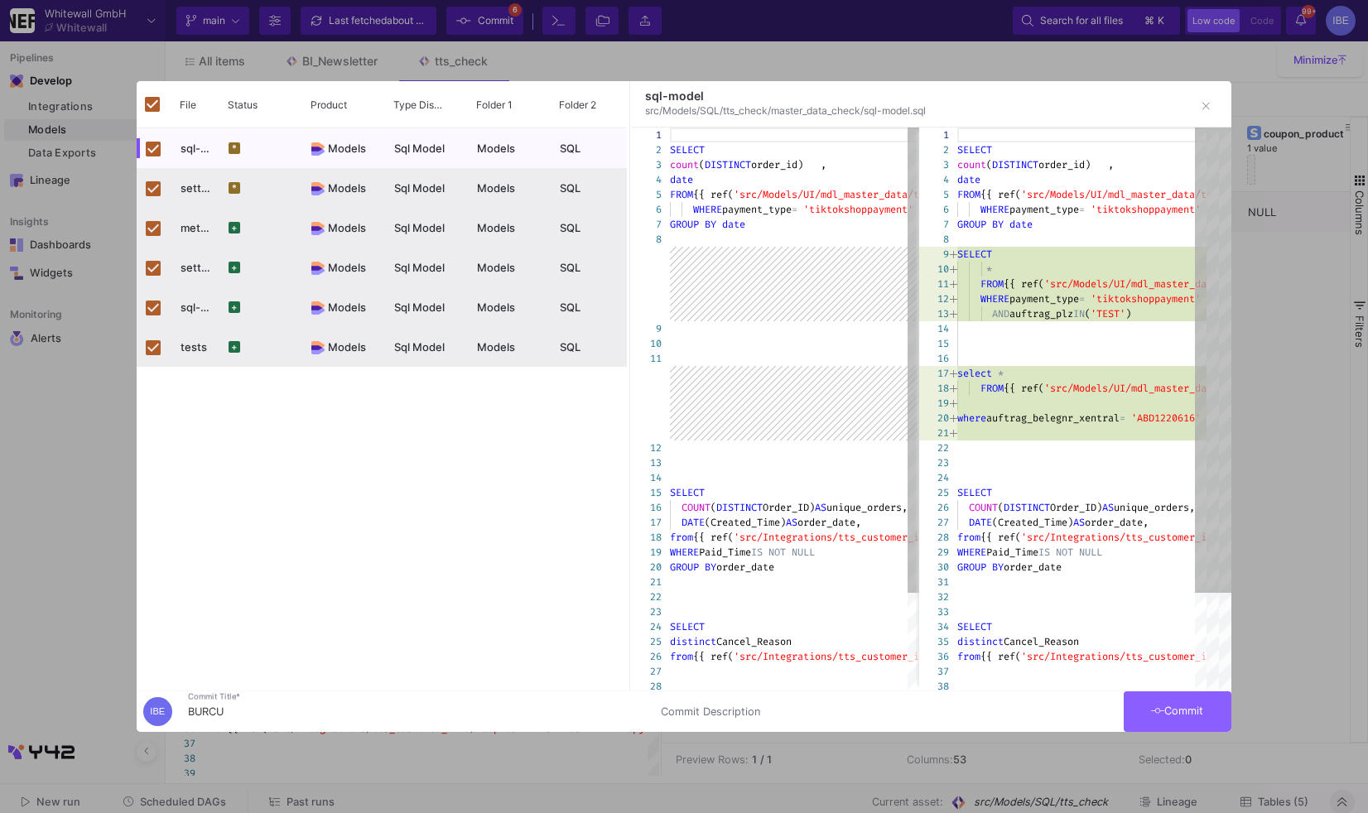
click at [1188, 711] on span "Commit" at bounding box center [1177, 711] width 52 height 12
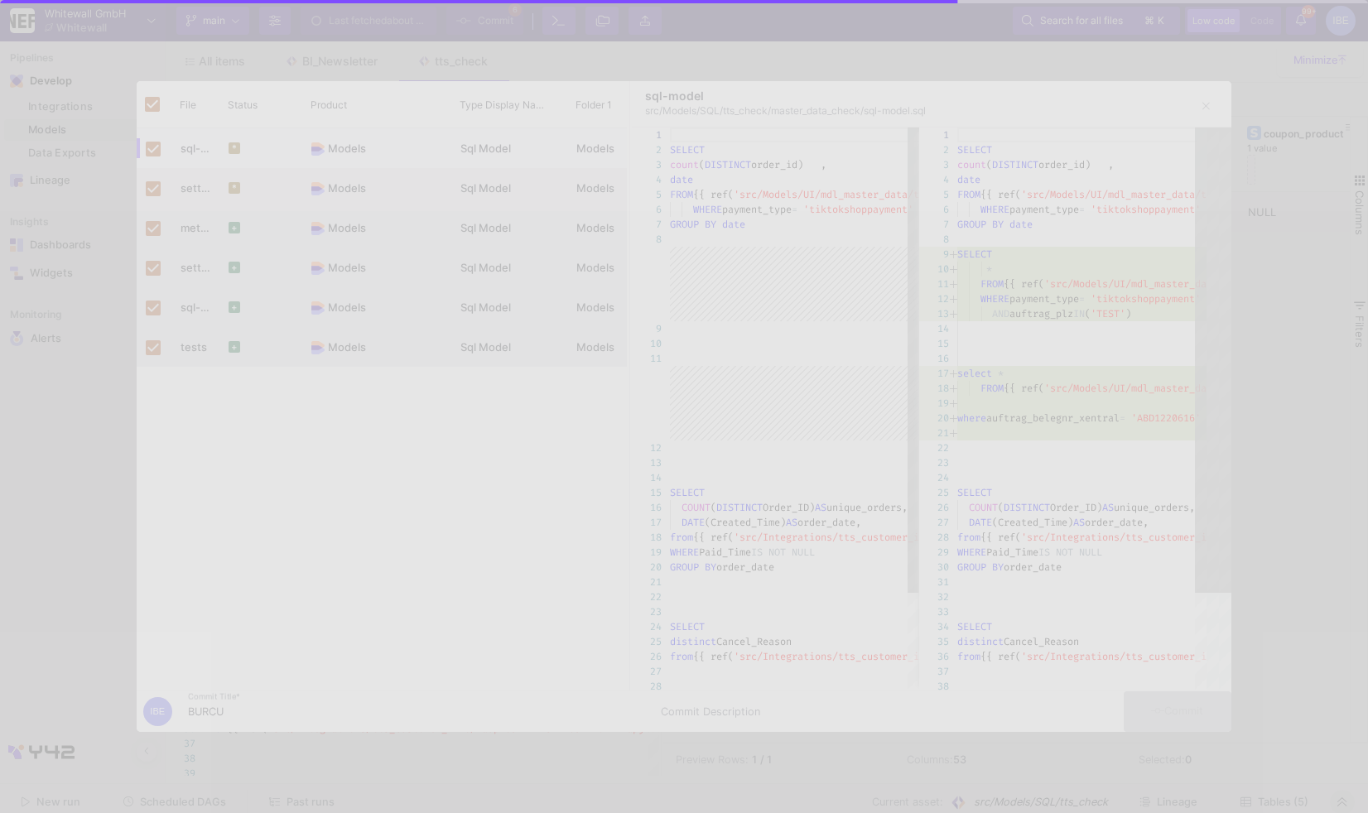
checkbox input "false"
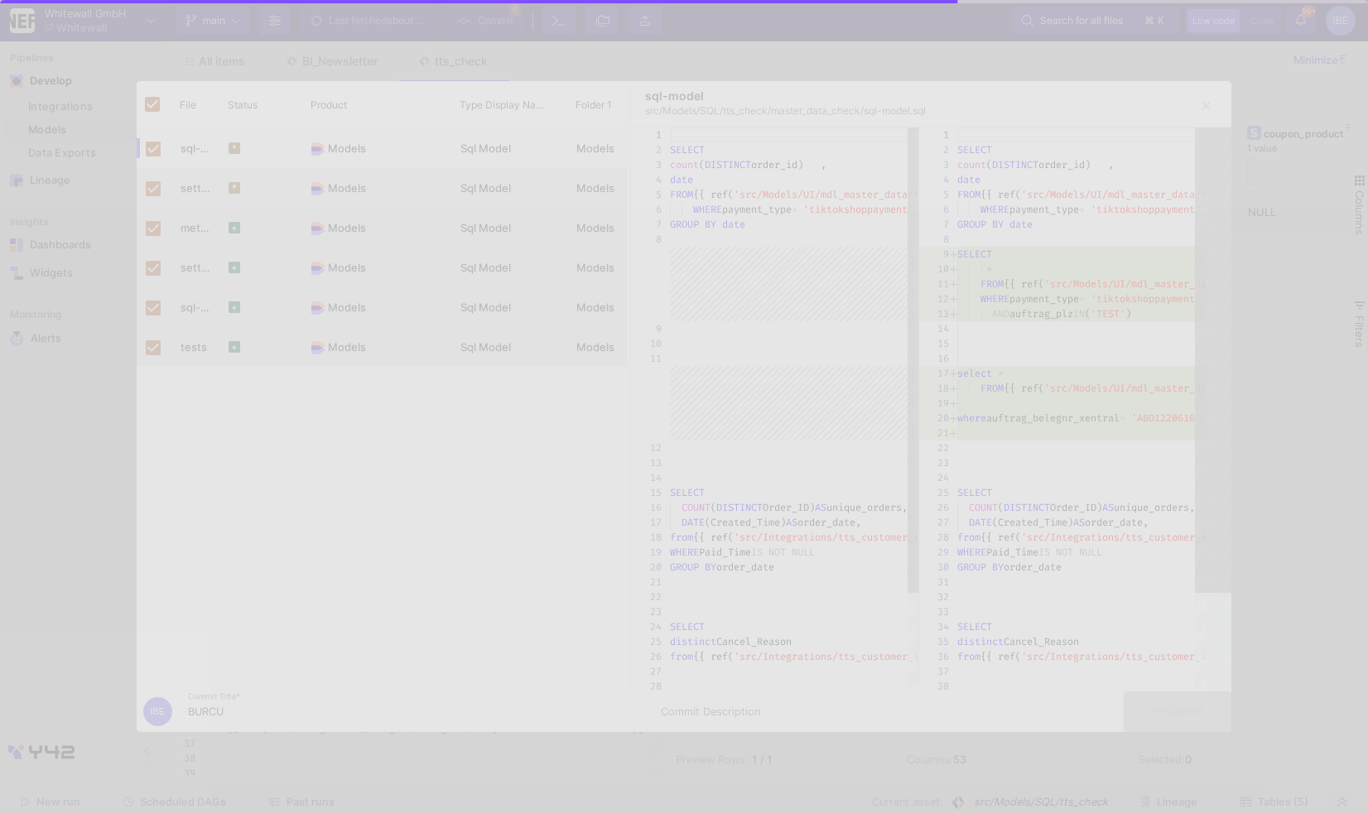
checkbox input "false"
